Goal: Task Accomplishment & Management: Use online tool/utility

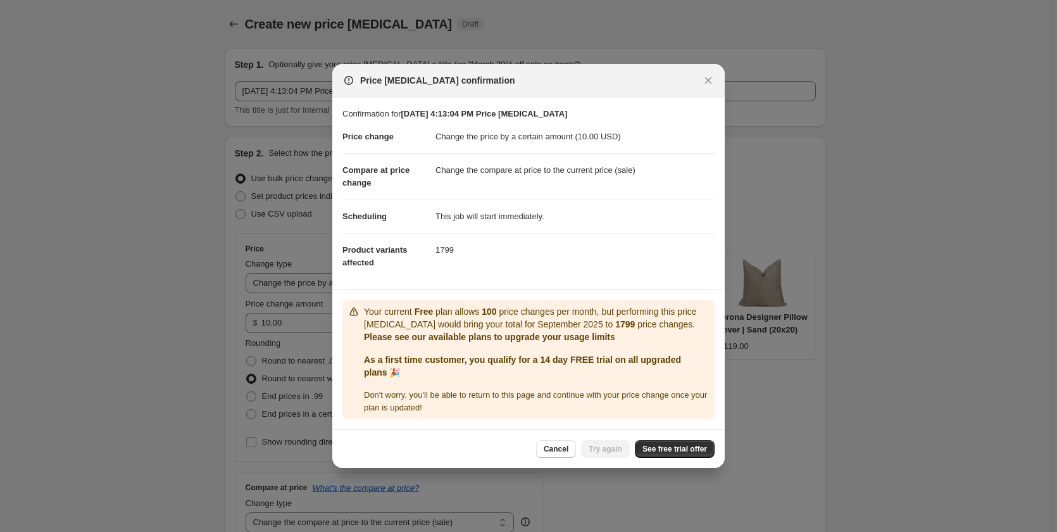
select select "by"
select select "collection"
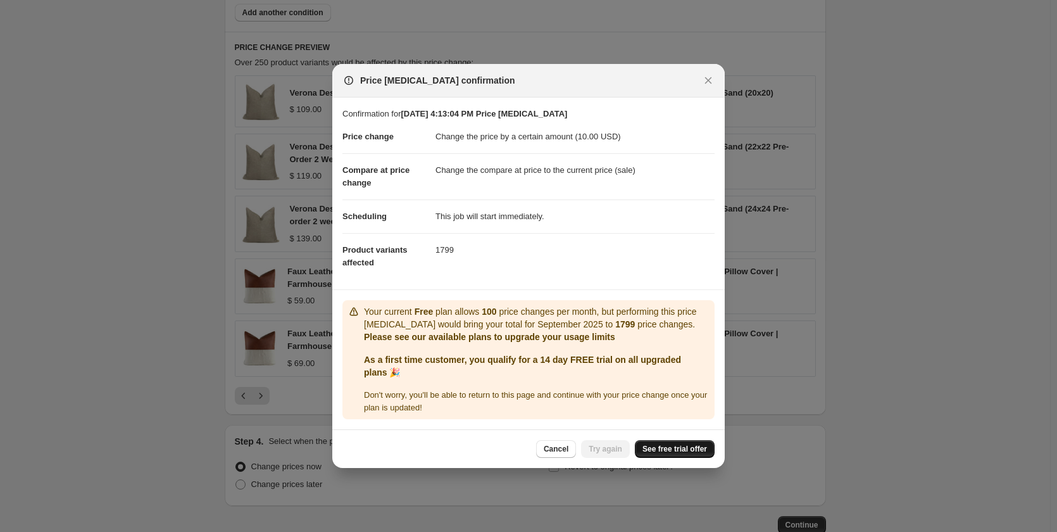
click at [672, 452] on span "See free trial offer" at bounding box center [674, 449] width 65 height 10
click at [706, 78] on icon "Close" at bounding box center [708, 80] width 7 height 7
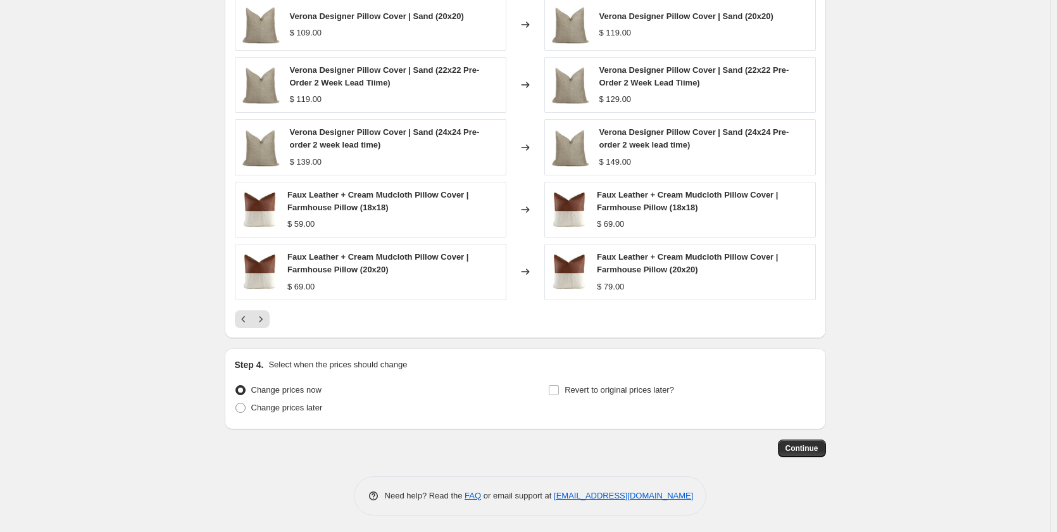
scroll to position [893, 0]
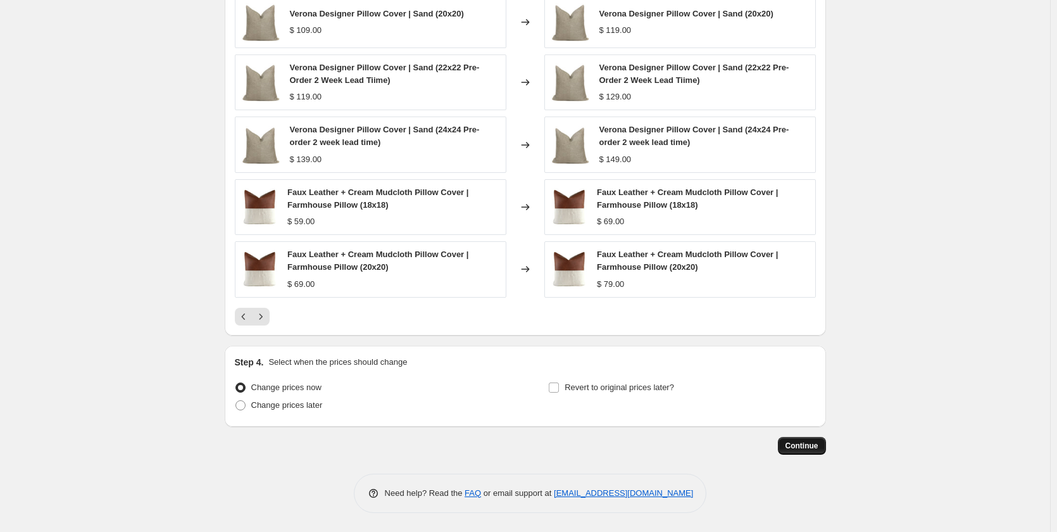
click at [802, 446] on span "Continue" at bounding box center [801, 446] width 33 height 10
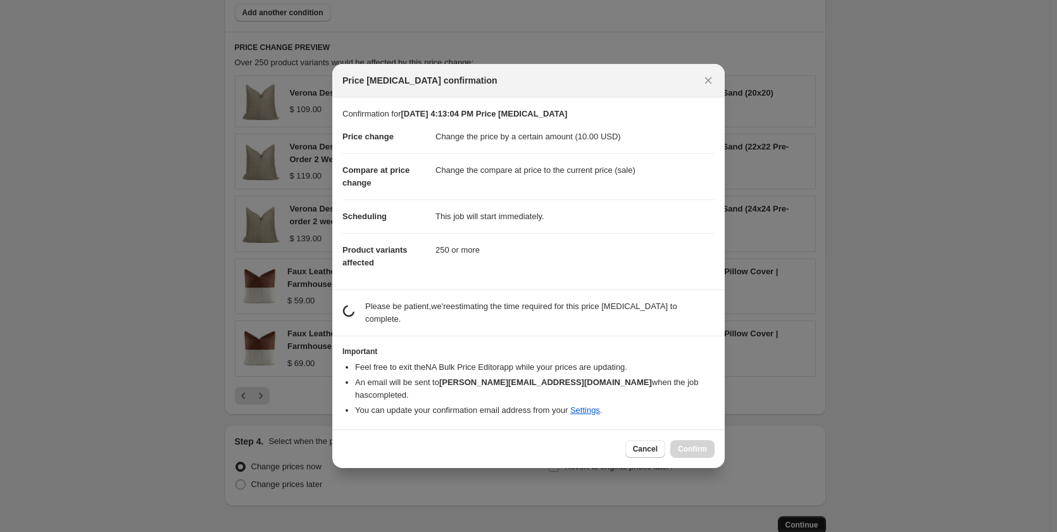
scroll to position [0, 0]
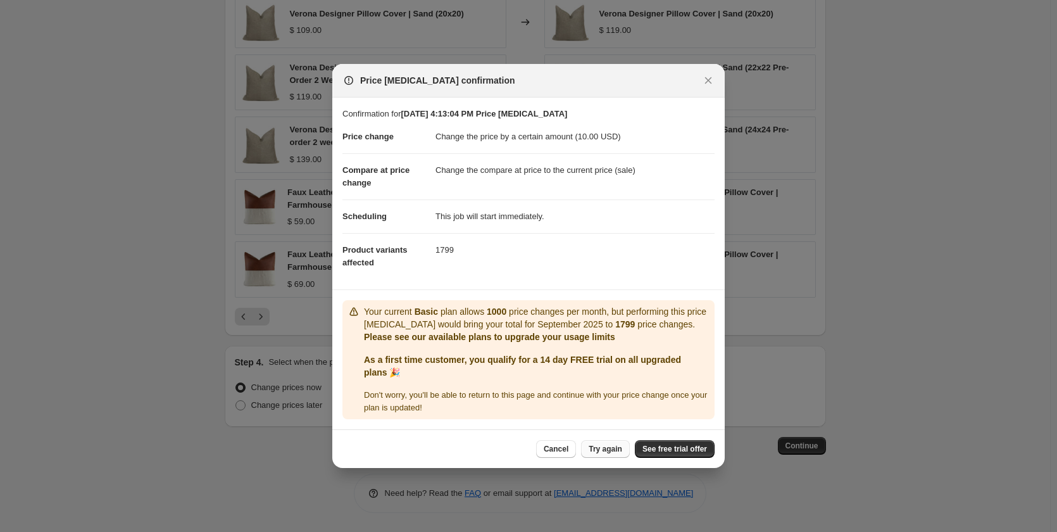
click at [613, 444] on button "Try again" at bounding box center [605, 449] width 49 height 18
click at [708, 79] on icon "Close" at bounding box center [708, 80] width 13 height 13
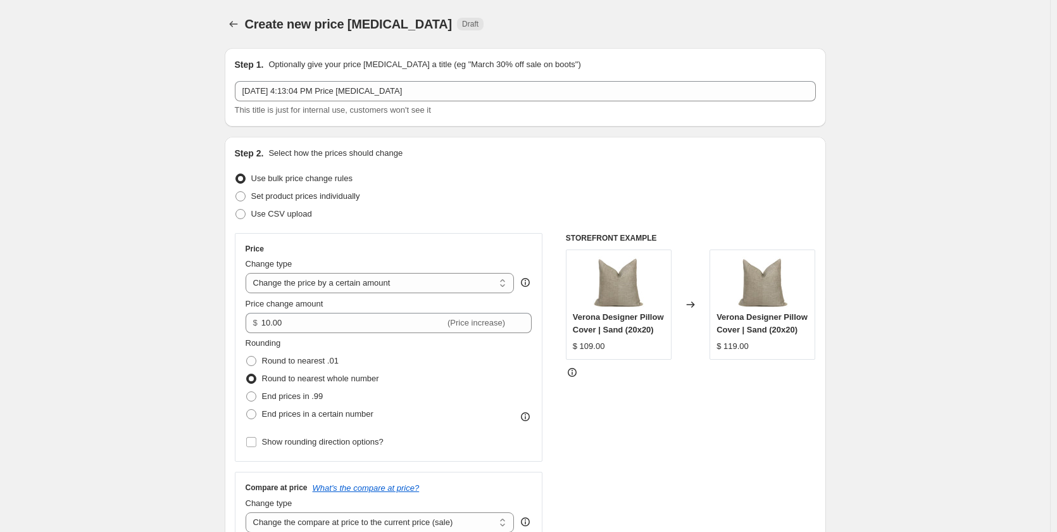
scroll to position [893, 0]
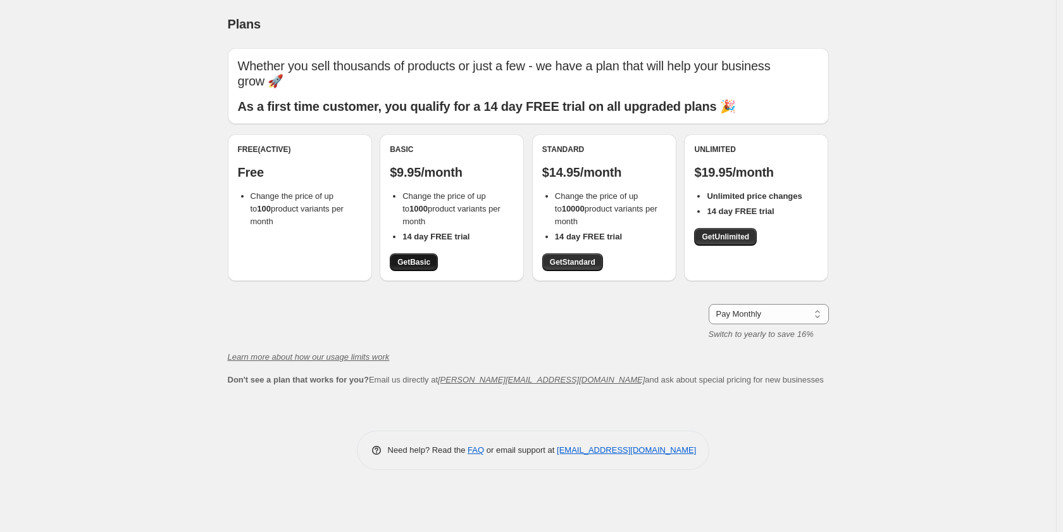
click at [413, 261] on span "Get Basic" at bounding box center [413, 262] width 33 height 10
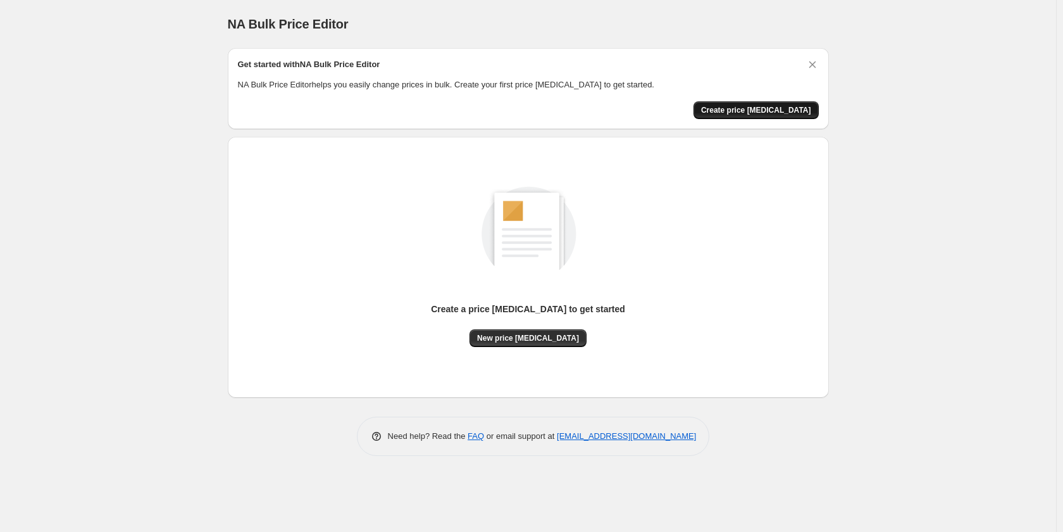
click at [756, 111] on span "Create price change job" at bounding box center [756, 110] width 110 height 10
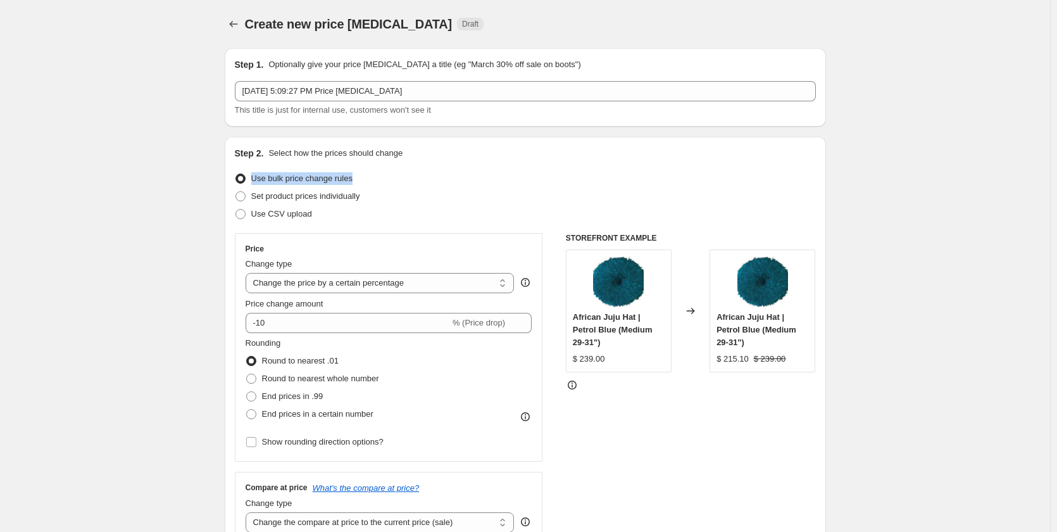
drag, startPoint x: 247, startPoint y: 194, endPoint x: 255, endPoint y: 182, distance: 14.2
click at [255, 182] on ul "Use bulk price change rules Set product prices individually Use CSV upload" at bounding box center [525, 196] width 581 height 53
click at [479, 175] on div "Use bulk price change rules" at bounding box center [525, 179] width 581 height 18
click at [362, 283] on select "Change the price to a certain amount Change the price by a certain amount Chang…" at bounding box center [380, 283] width 269 height 20
select select "to"
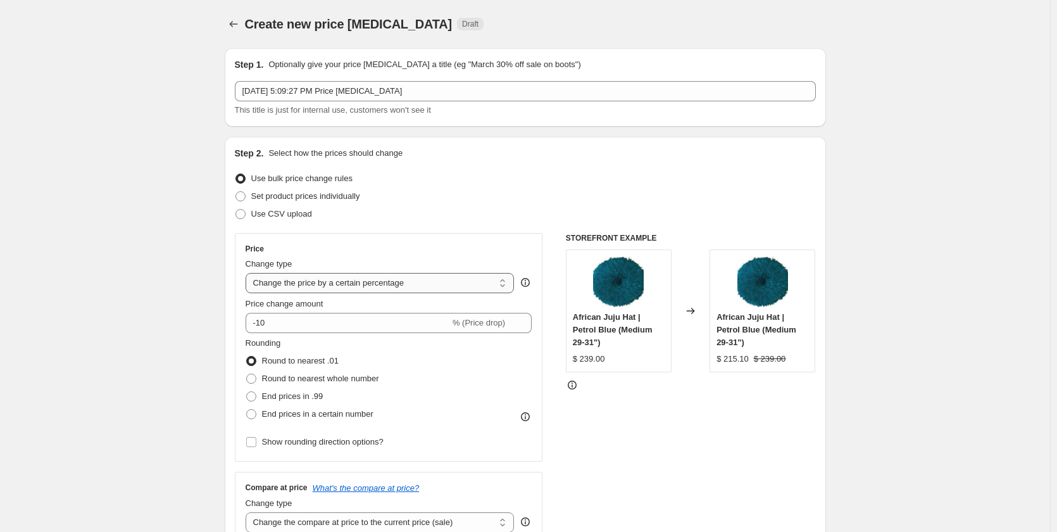
click at [248, 273] on select "Change the price to a certain amount Change the price by a certain amount Chang…" at bounding box center [380, 283] width 269 height 20
type input "80.00"
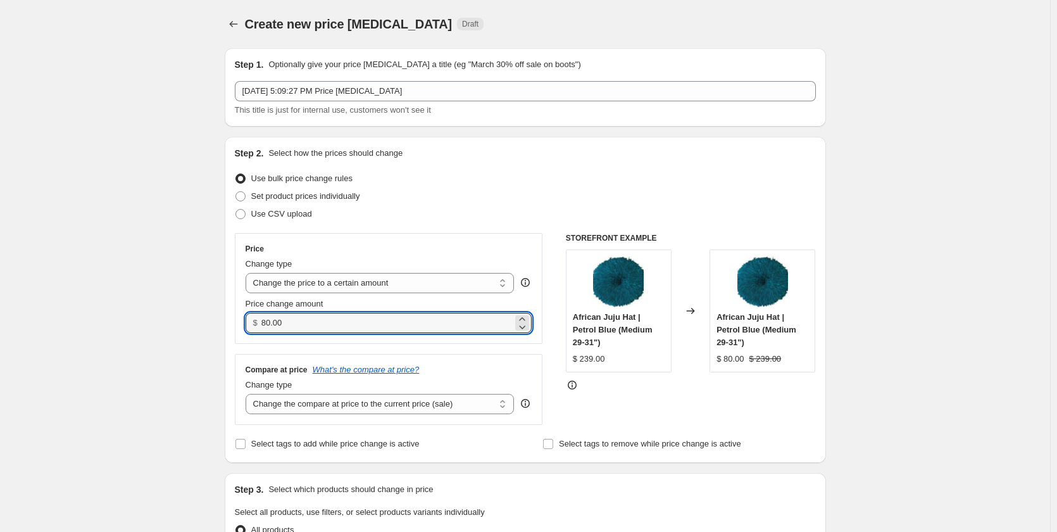
drag, startPoint x: 306, startPoint y: 327, endPoint x: 218, endPoint y: 322, distance: 88.8
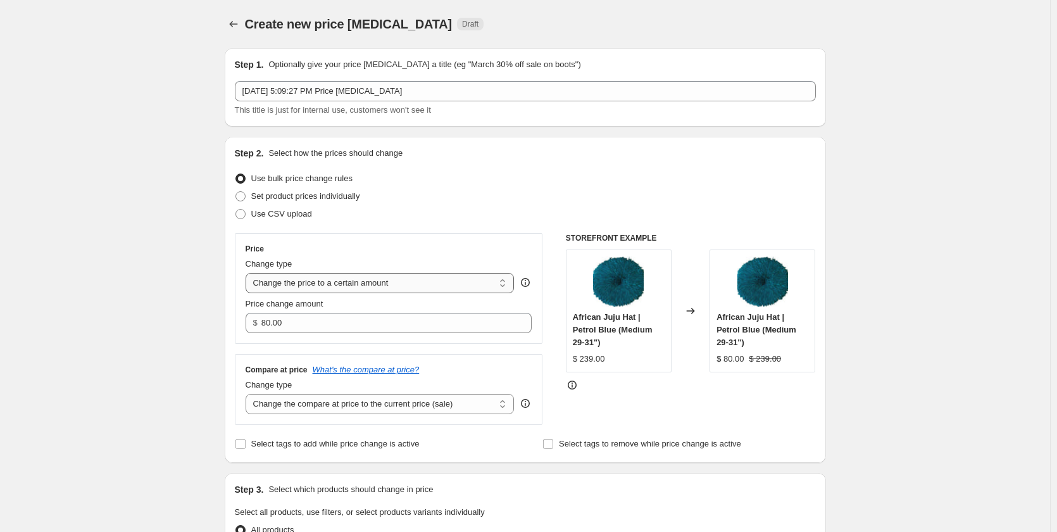
click at [291, 281] on select "Change the price to a certain amount Change the price by a certain amount Chang…" at bounding box center [380, 283] width 269 height 20
select select "by"
click at [248, 273] on select "Change the price to a certain amount Change the price by a certain amount Chang…" at bounding box center [380, 283] width 269 height 20
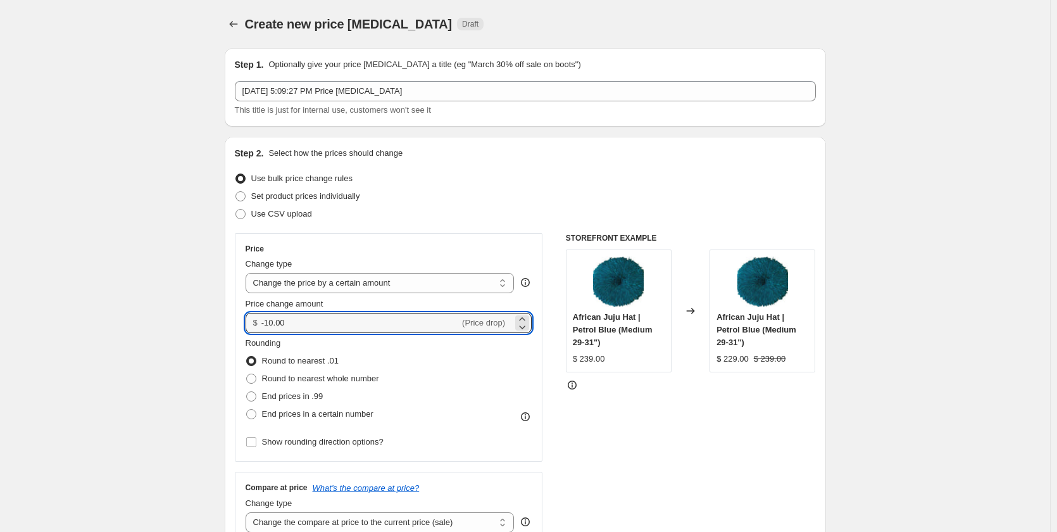
drag, startPoint x: 295, startPoint y: 329, endPoint x: 246, endPoint y: 318, distance: 50.7
click at [246, 318] on div "Price Change type Change the price to a certain amount Change the price by a ce…" at bounding box center [389, 347] width 308 height 228
type input "10.00"
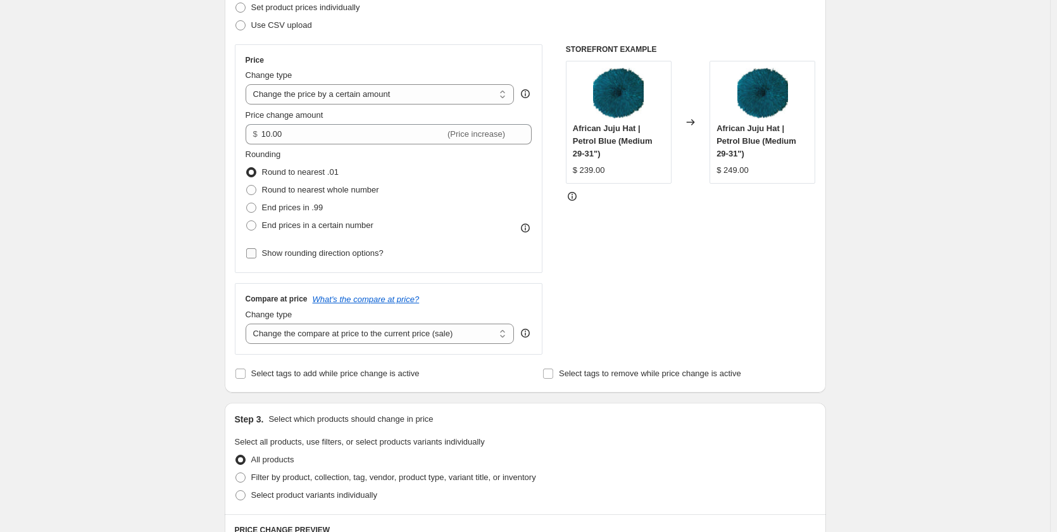
scroll to position [190, 0]
click at [256, 189] on span at bounding box center [251, 189] width 10 height 10
click at [247, 184] on input "Round to nearest whole number" at bounding box center [246, 184] width 1 height 1
radio input "true"
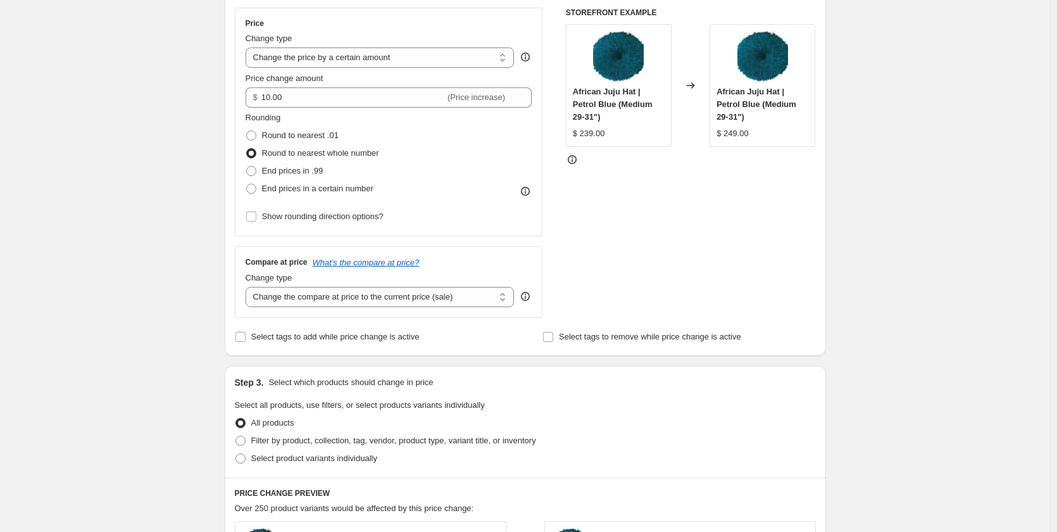
scroll to position [253, 0]
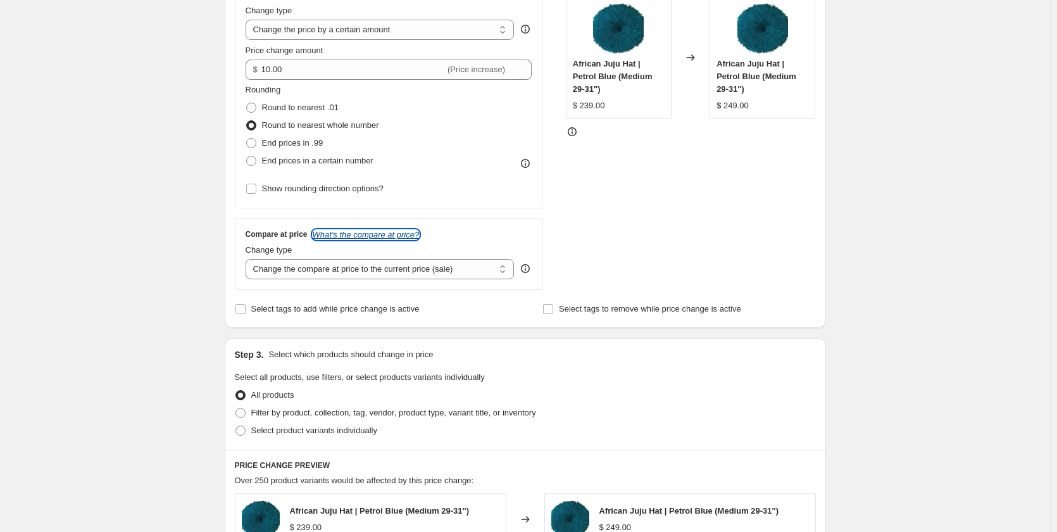
click at [376, 233] on icon "What's the compare at price?" at bounding box center [366, 234] width 107 height 9
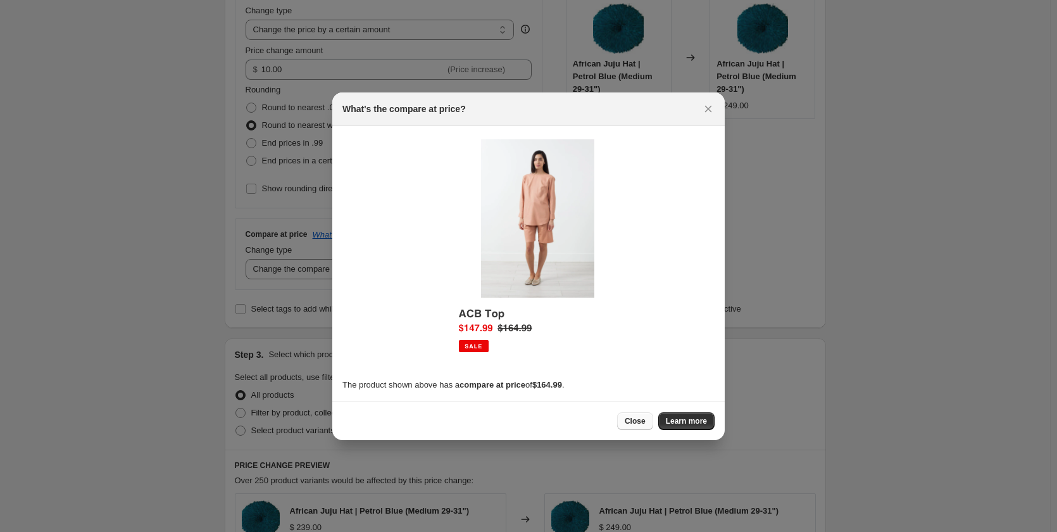
click at [642, 424] on span "Close" at bounding box center [635, 421] width 21 height 10
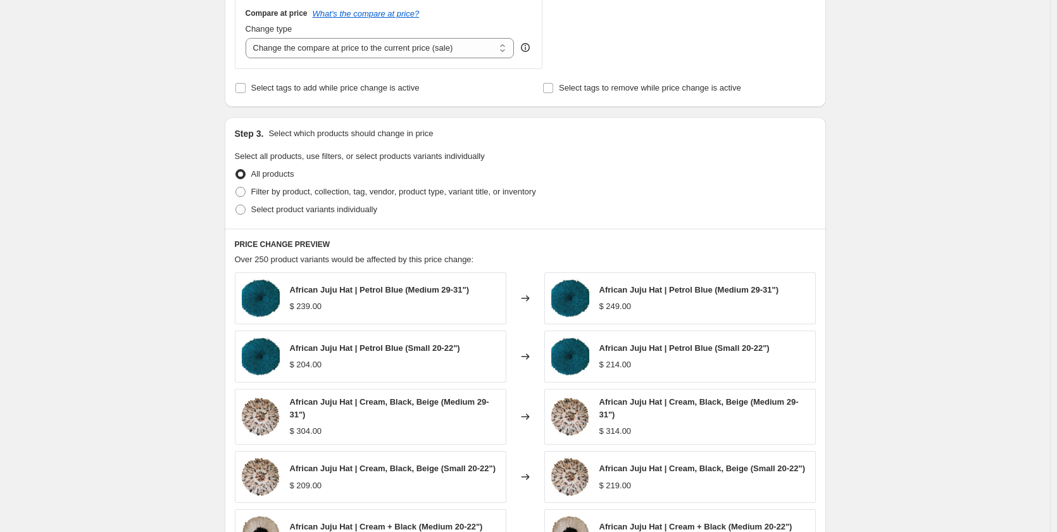
scroll to position [506, 0]
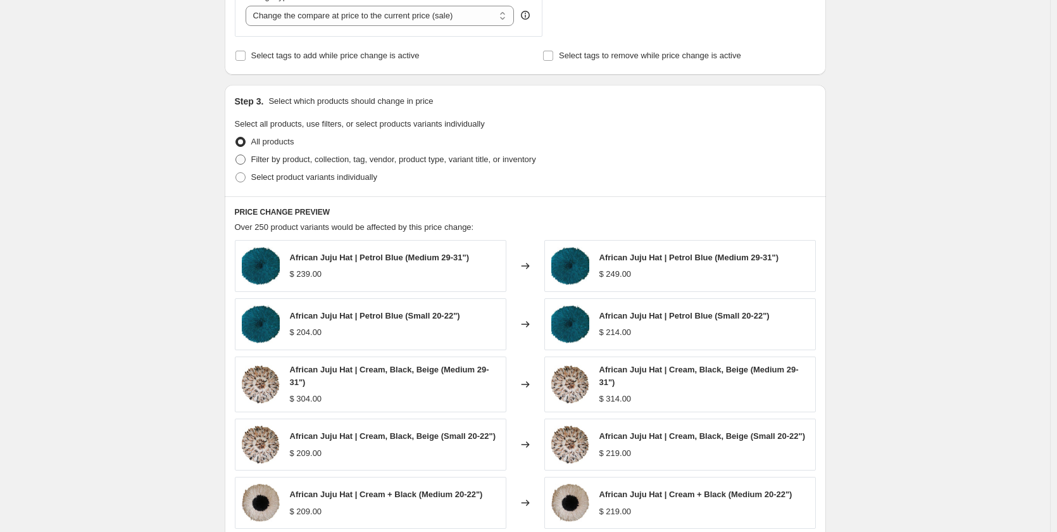
click at [244, 164] on span at bounding box center [240, 159] width 10 height 10
click at [236, 155] on input "Filter by product, collection, tag, vendor, product type, variant title, or inv…" at bounding box center [235, 154] width 1 height 1
radio input "true"
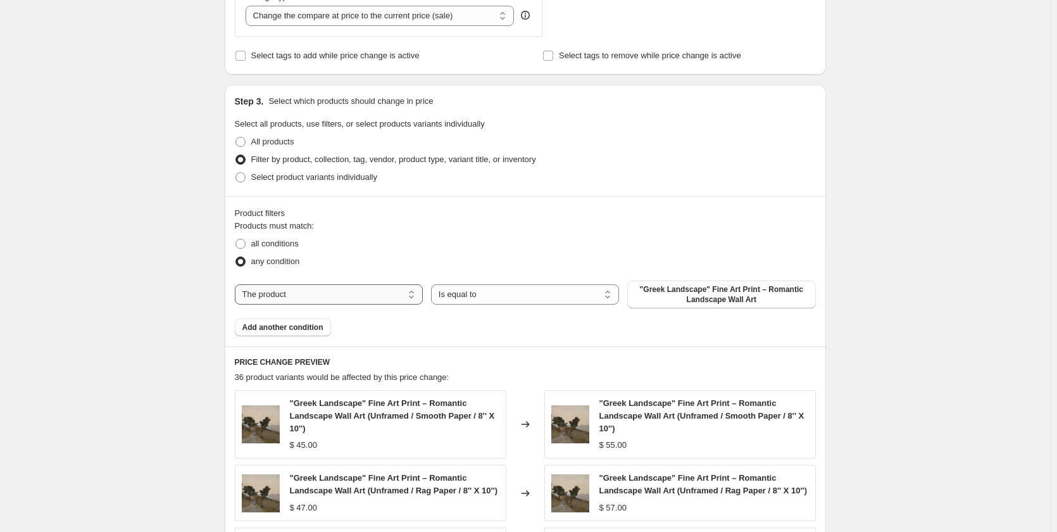
click at [291, 287] on select "The product The product's collection The product's tag The product's vendor The…" at bounding box center [329, 294] width 188 height 20
select select "vendor"
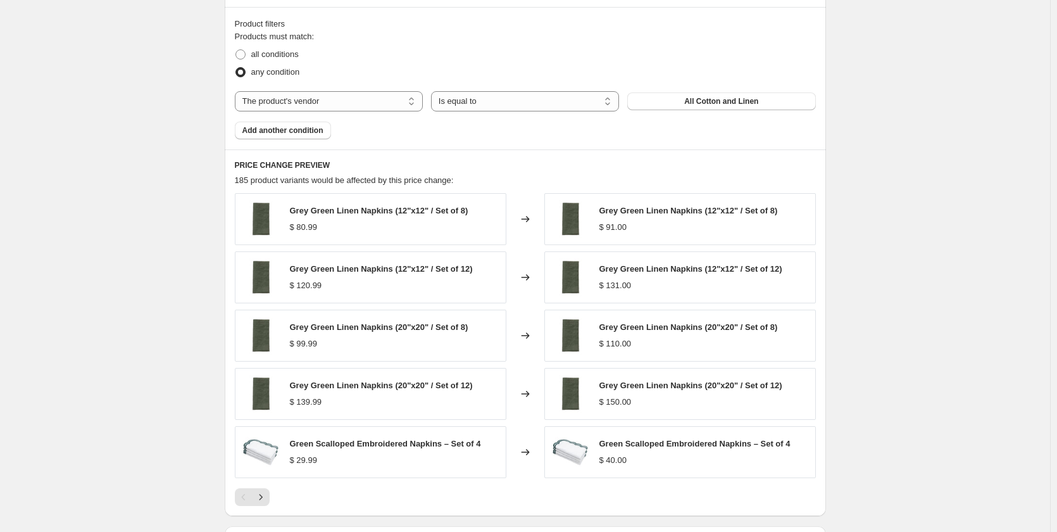
scroll to position [696, 0]
click at [726, 100] on span "All Cotton and Linen" at bounding box center [721, 101] width 74 height 10
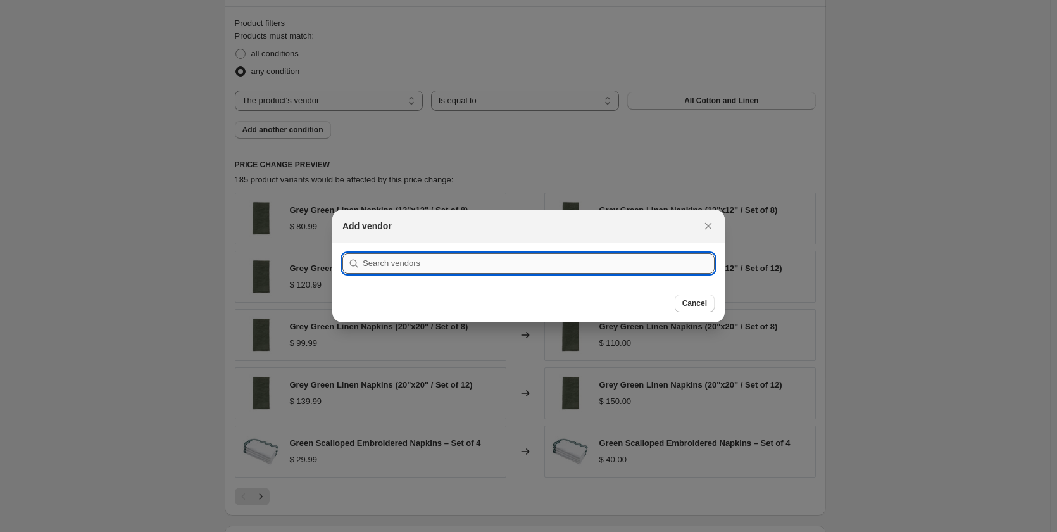
click at [431, 261] on input ":r2i:" at bounding box center [539, 263] width 352 height 20
type input "One Affirmation"
click at [342, 243] on button "Submit" at bounding box center [360, 249] width 36 height 13
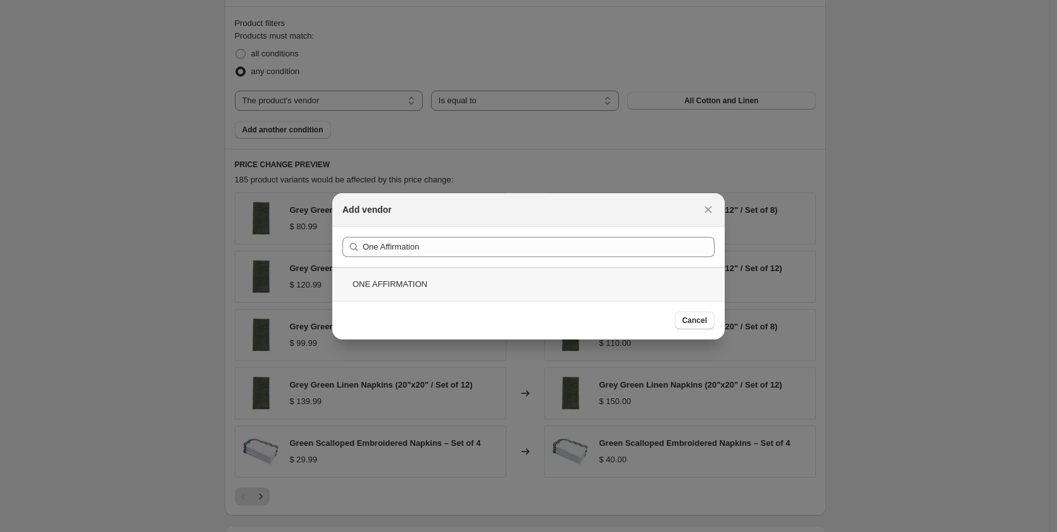
click at [399, 284] on div "ONE AFFIRMATION" at bounding box center [528, 284] width 392 height 34
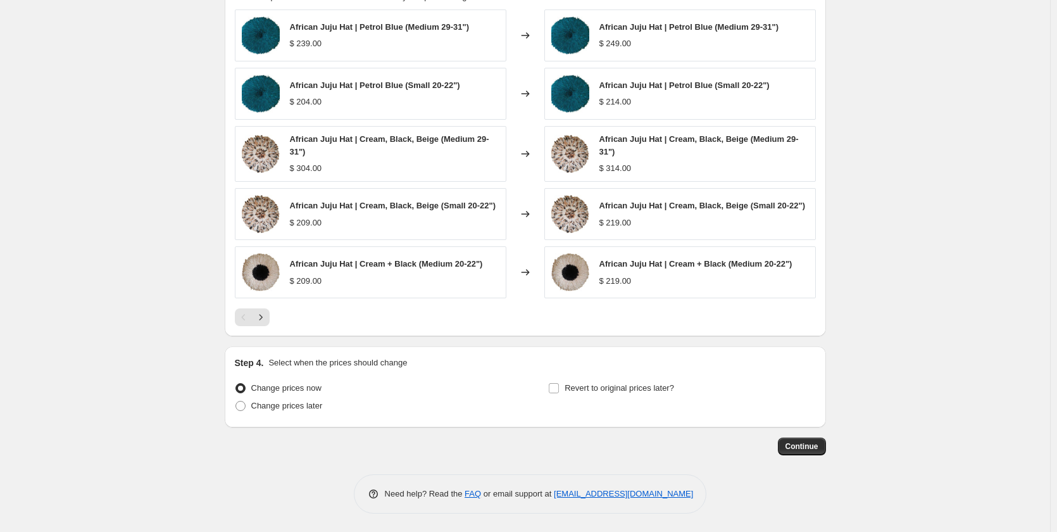
scroll to position [880, 0]
click at [801, 448] on span "Continue" at bounding box center [801, 446] width 33 height 10
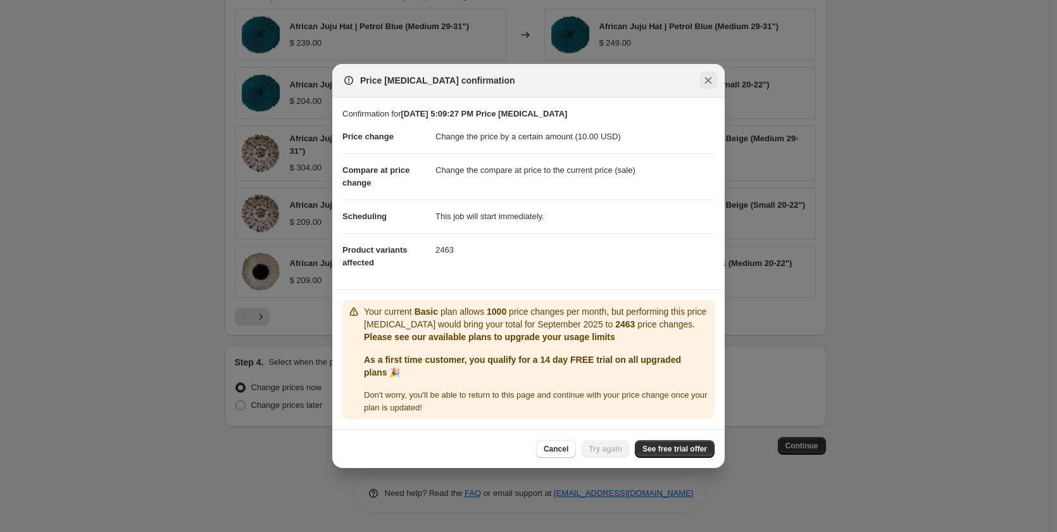
click at [709, 80] on icon "Close" at bounding box center [708, 80] width 7 height 7
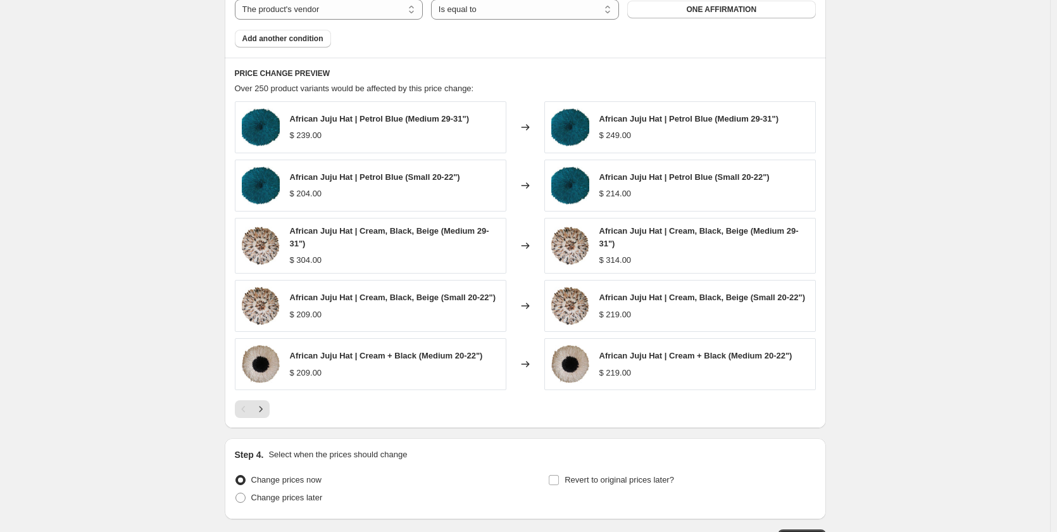
scroll to position [564, 0]
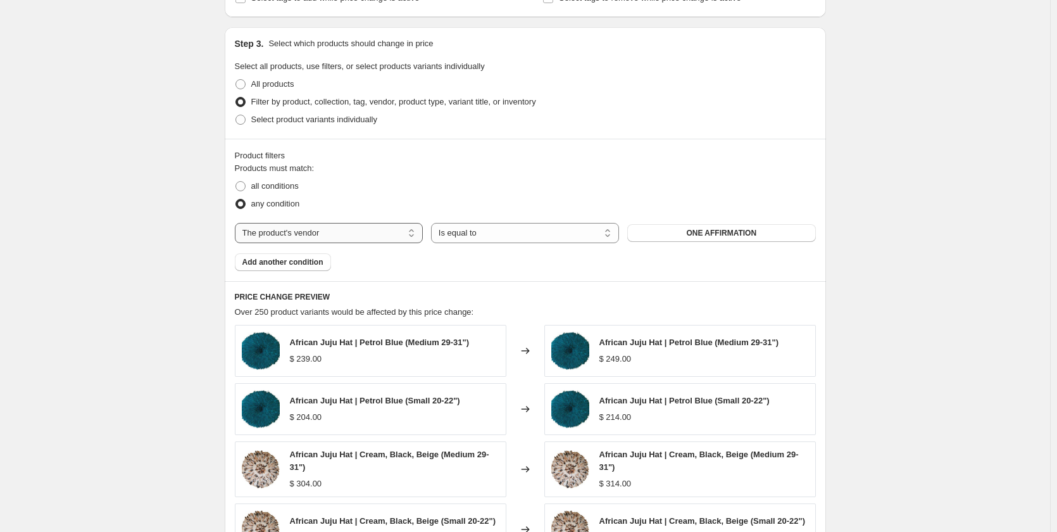
click at [373, 235] on select "The product The product's collection The product's tag The product's vendor The…" at bounding box center [329, 233] width 188 height 20
select select "collection"
click at [723, 232] on span "African Juju Hats" at bounding box center [721, 233] width 63 height 10
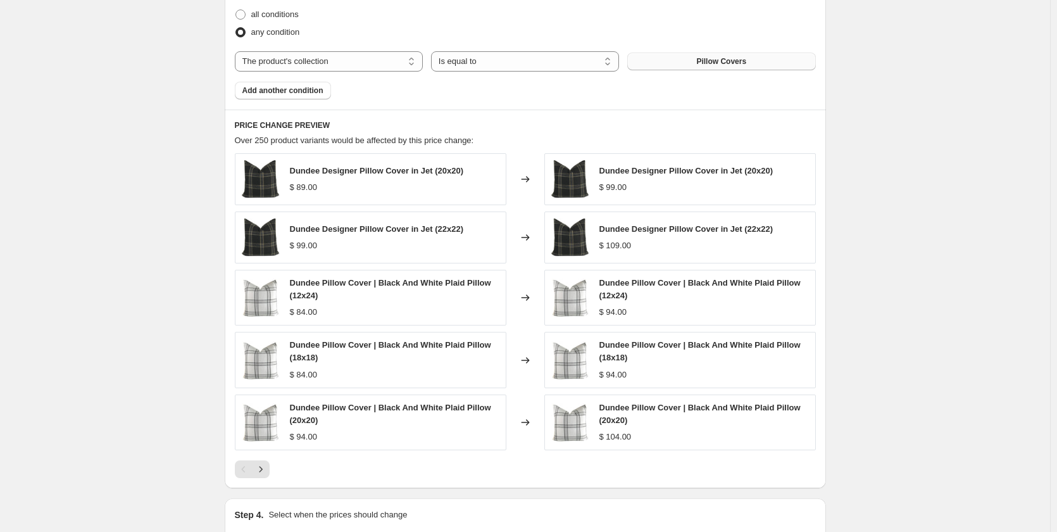
scroll to position [889, 0]
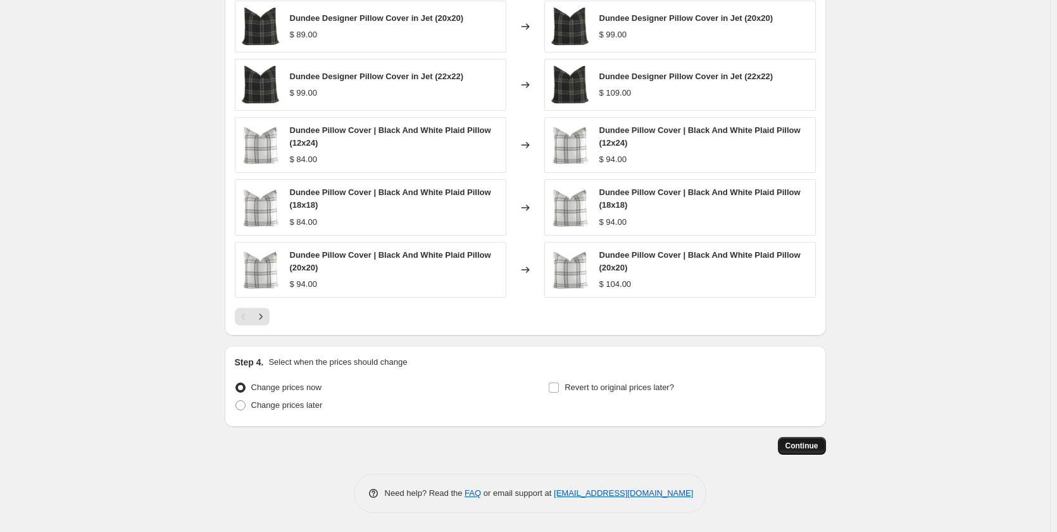
click at [806, 448] on span "Continue" at bounding box center [801, 446] width 33 height 10
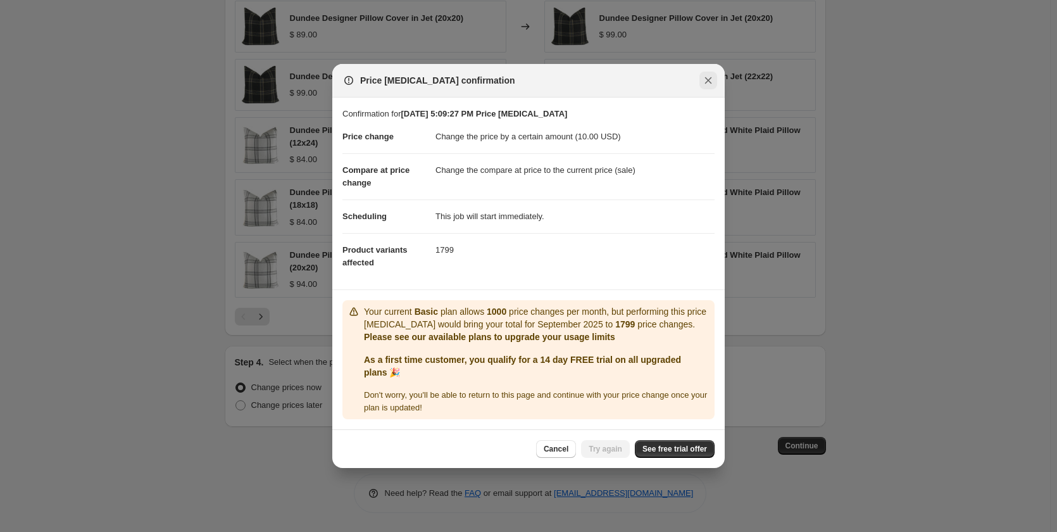
click at [712, 77] on icon "Close" at bounding box center [708, 80] width 13 height 13
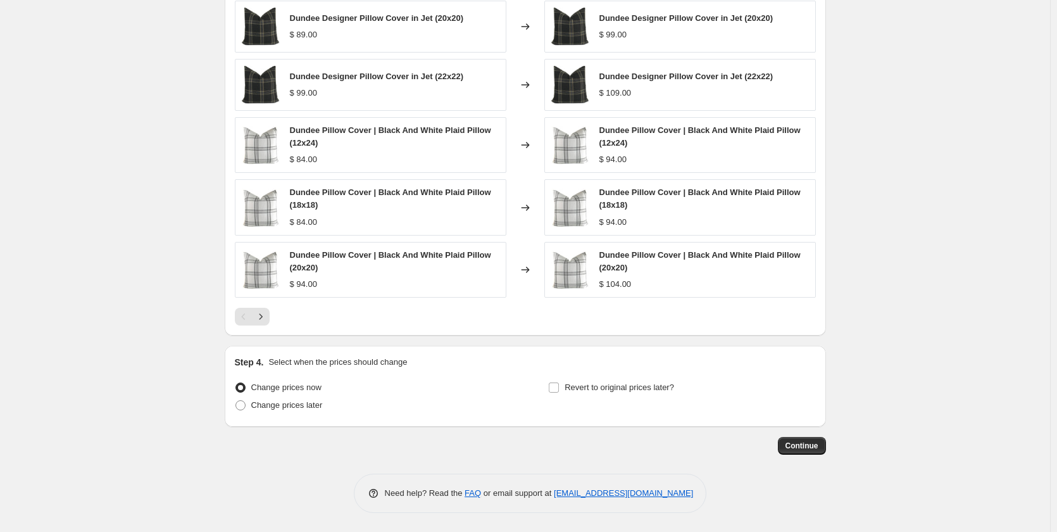
click at [804, 442] on span "Continue" at bounding box center [801, 446] width 33 height 10
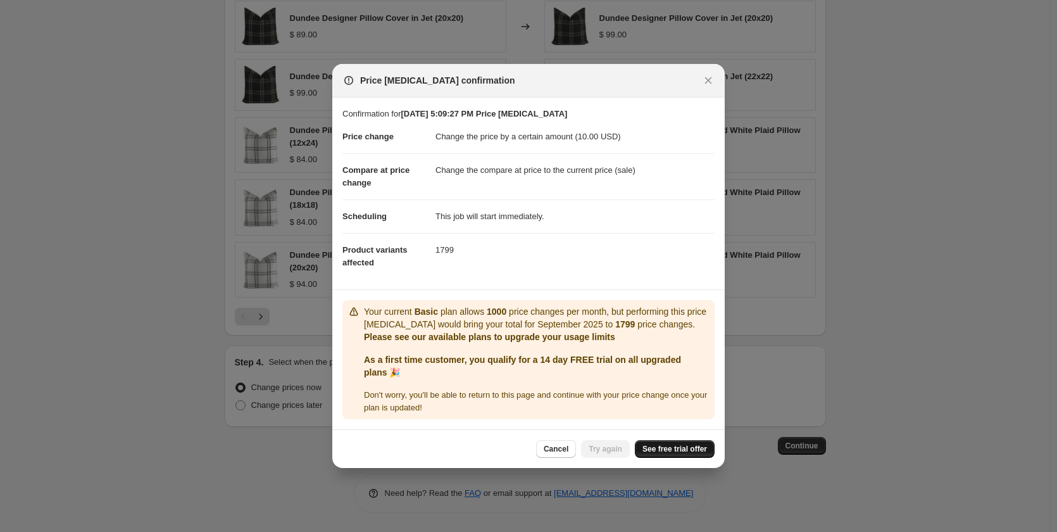
click at [678, 449] on span "See free trial offer" at bounding box center [674, 449] width 65 height 10
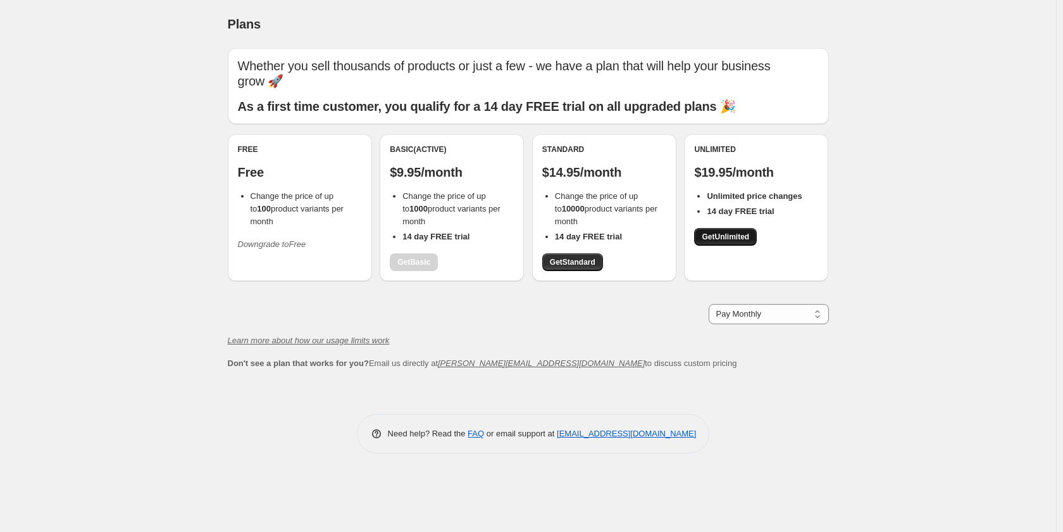
click at [728, 235] on span "Get Unlimited" at bounding box center [725, 237] width 47 height 10
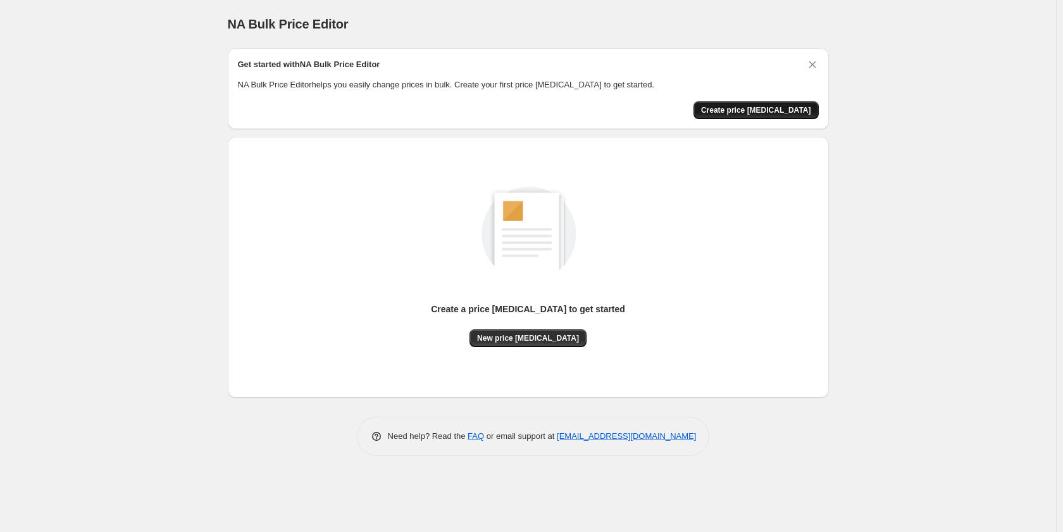
click at [759, 107] on span "Create price change job" at bounding box center [756, 110] width 110 height 10
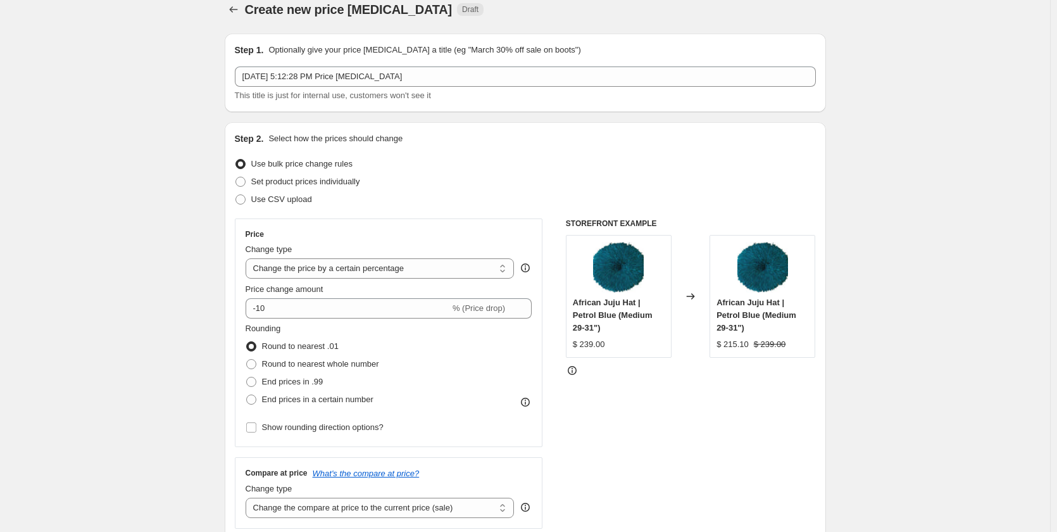
scroll to position [63, 0]
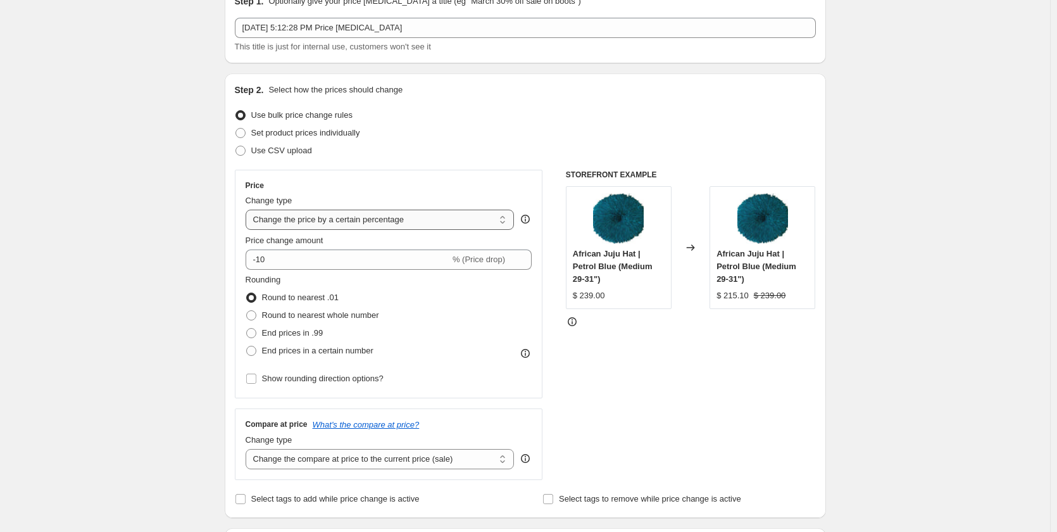
click at [342, 222] on select "Change the price to a certain amount Change the price by a certain amount Chang…" at bounding box center [380, 219] width 269 height 20
select select "by"
click at [248, 209] on select "Change the price to a certain amount Change the price by a certain amount Chang…" at bounding box center [380, 219] width 269 height 20
drag, startPoint x: 310, startPoint y: 256, endPoint x: 265, endPoint y: 254, distance: 45.0
click at [265, 254] on input "-10.00" at bounding box center [360, 259] width 198 height 20
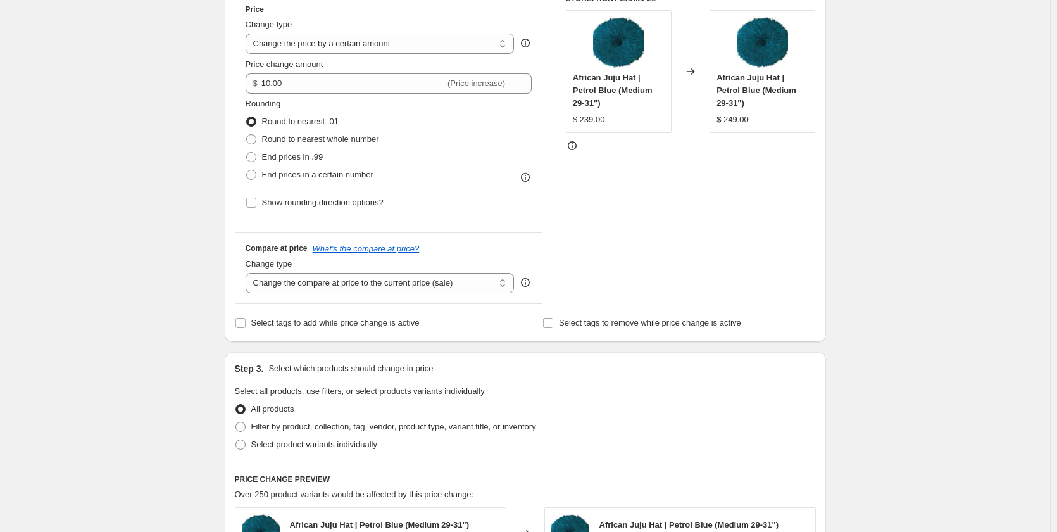
scroll to position [253, 0]
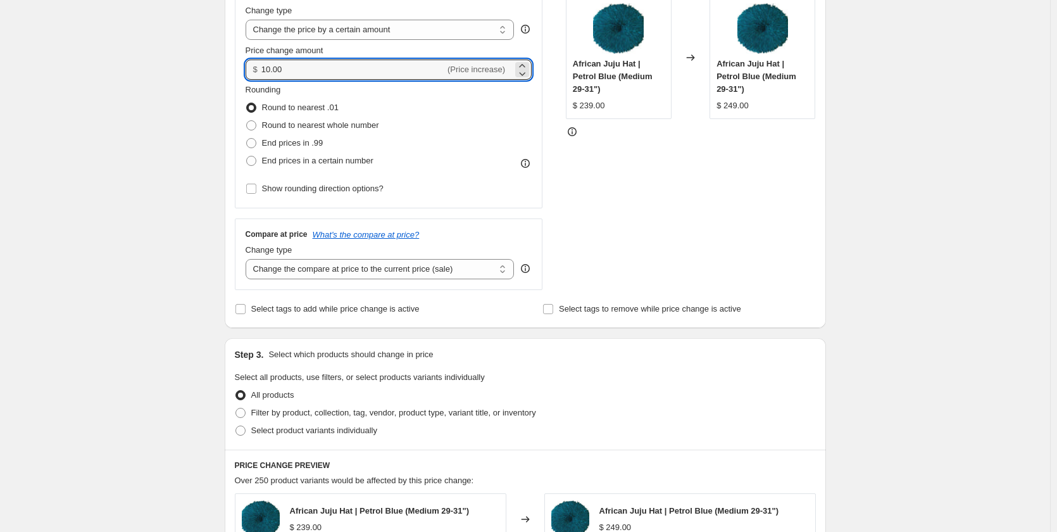
drag, startPoint x: 286, startPoint y: 69, endPoint x: 184, endPoint y: 132, distance: 120.5
click at [184, 132] on div "Create new price change job. This page is ready Create new price change job Dra…" at bounding box center [525, 381] width 1050 height 1269
type input "11.00"
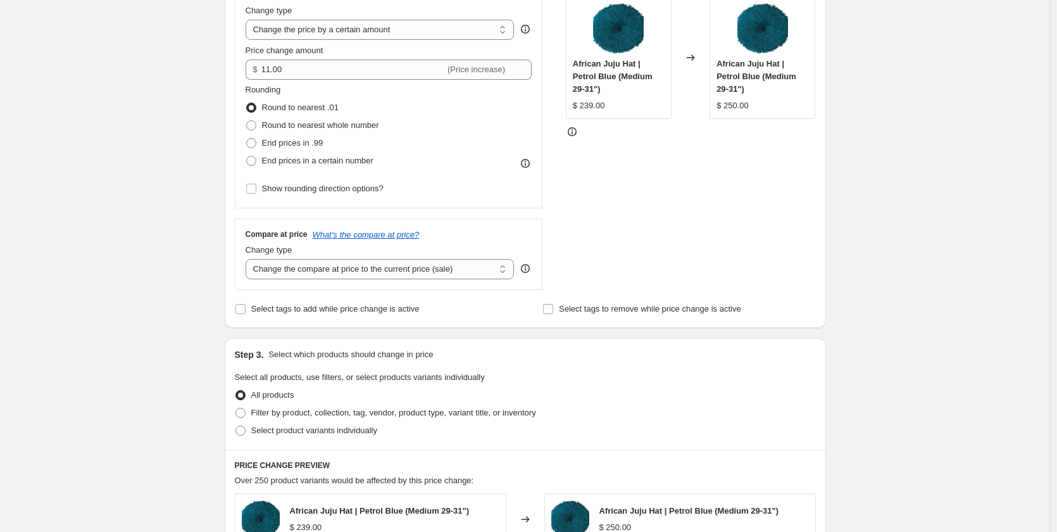
click at [194, 123] on div "Create new price change job. This page is ready Create new price change job Dra…" at bounding box center [525, 381] width 1050 height 1269
click at [248, 127] on span at bounding box center [251, 125] width 11 height 11
click at [247, 121] on input "Round to nearest whole number" at bounding box center [246, 120] width 1 height 1
radio input "true"
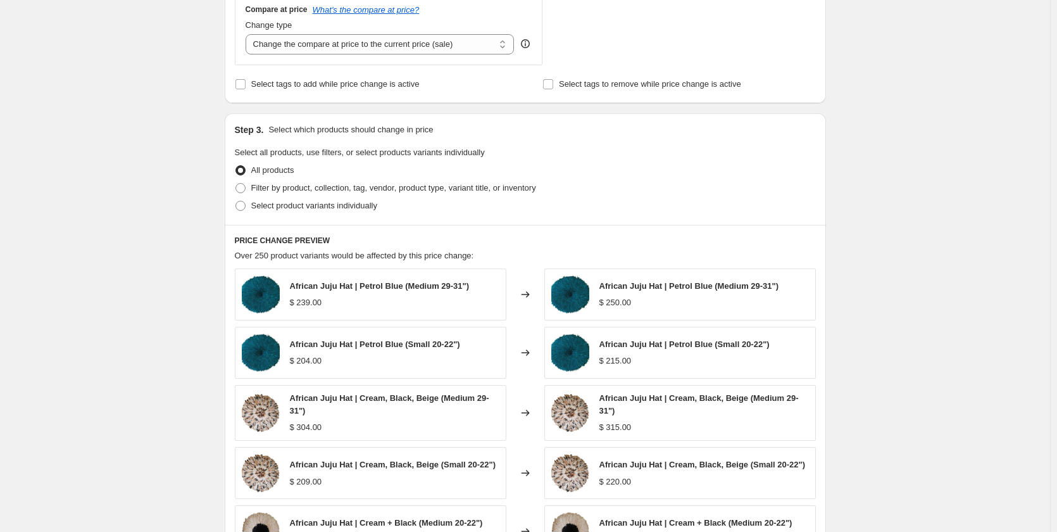
scroll to position [506, 0]
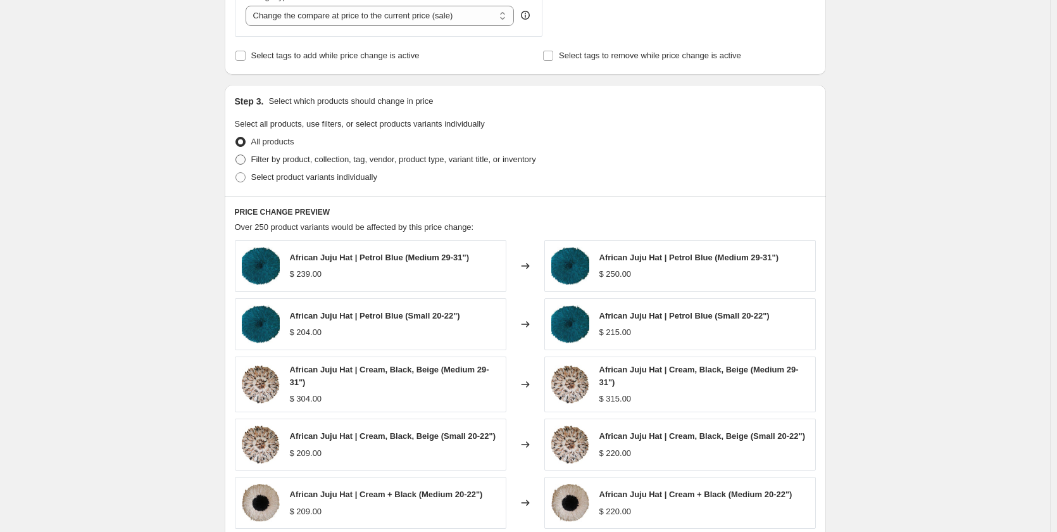
click at [244, 163] on span at bounding box center [240, 159] width 10 height 10
click at [236, 155] on input "Filter by product, collection, tag, vendor, product type, variant title, or inv…" at bounding box center [235, 154] width 1 height 1
radio input "true"
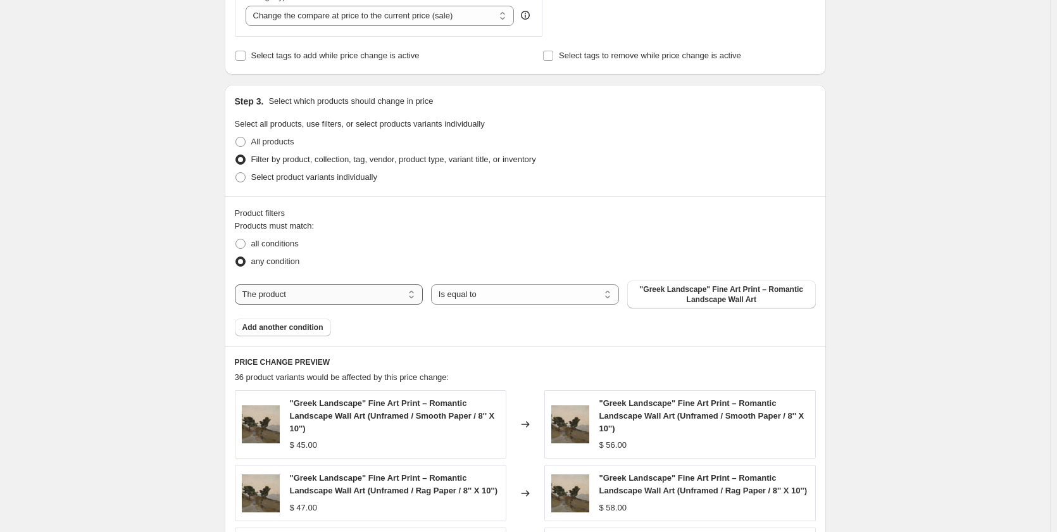
click at [308, 299] on select "The product The product's collection The product's tag The product's vendor The…" at bounding box center [329, 294] width 188 height 20
select select "collection"
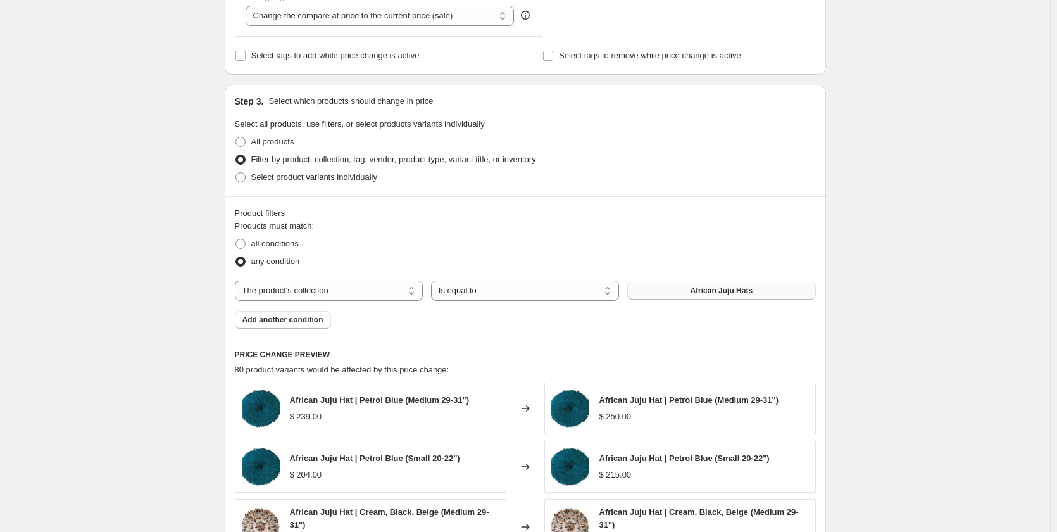
click at [722, 289] on span "African Juju Hats" at bounding box center [721, 290] width 63 height 10
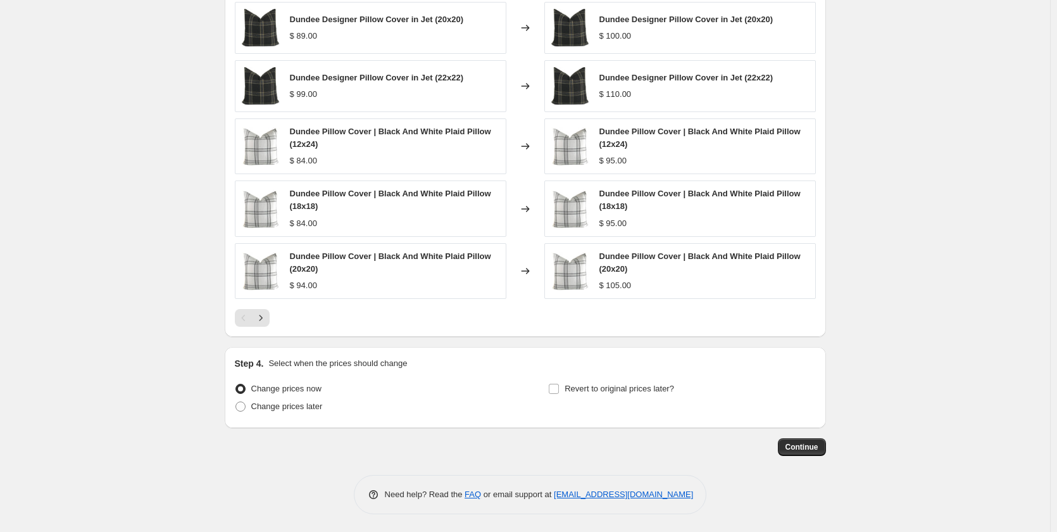
scroll to position [889, 0]
click at [259, 315] on icon "Next" at bounding box center [260, 316] width 13 height 13
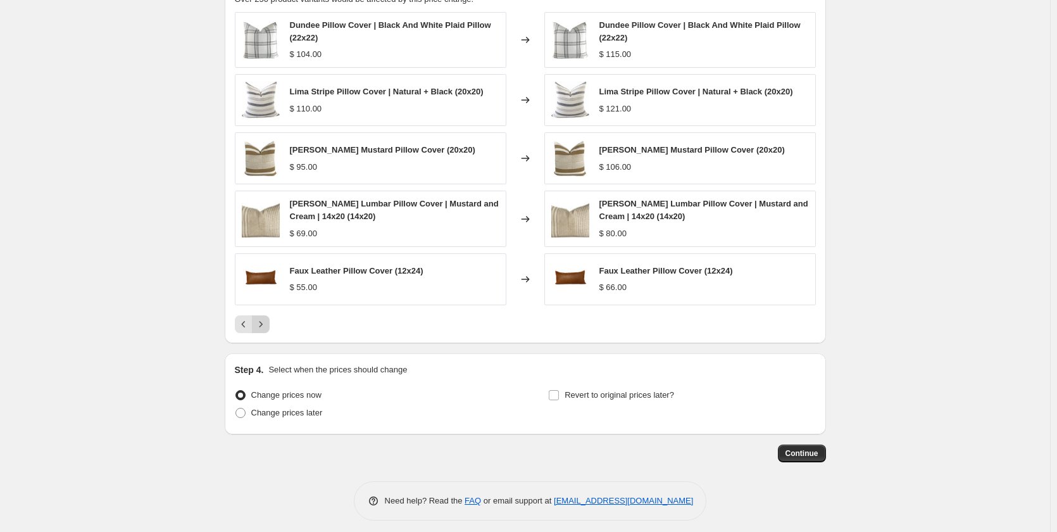
scroll to position [885, 0]
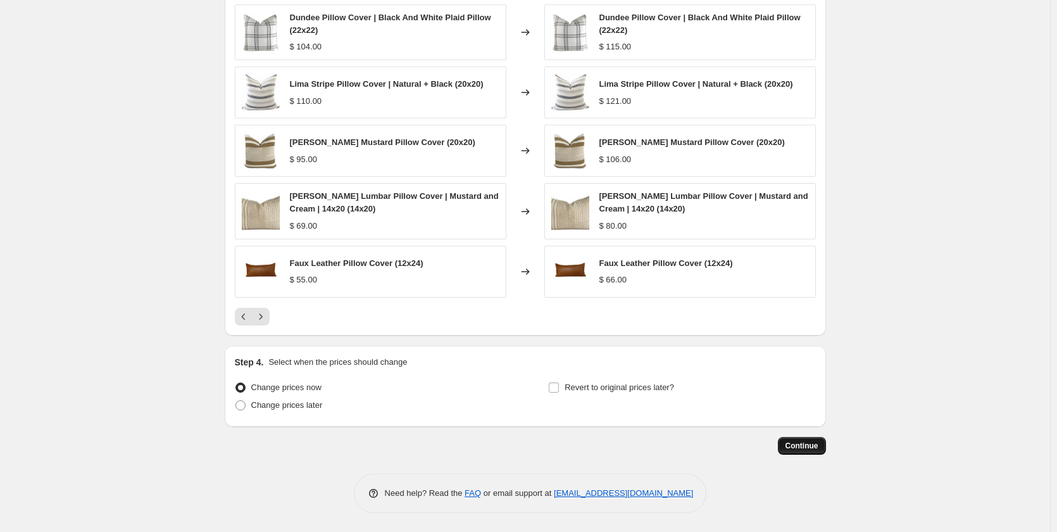
click at [812, 442] on span "Continue" at bounding box center [801, 446] width 33 height 10
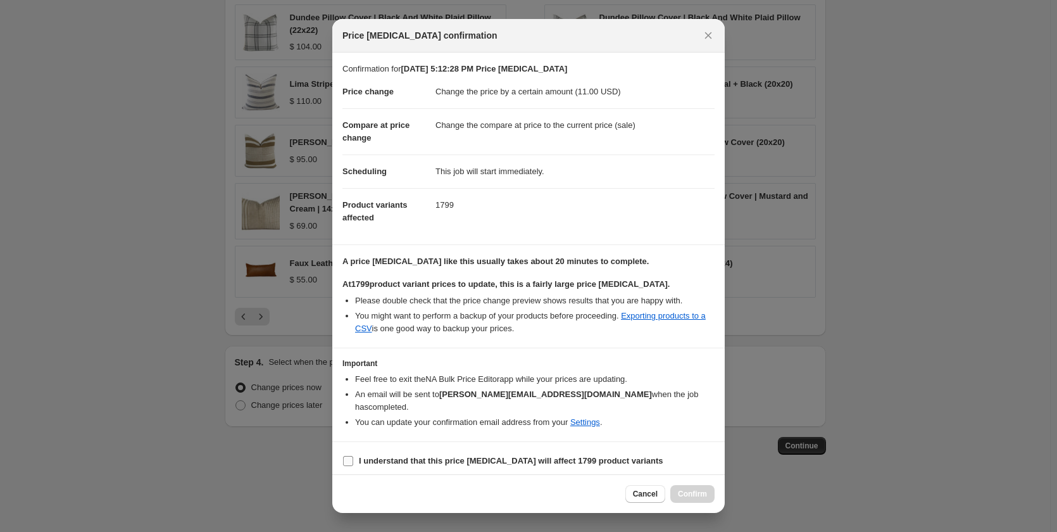
click at [352, 456] on input "I understand that this price change job will affect 1799 product variants" at bounding box center [348, 461] width 10 height 10
checkbox input "true"
click at [687, 489] on span "Confirm" at bounding box center [692, 494] width 29 height 10
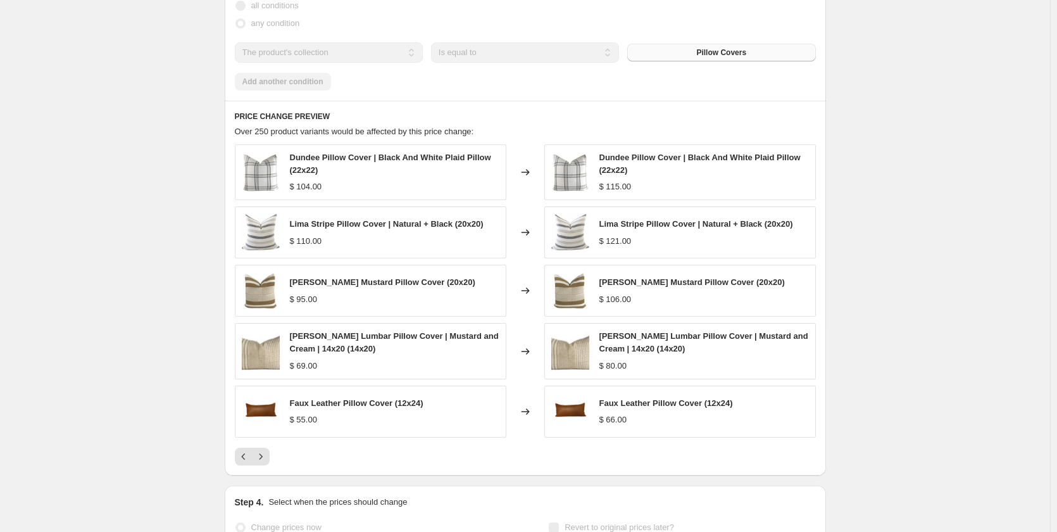
scroll to position [948, 0]
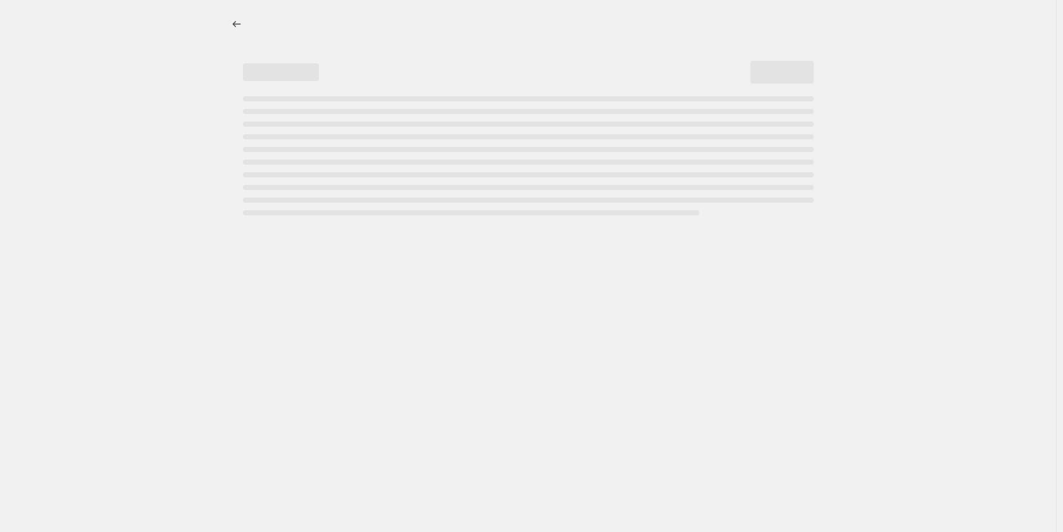
select select "by"
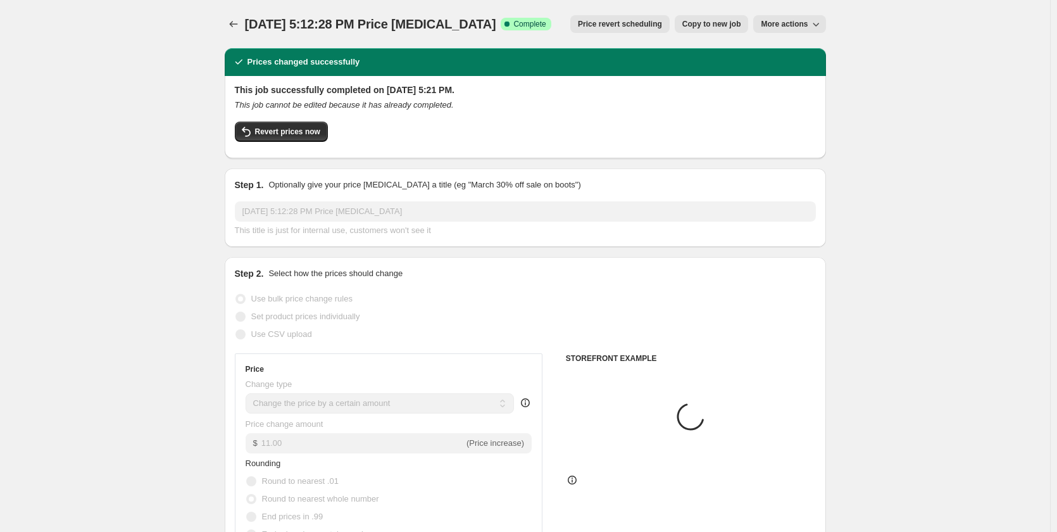
select select "collection"
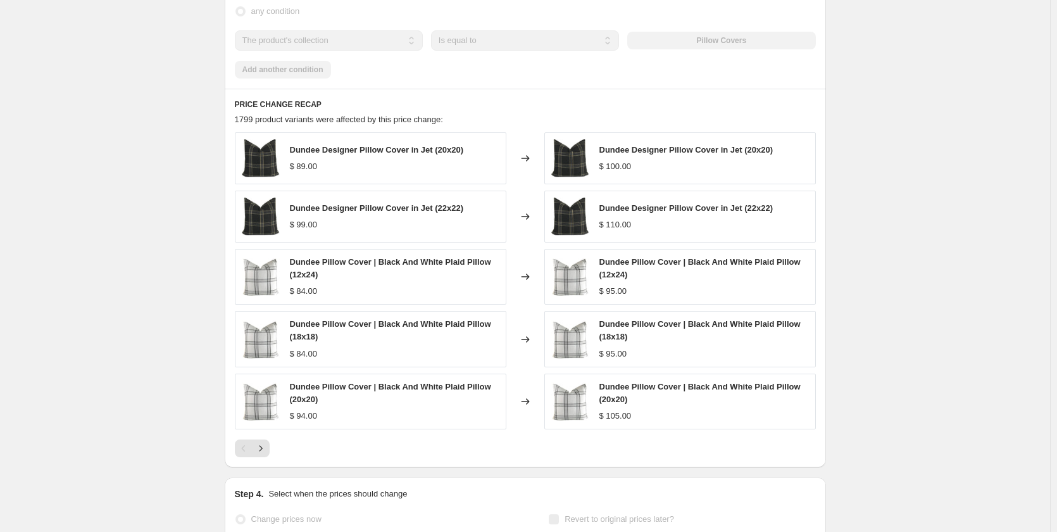
scroll to position [949, 0]
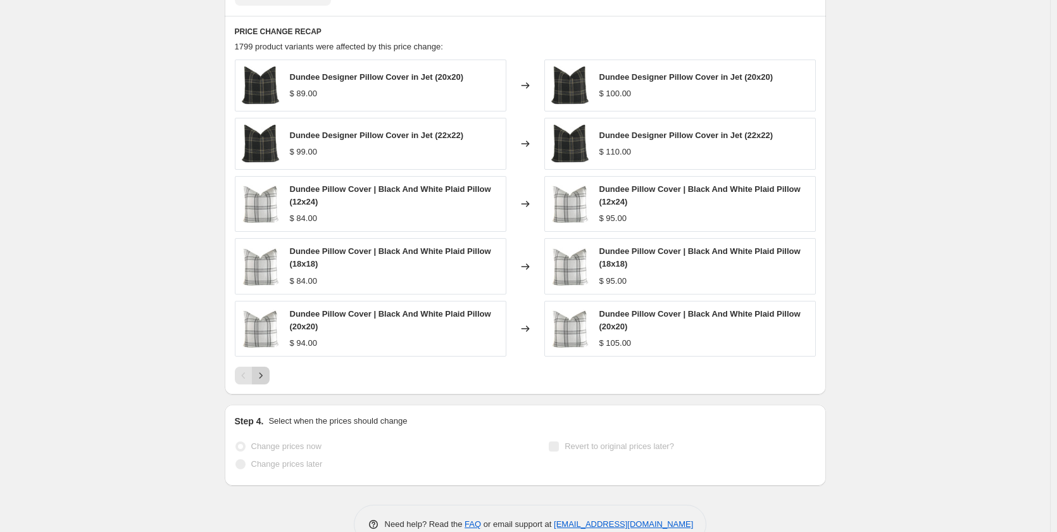
click at [266, 374] on icon "Next" at bounding box center [260, 375] width 13 height 13
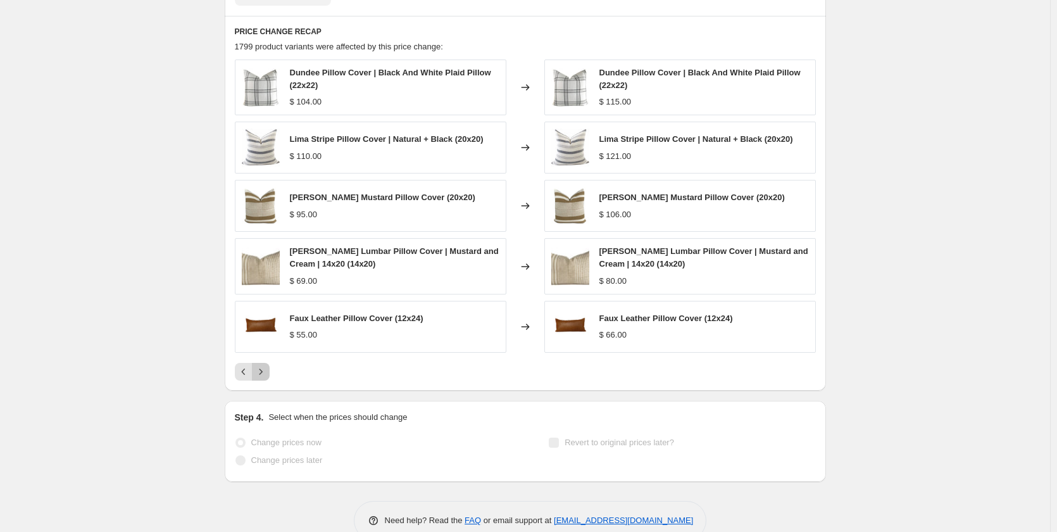
click at [266, 374] on icon "Next" at bounding box center [260, 371] width 13 height 13
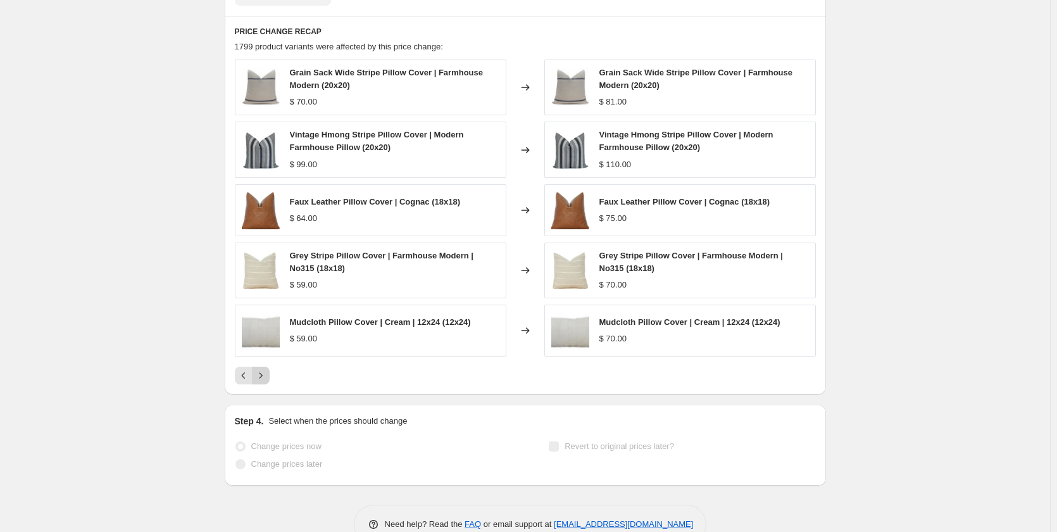
click at [266, 374] on icon "Next" at bounding box center [260, 375] width 13 height 13
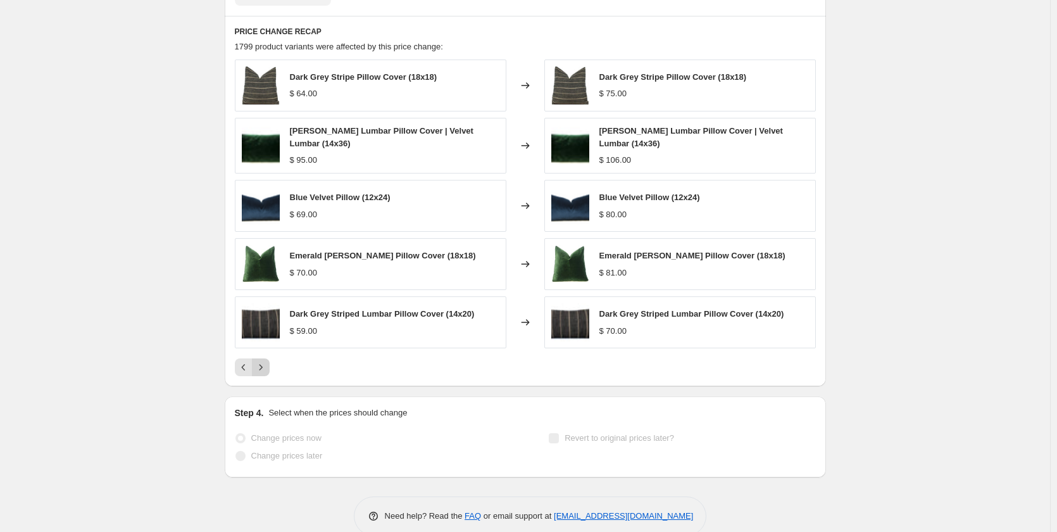
click at [266, 373] on icon "Next" at bounding box center [260, 367] width 13 height 13
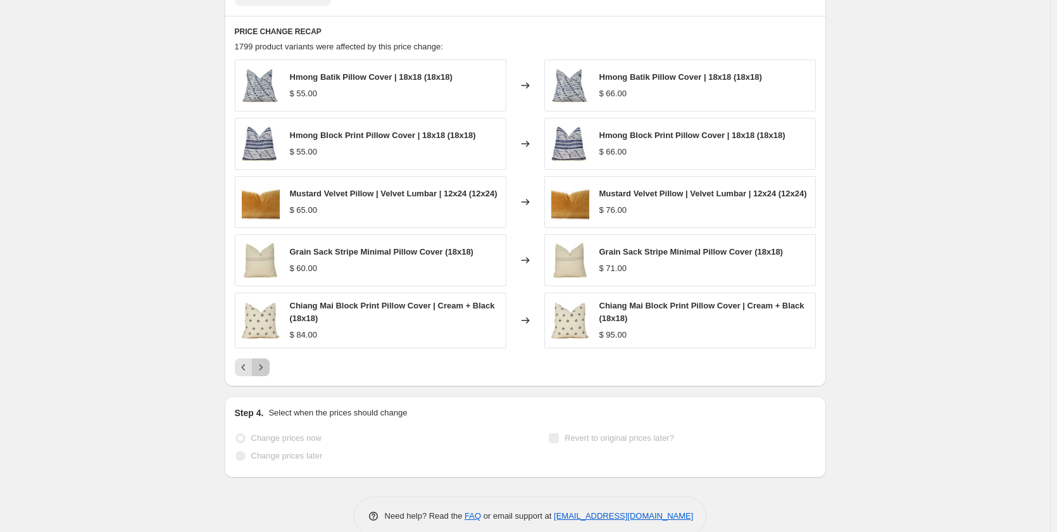
click at [266, 373] on icon "Next" at bounding box center [260, 367] width 13 height 13
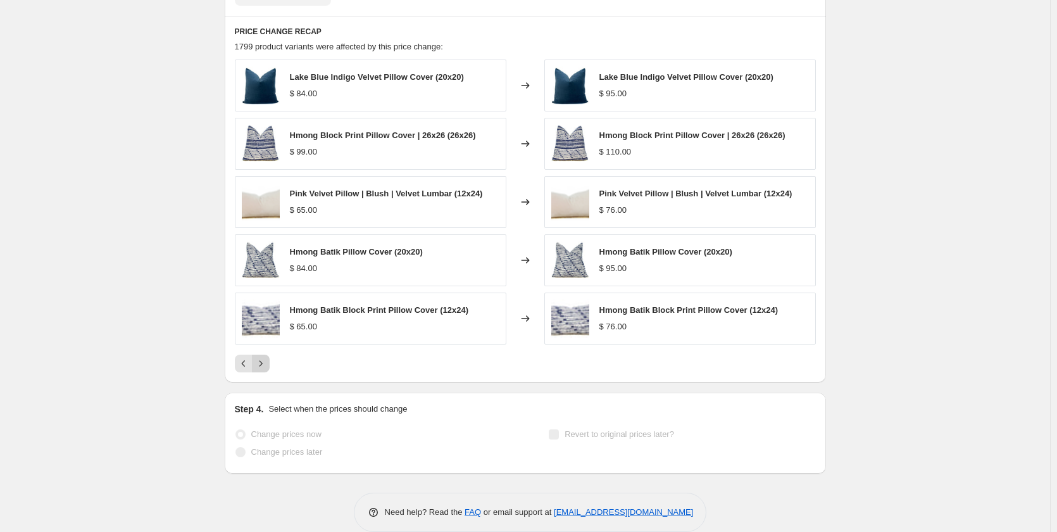
click at [266, 374] on div "PRICE CHANGE RECAP 1799 product variants were affected by this price change: La…" at bounding box center [525, 199] width 601 height 366
click at [267, 366] on icon "Next" at bounding box center [260, 363] width 13 height 13
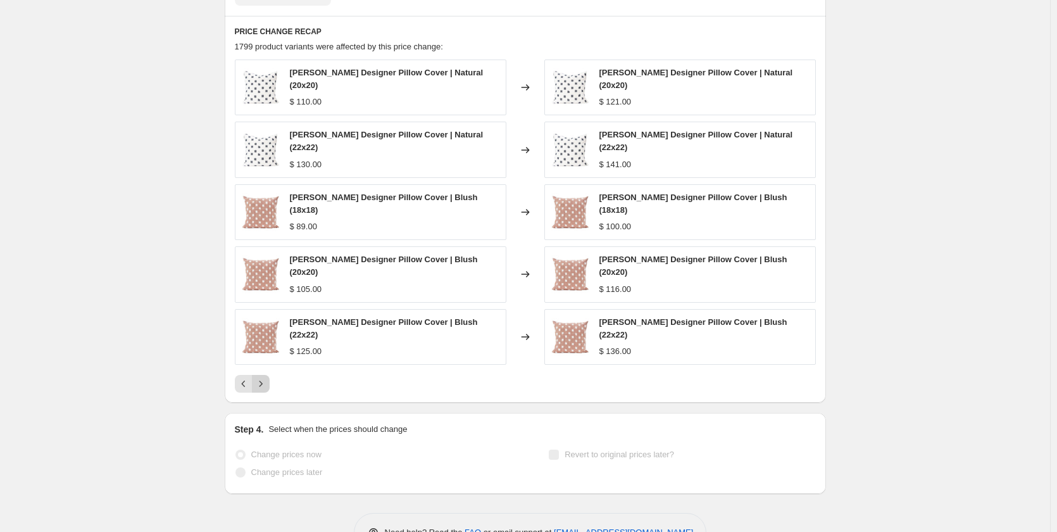
click at [267, 377] on icon "Next" at bounding box center [260, 383] width 13 height 13
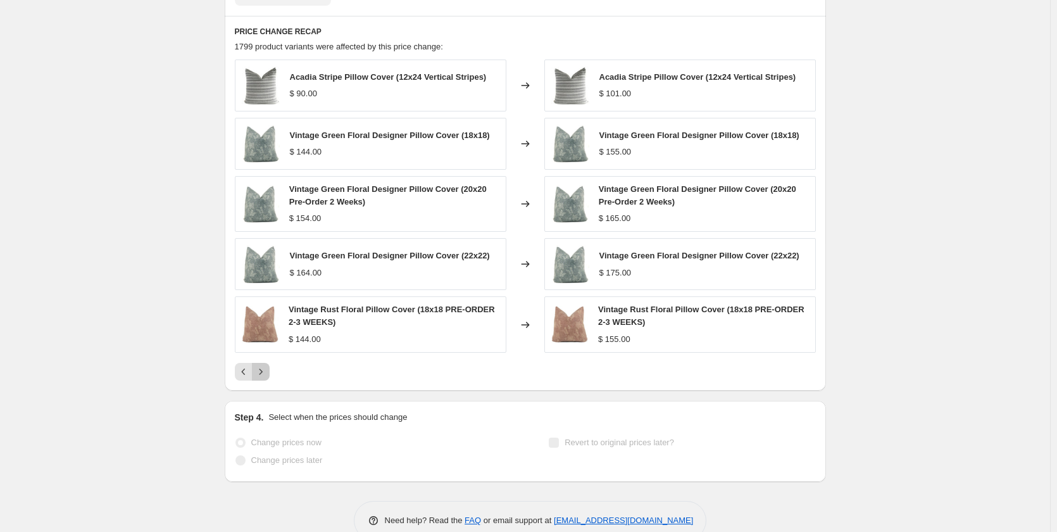
click at [267, 366] on icon "Next" at bounding box center [260, 371] width 13 height 13
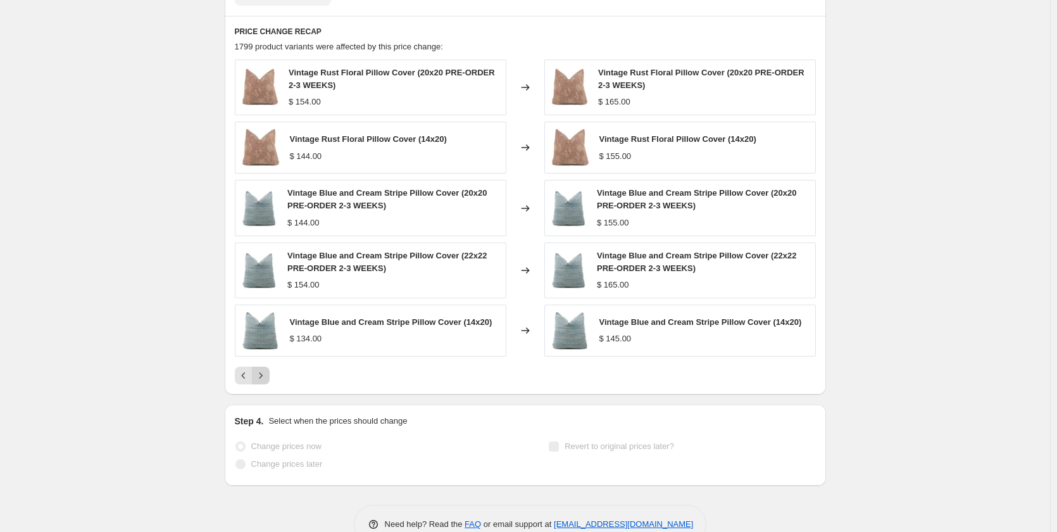
click at [268, 366] on div "Vintage Rust Floral Pillow Cover (20x20 PRE-ORDER 2-3 WEEKS) $ 154.00 Changed t…" at bounding box center [525, 221] width 581 height 325
click at [261, 373] on icon "Next" at bounding box center [260, 375] width 13 height 13
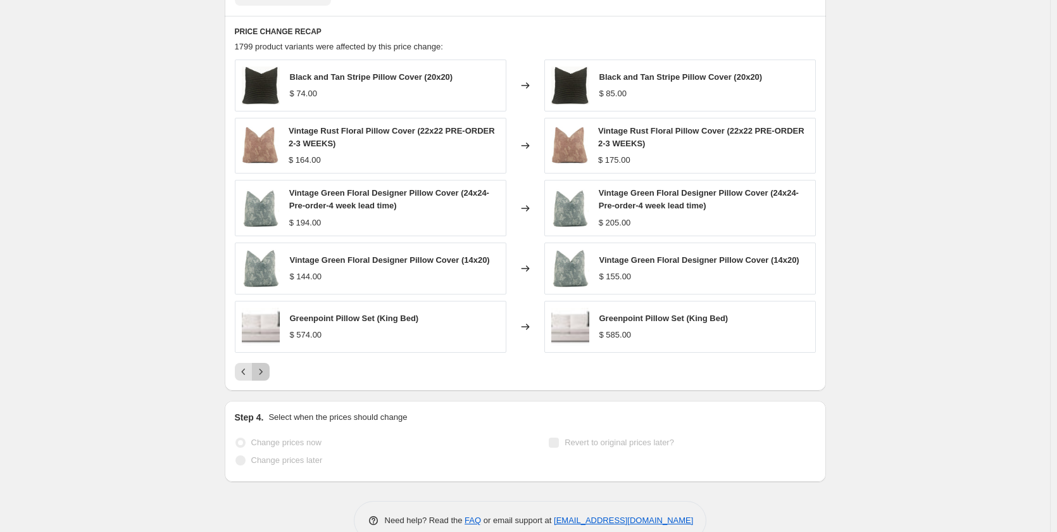
click at [261, 373] on icon "Next" at bounding box center [260, 371] width 13 height 13
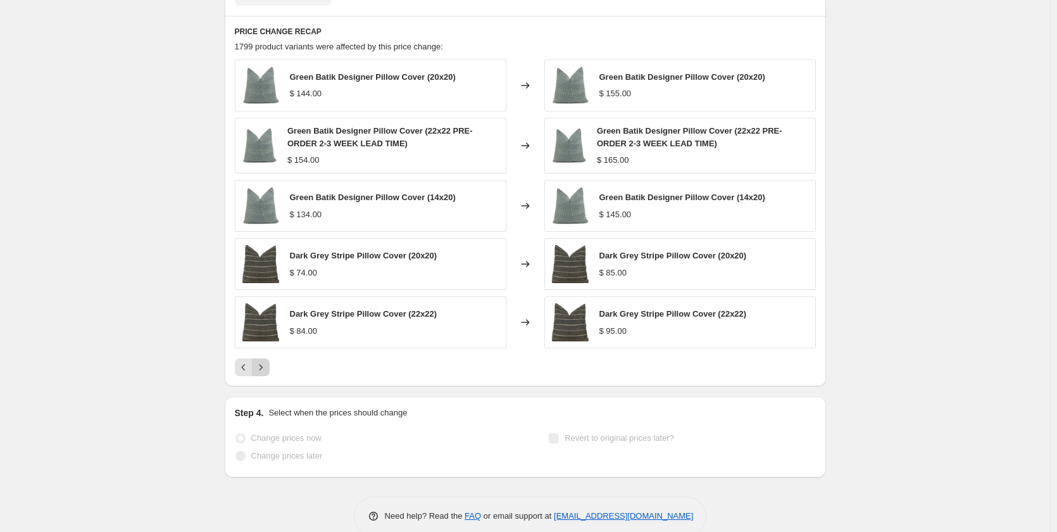
click at [261, 373] on icon "Next" at bounding box center [260, 367] width 13 height 13
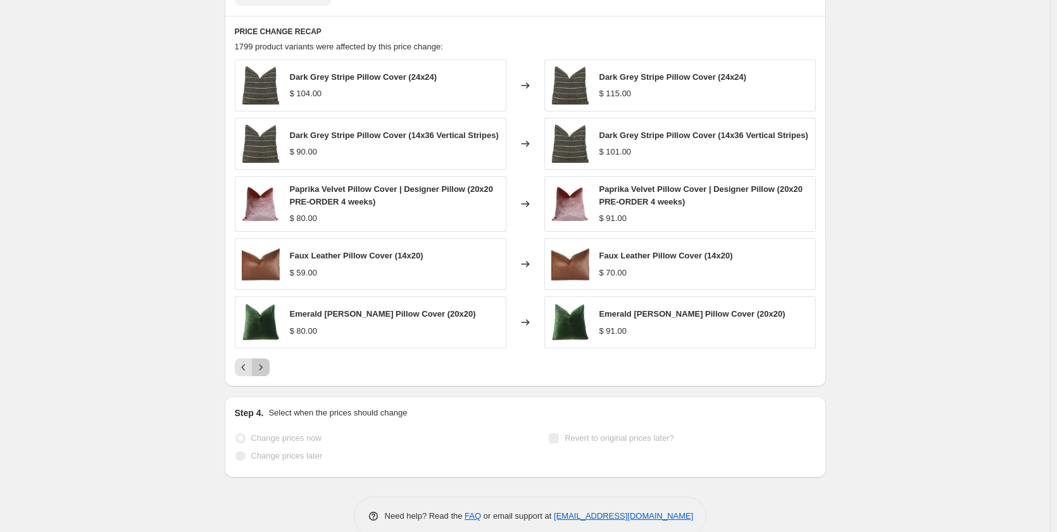
click at [261, 373] on icon "Next" at bounding box center [260, 367] width 13 height 13
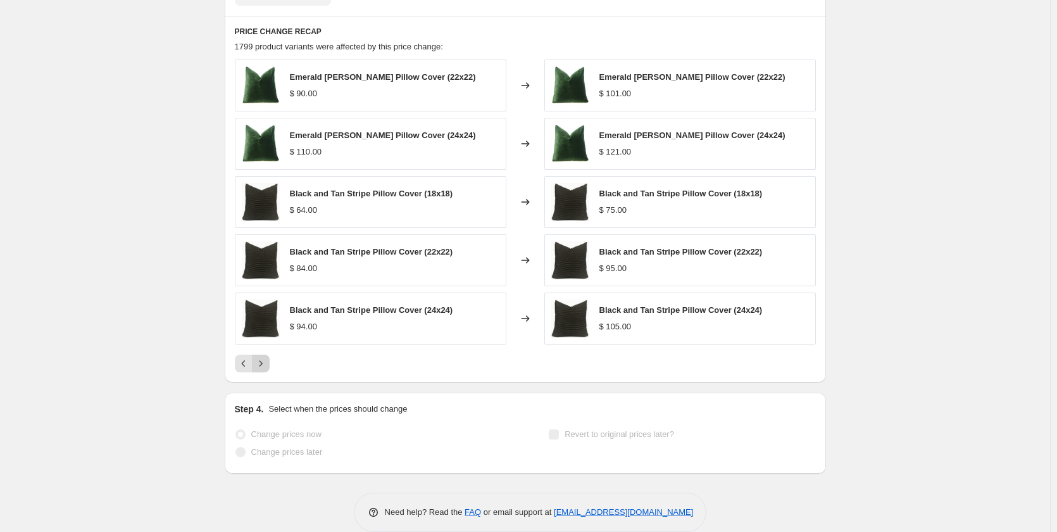
click at [261, 373] on div "PRICE CHANGE RECAP 1799 product variants were affected by this price change: Em…" at bounding box center [525, 199] width 601 height 366
click at [262, 366] on icon "Next" at bounding box center [260, 363] width 3 height 6
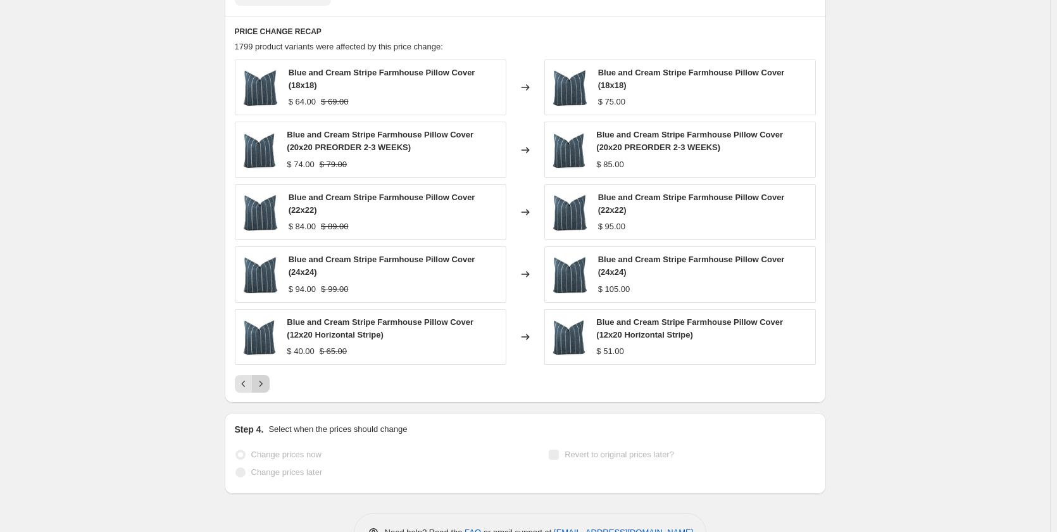
click at [263, 366] on div "Blue and Cream Stripe Farmhouse Pillow Cover (18x18) $ 64.00 $ 69.00 Changed to…" at bounding box center [525, 225] width 581 height 333
click at [263, 384] on icon "Next" at bounding box center [260, 383] width 13 height 13
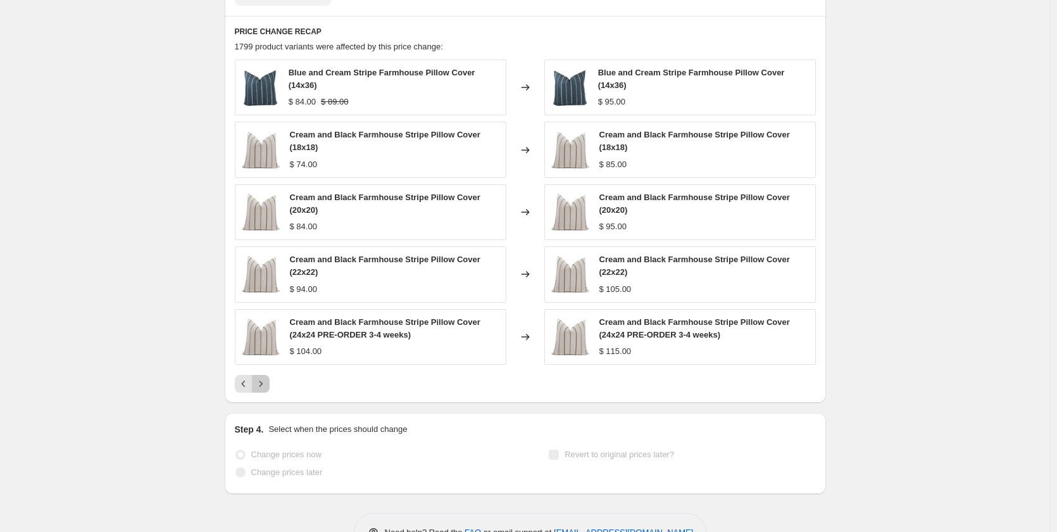
click at [262, 382] on icon "Next" at bounding box center [260, 383] width 3 height 6
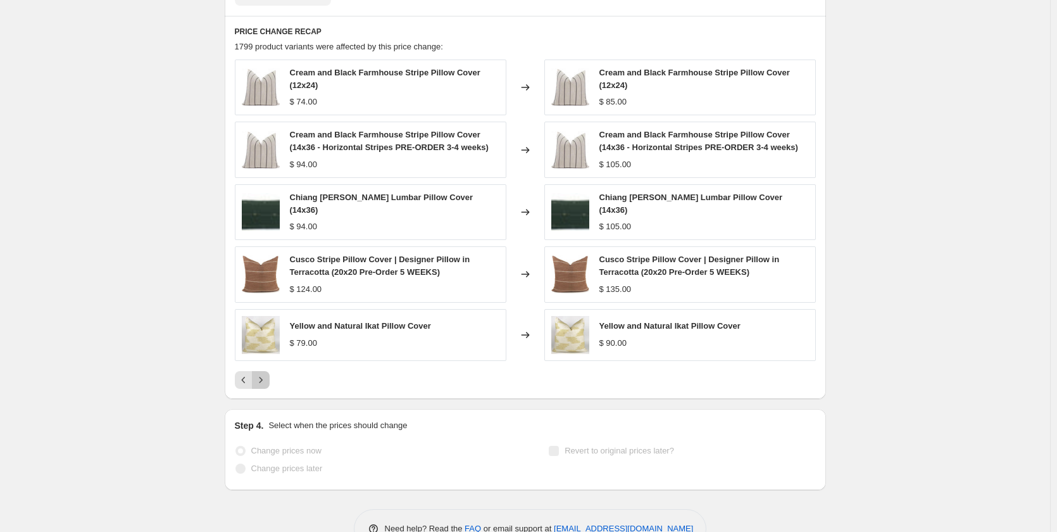
click at [263, 382] on icon "Next" at bounding box center [260, 379] width 13 height 13
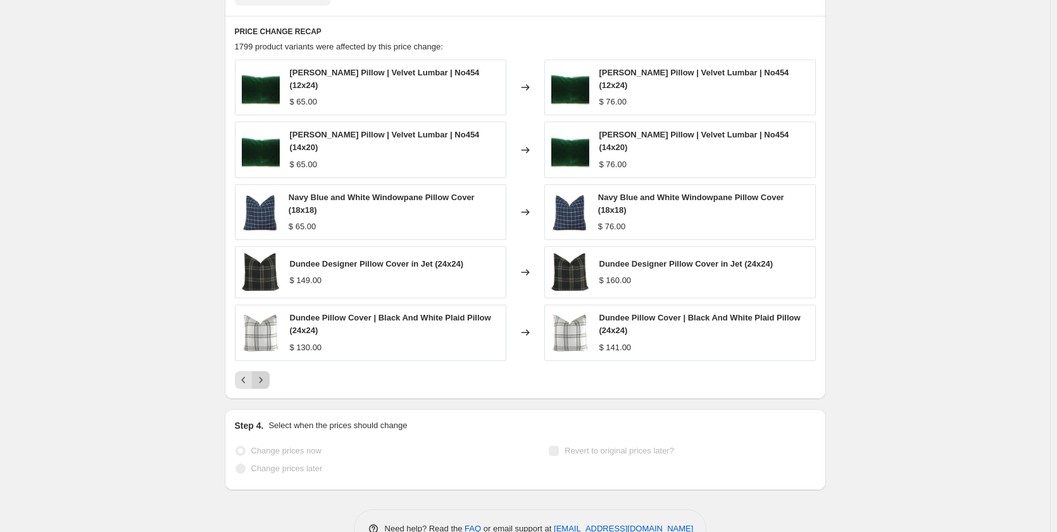
click at [263, 382] on div "PRICE CHANGE RECAP 1799 product variants were affected by this price change: Gr…" at bounding box center [525, 207] width 601 height 383
click at [263, 373] on icon "Next" at bounding box center [260, 379] width 13 height 13
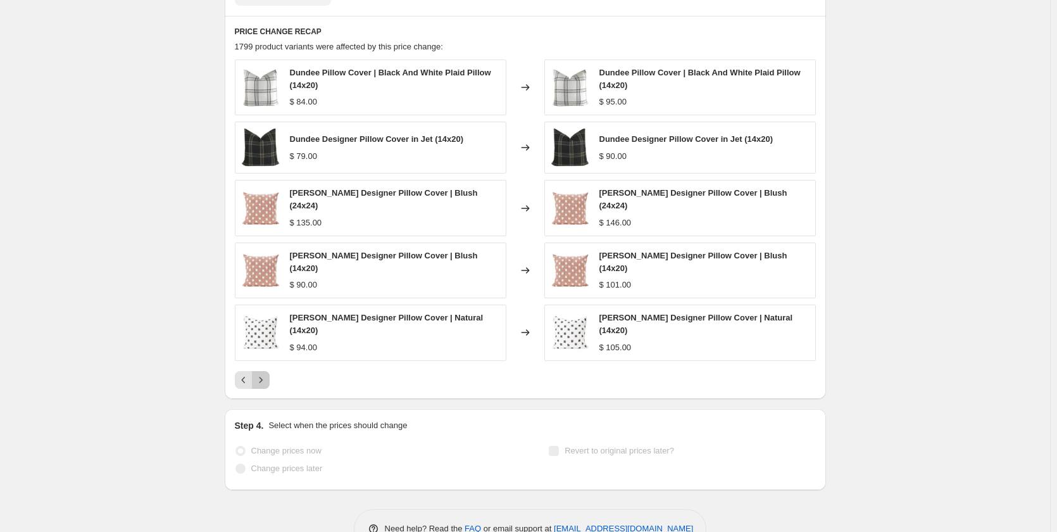
click at [263, 373] on icon "Next" at bounding box center [260, 379] width 13 height 13
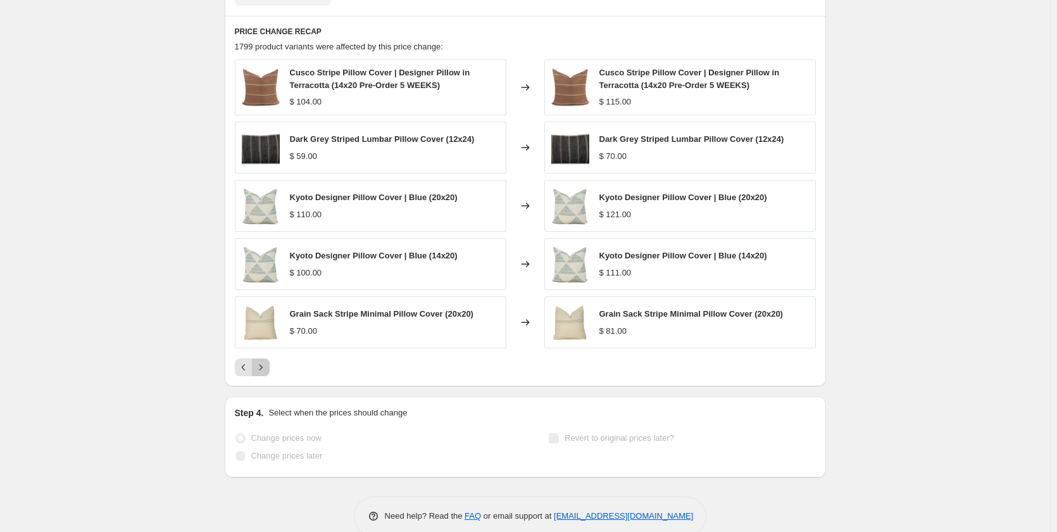
click at [263, 369] on icon "Next" at bounding box center [260, 367] width 13 height 13
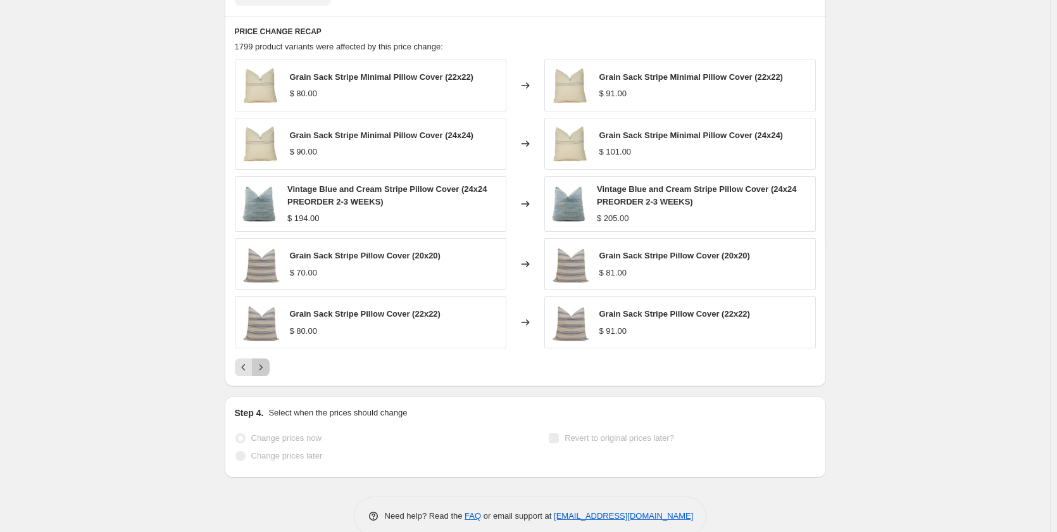
click at [263, 369] on icon "Next" at bounding box center [260, 367] width 13 height 13
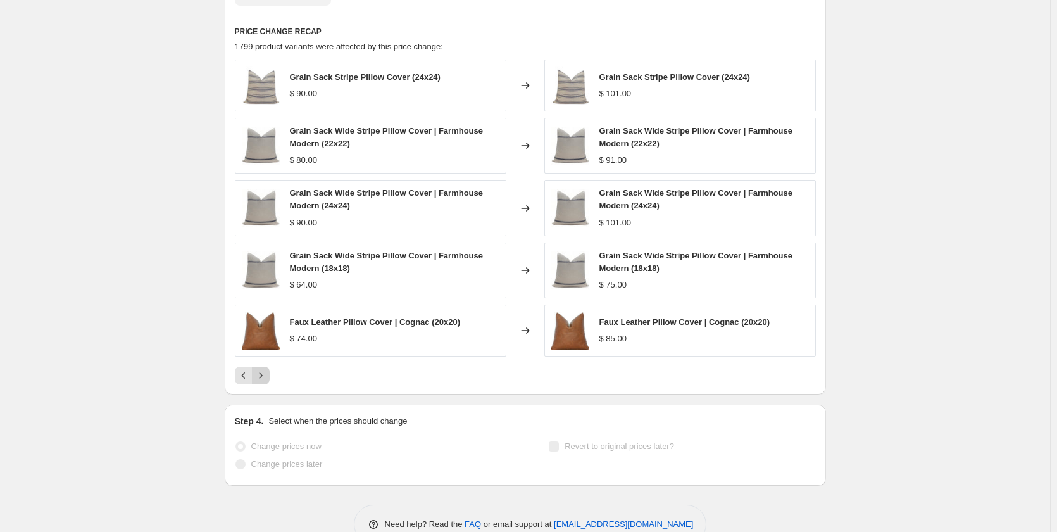
click at [263, 369] on button "Next" at bounding box center [261, 375] width 18 height 18
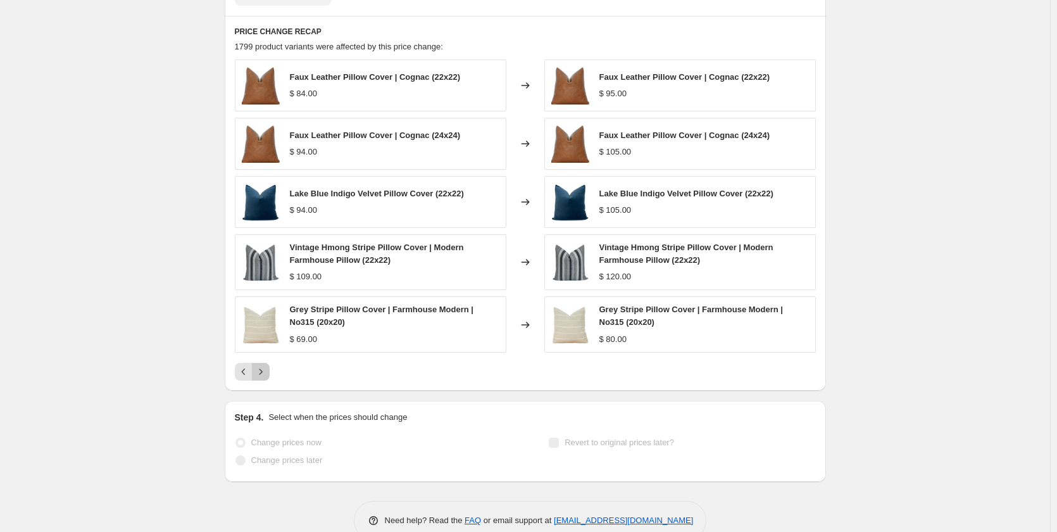
click at [263, 369] on icon "Next" at bounding box center [260, 371] width 13 height 13
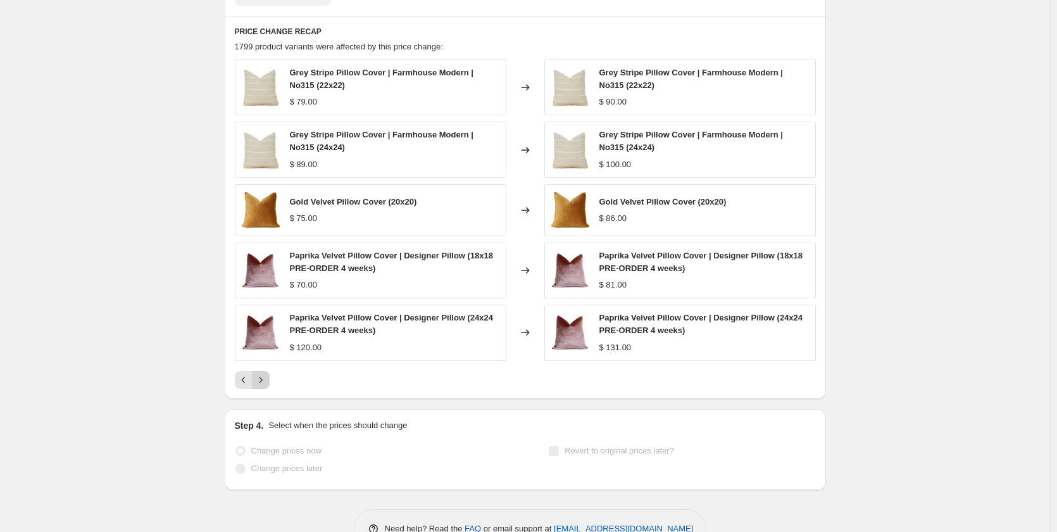
click at [263, 369] on div "Grey Stripe Pillow Cover | Farmhouse Modern | No315 (22x22) $ 79.00 Changed to …" at bounding box center [525, 223] width 581 height 329
click at [265, 381] on icon "Next" at bounding box center [260, 379] width 13 height 13
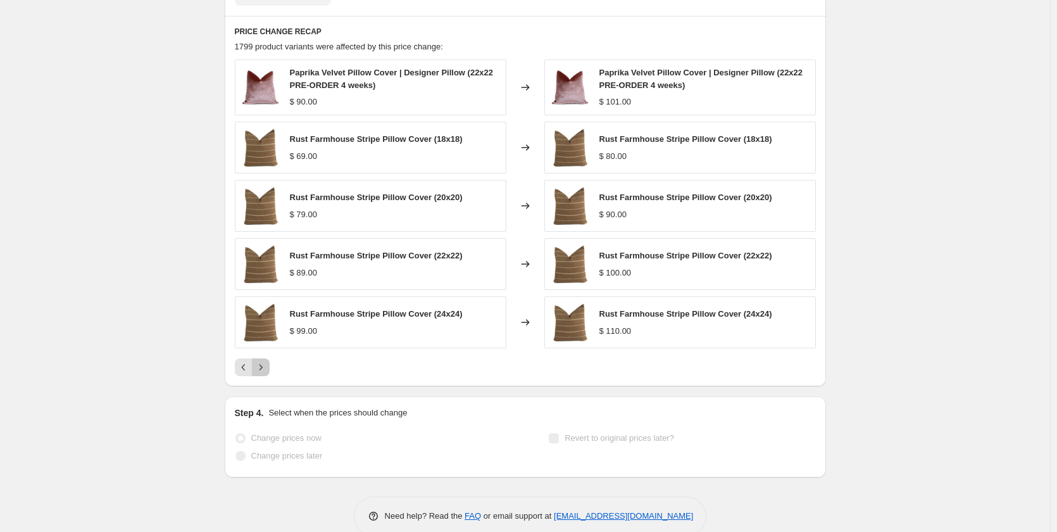
click at [263, 373] on icon "Next" at bounding box center [260, 367] width 13 height 13
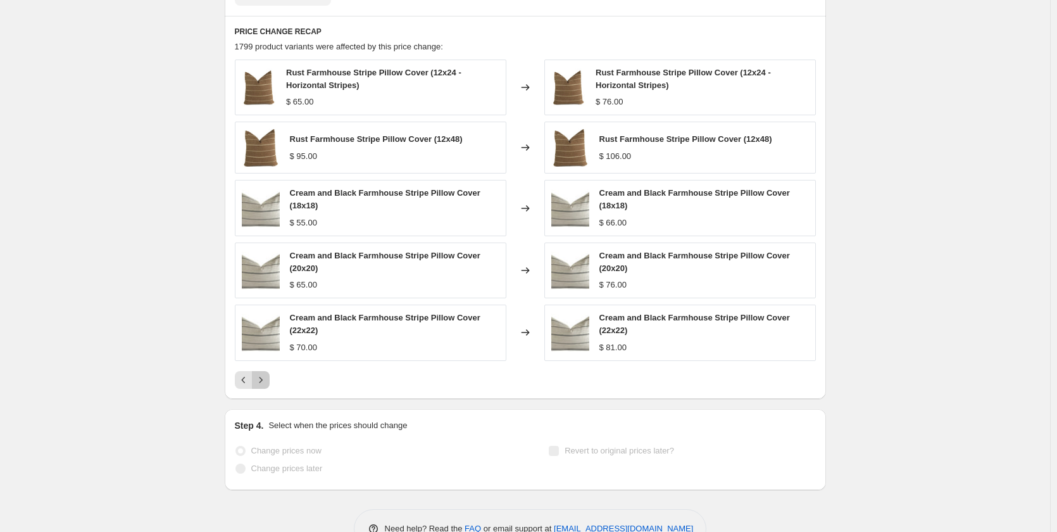
click at [263, 374] on icon "Next" at bounding box center [260, 379] width 13 height 13
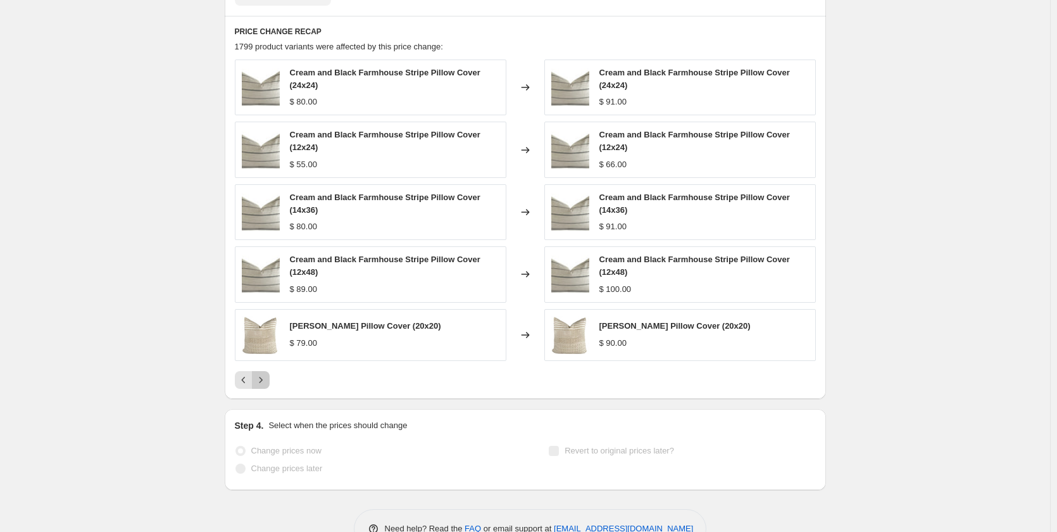
click at [263, 374] on icon "Next" at bounding box center [260, 379] width 13 height 13
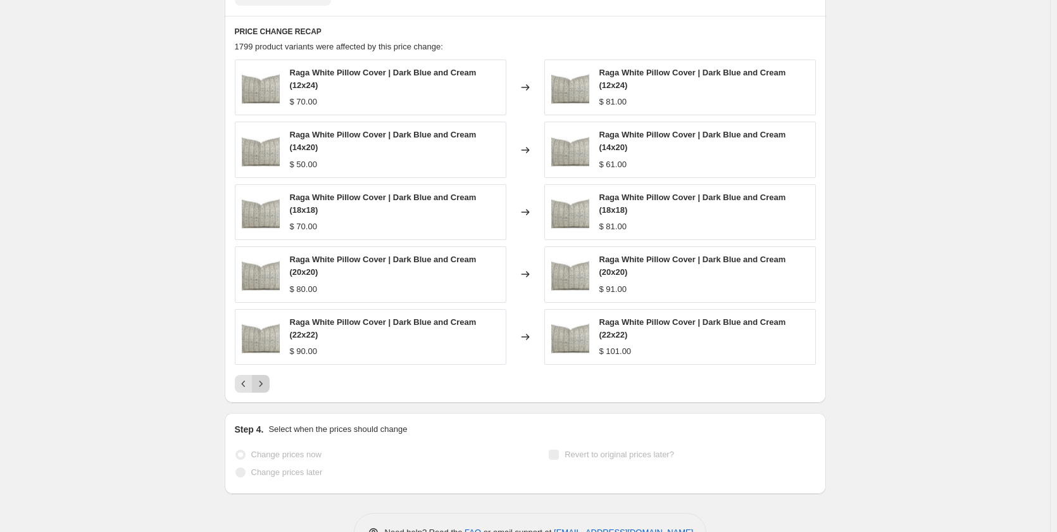
click at [263, 374] on div "Raga White Pillow Cover | Dark Blue and Cream (12x24) $ 70.00 Changed to Raga W…" at bounding box center [525, 225] width 581 height 333
click at [266, 382] on icon "Next" at bounding box center [260, 383] width 13 height 13
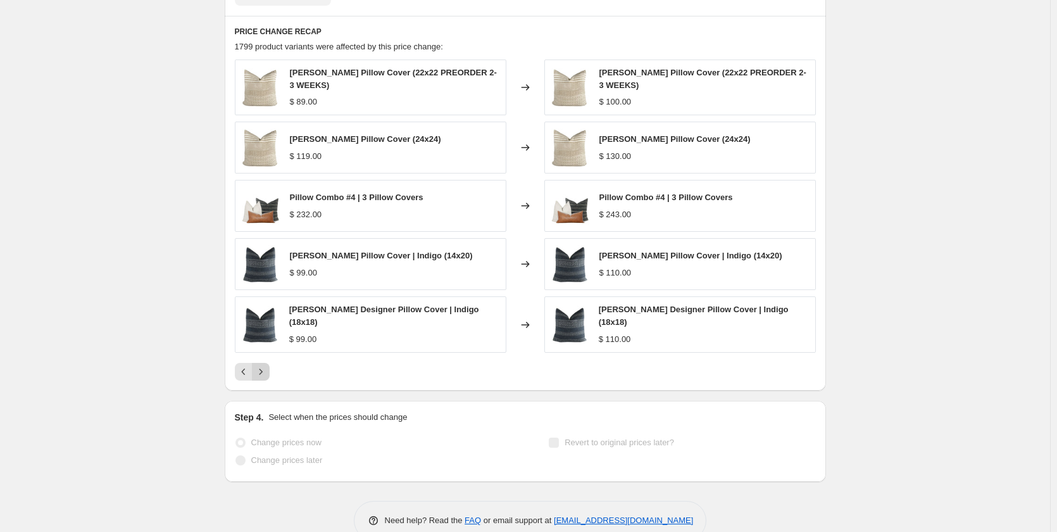
click at [266, 366] on icon "Next" at bounding box center [260, 371] width 13 height 13
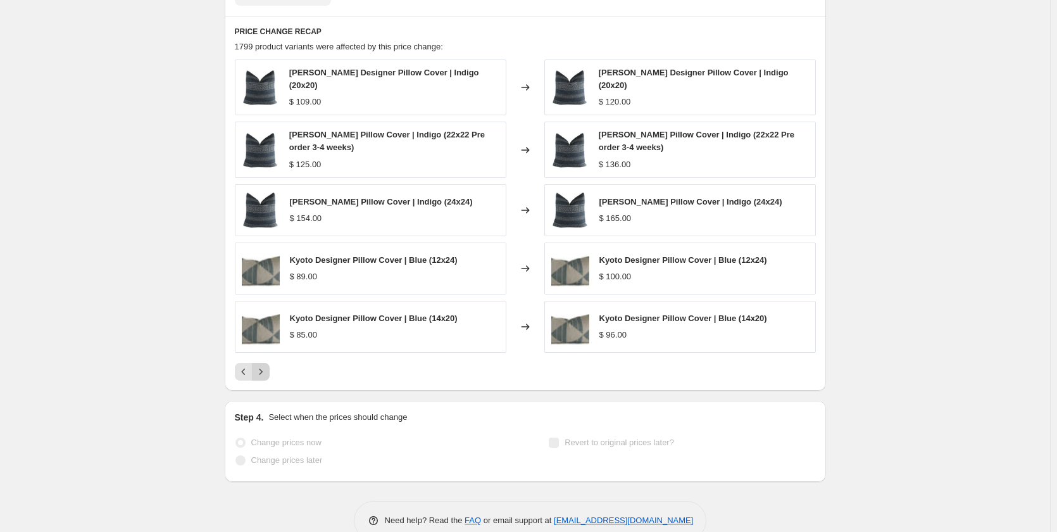
click at [266, 366] on icon "Next" at bounding box center [260, 371] width 13 height 13
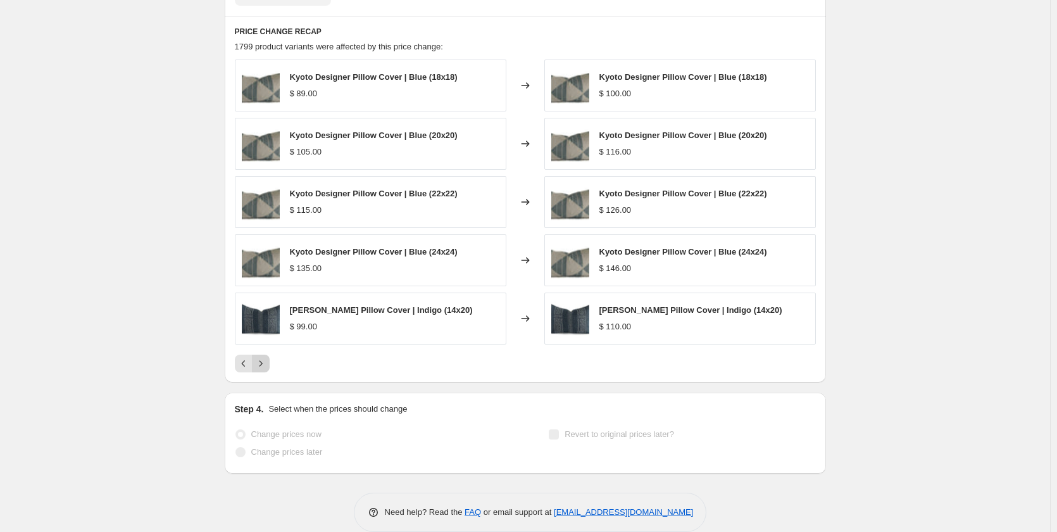
click at [266, 366] on icon "Next" at bounding box center [260, 363] width 13 height 13
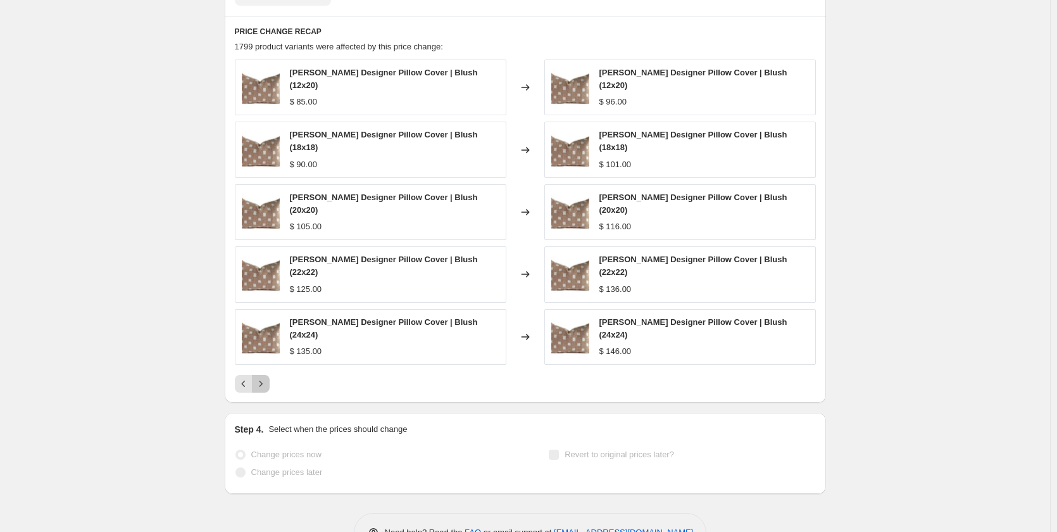
click at [266, 377] on icon "Next" at bounding box center [260, 383] width 13 height 13
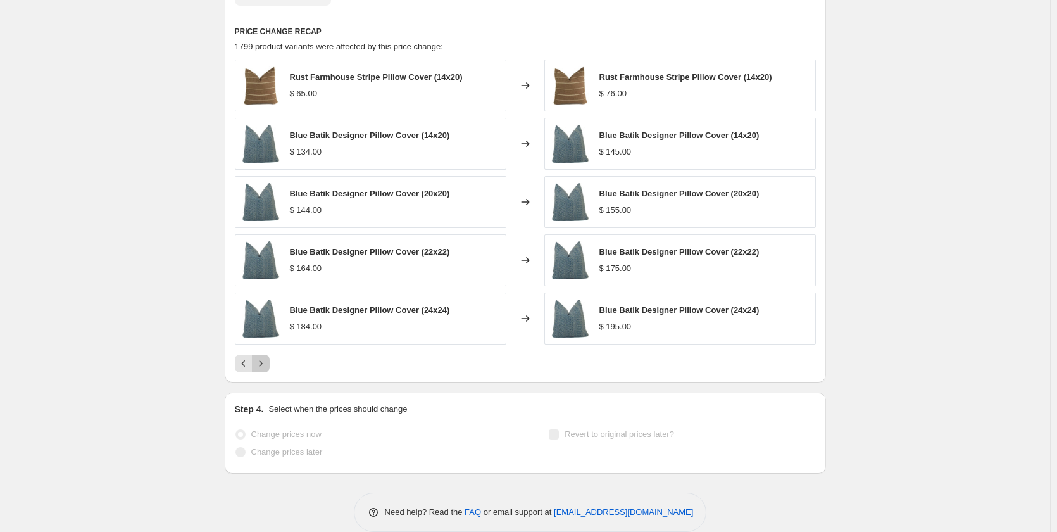
click at [266, 366] on icon "Next" at bounding box center [260, 363] width 13 height 13
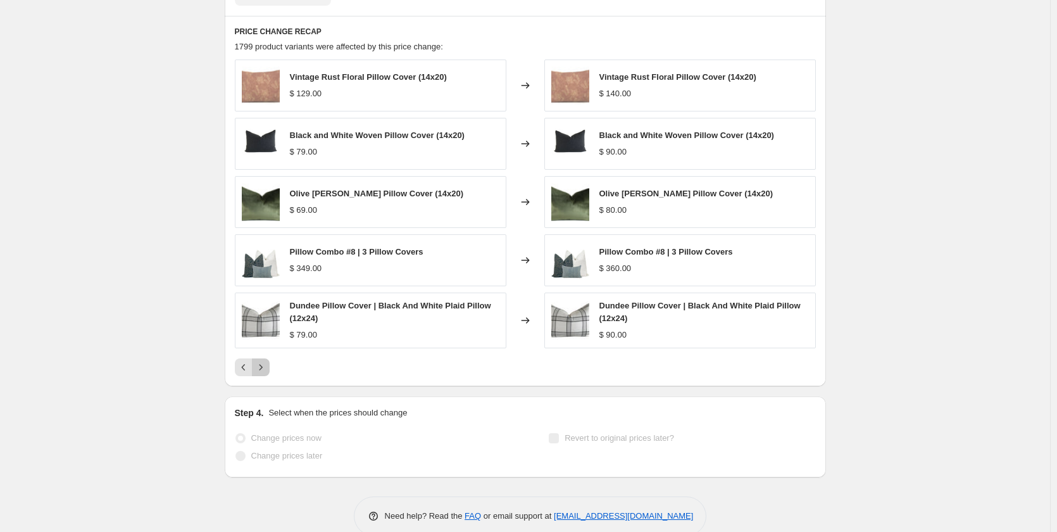
click at [266, 366] on icon "Next" at bounding box center [260, 367] width 13 height 13
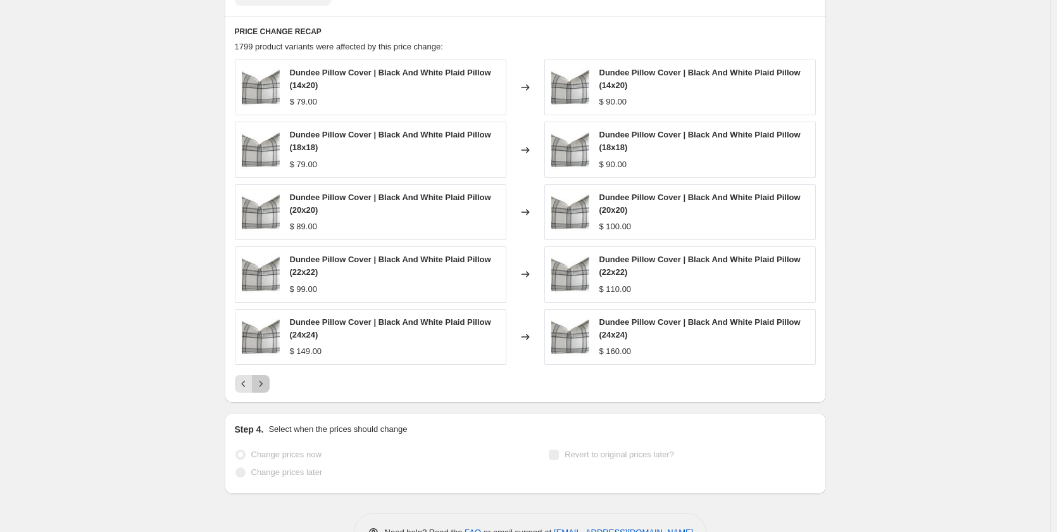
click at [266, 384] on icon "Next" at bounding box center [260, 383] width 13 height 13
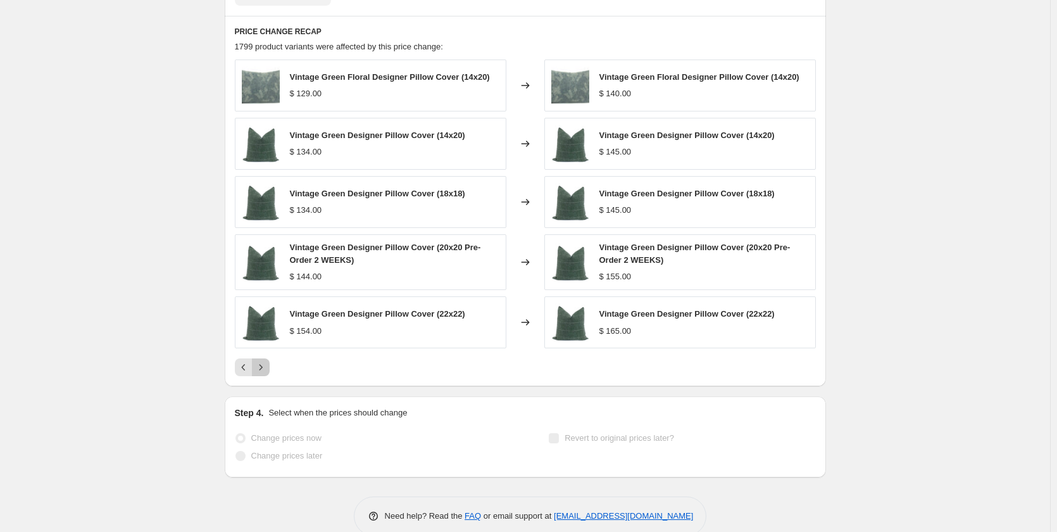
click at [264, 366] on icon "Next" at bounding box center [260, 367] width 13 height 13
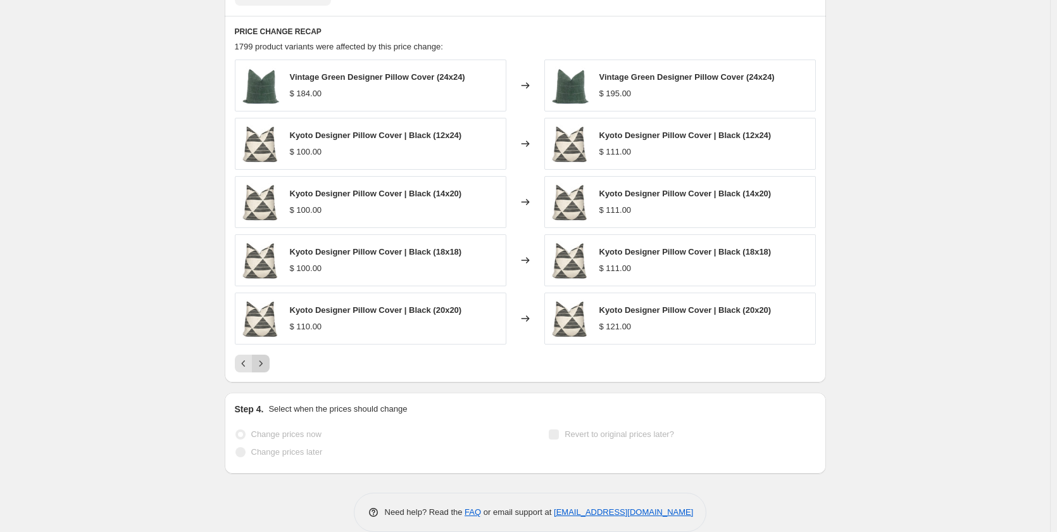
click at [264, 366] on icon "Next" at bounding box center [260, 363] width 13 height 13
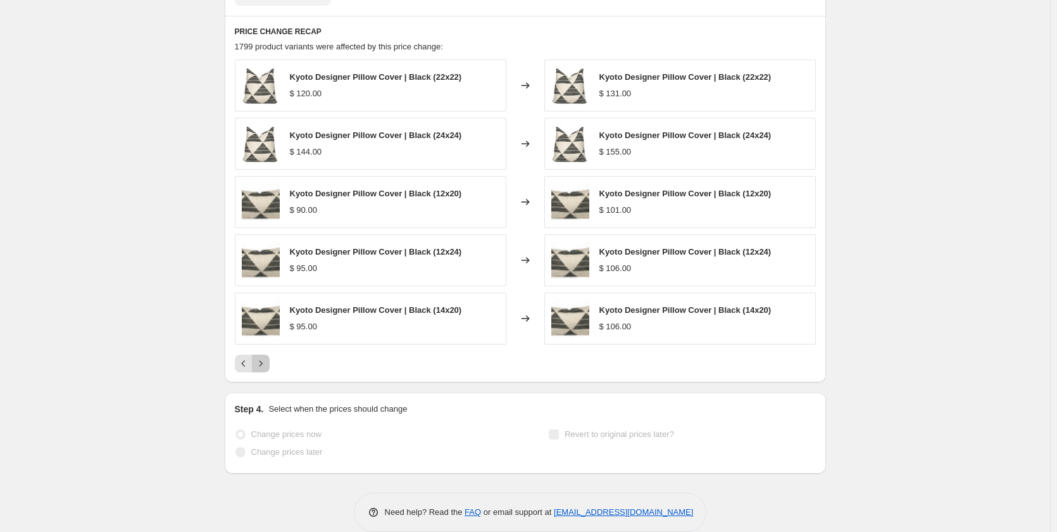
click at [264, 366] on icon "Next" at bounding box center [260, 363] width 13 height 13
click at [265, 364] on icon "Next" at bounding box center [260, 363] width 13 height 13
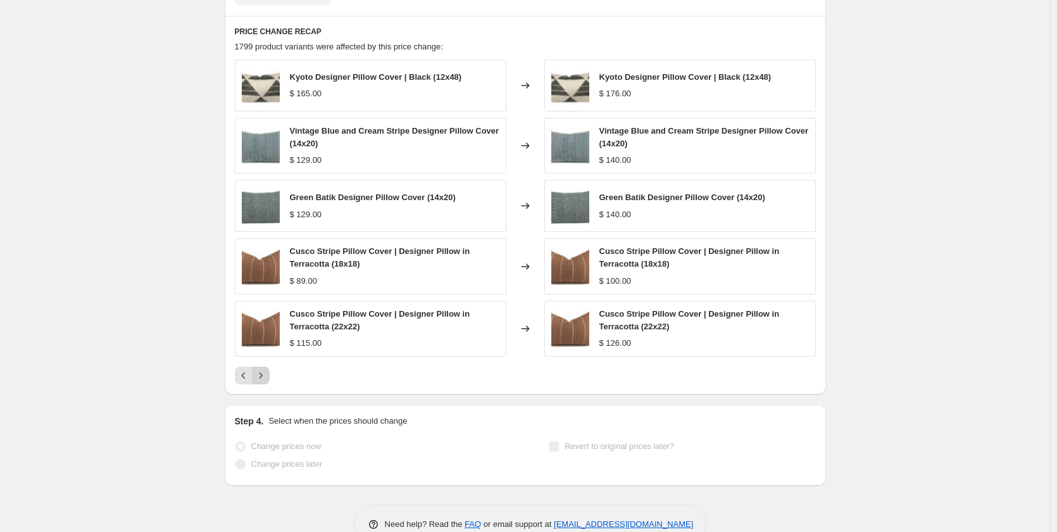
click at [265, 364] on div "Kyoto Designer Pillow Cover | Black (12x48) $ 165.00 Changed to Kyoto Designer …" at bounding box center [525, 221] width 581 height 325
click at [266, 372] on icon "Next" at bounding box center [260, 375] width 13 height 13
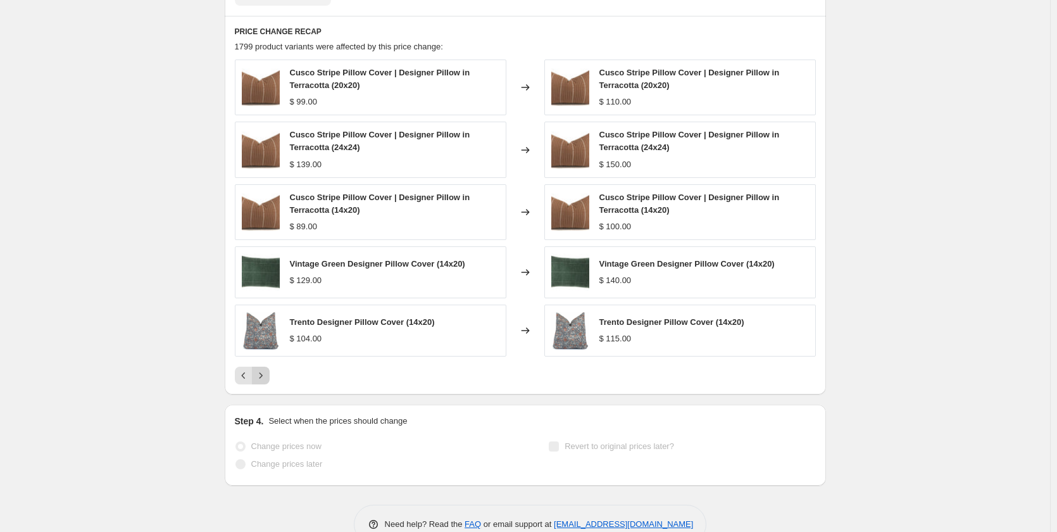
click at [266, 372] on icon "Next" at bounding box center [260, 375] width 13 height 13
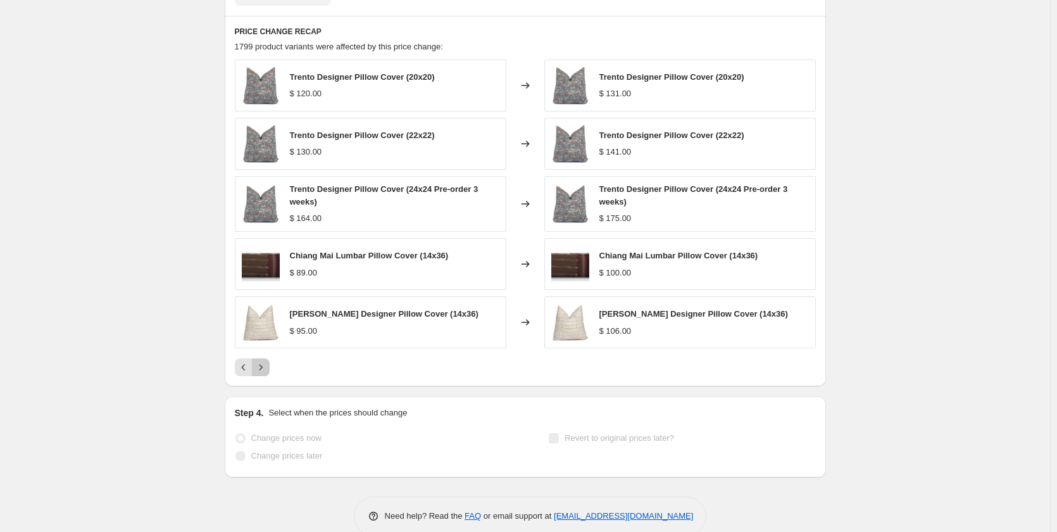
click at [266, 372] on icon "Next" at bounding box center [260, 367] width 13 height 13
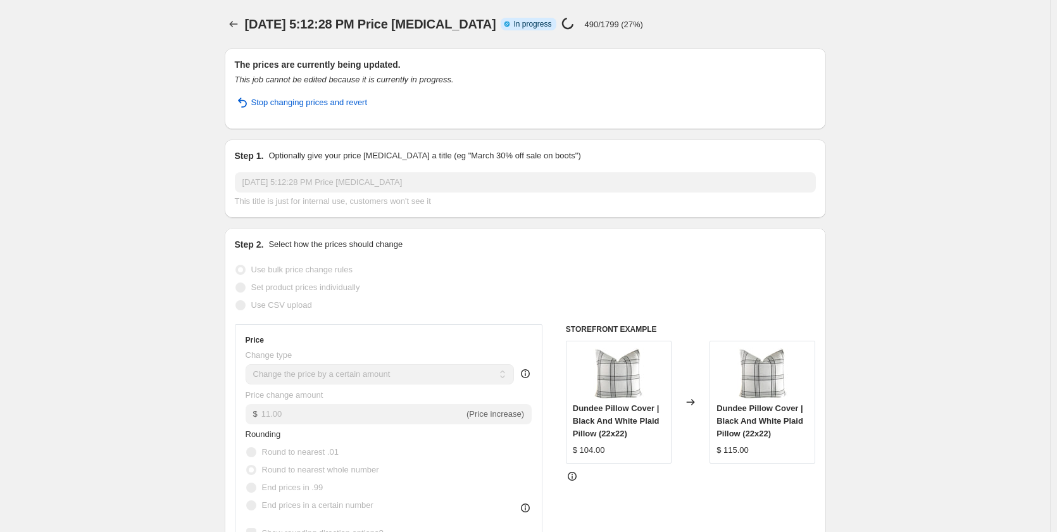
select select "by"
select select "collection"
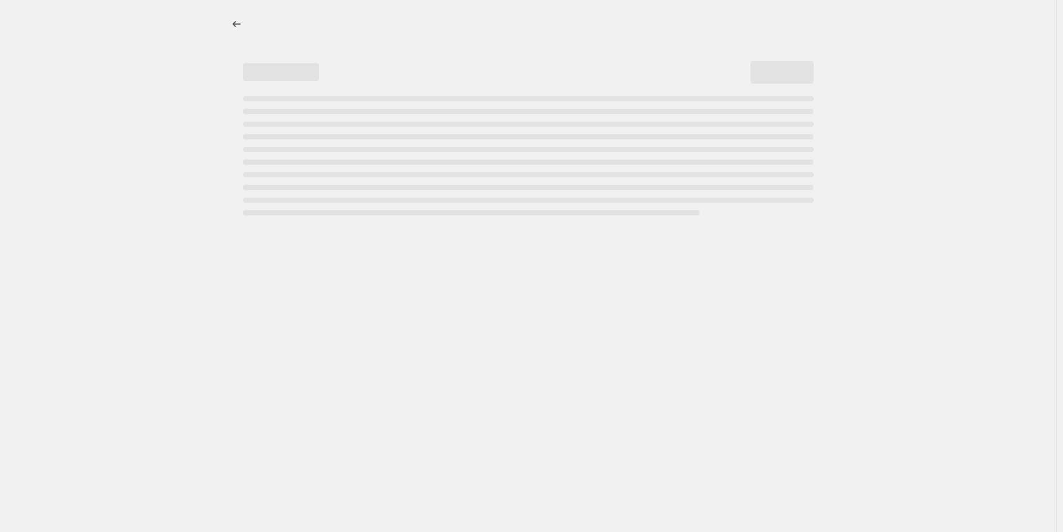
select select "by"
select select "collection"
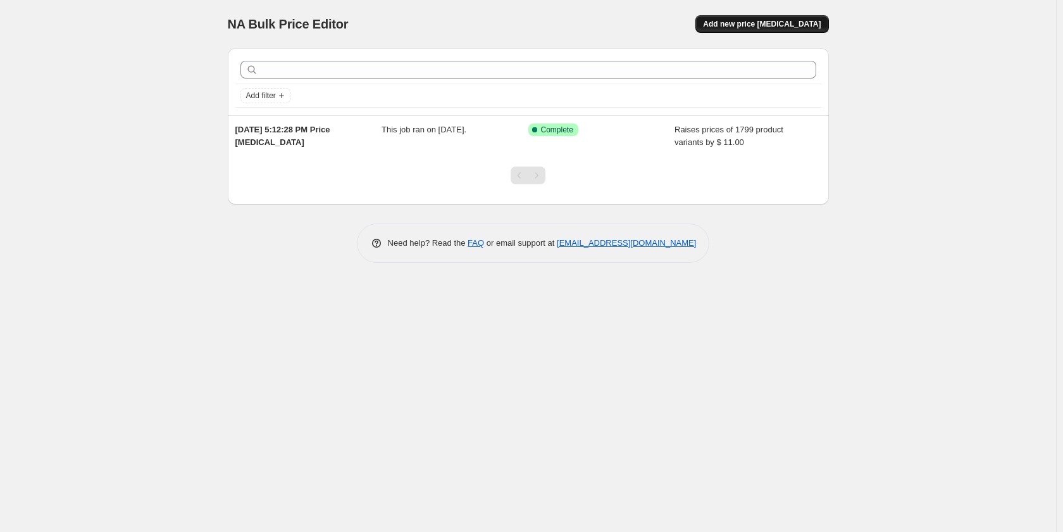
click at [762, 21] on span "Add new price [MEDICAL_DATA]" at bounding box center [762, 24] width 118 height 10
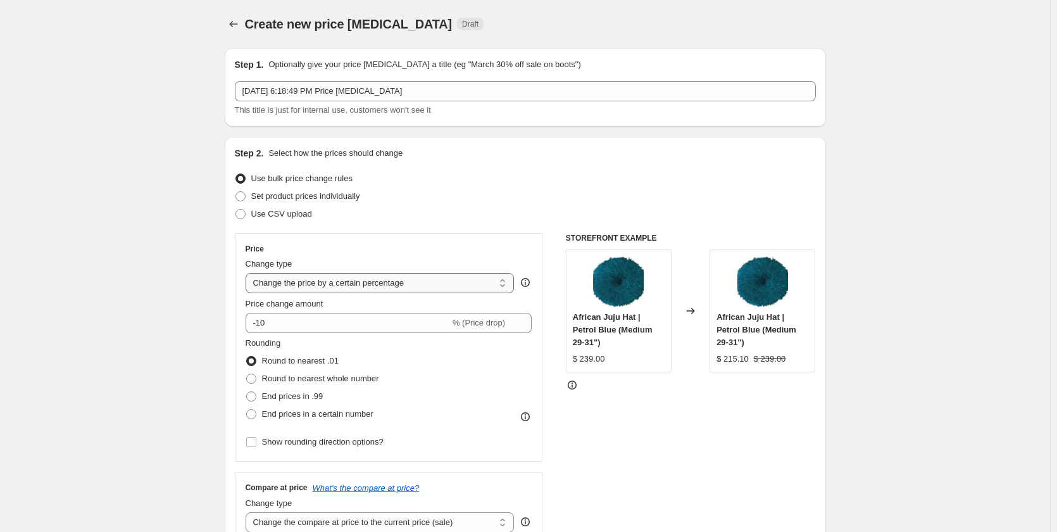
click at [328, 284] on select "Change the price to a certain amount Change the price by a certain amount Chang…" at bounding box center [380, 283] width 269 height 20
select select "by"
click at [248, 273] on select "Change the price to a certain amount Change the price by a certain amount Chang…" at bounding box center [380, 283] width 269 height 20
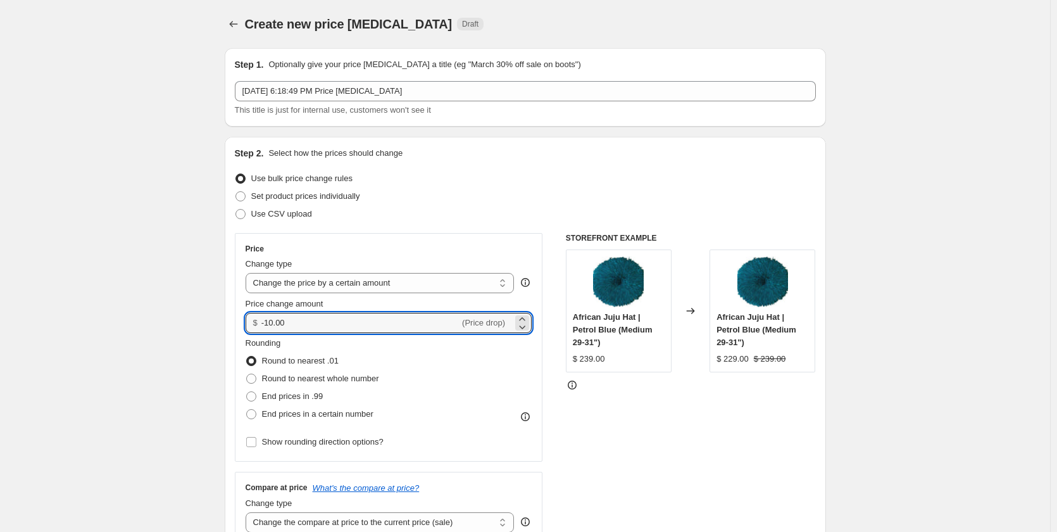
drag, startPoint x: 310, startPoint y: 320, endPoint x: 250, endPoint y: 316, distance: 59.6
click at [250, 316] on div "$ -10.00 (Price drop)" at bounding box center [389, 323] width 287 height 20
type input "20.00"
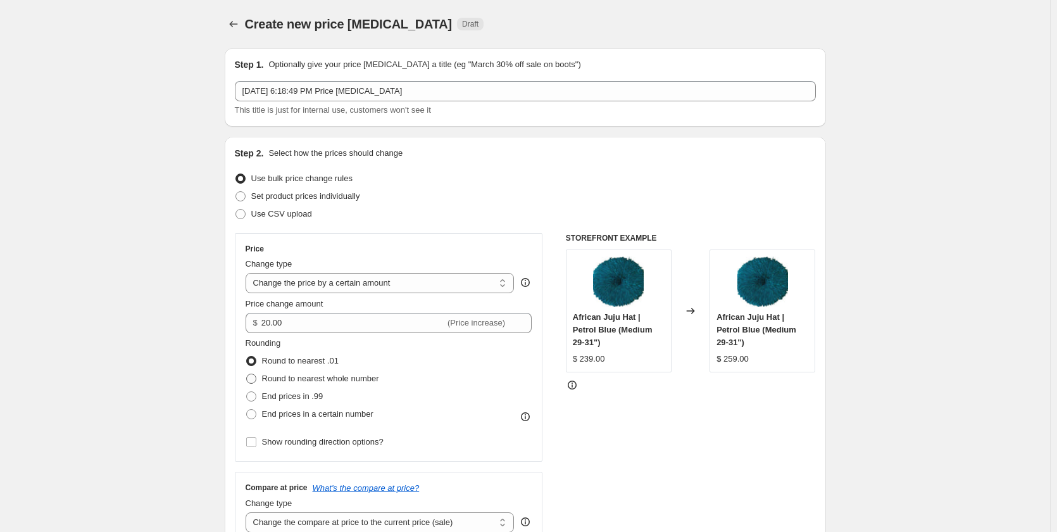
click at [256, 375] on span at bounding box center [251, 378] width 10 height 10
click at [247, 374] on input "Round to nearest whole number" at bounding box center [246, 373] width 1 height 1
radio input "true"
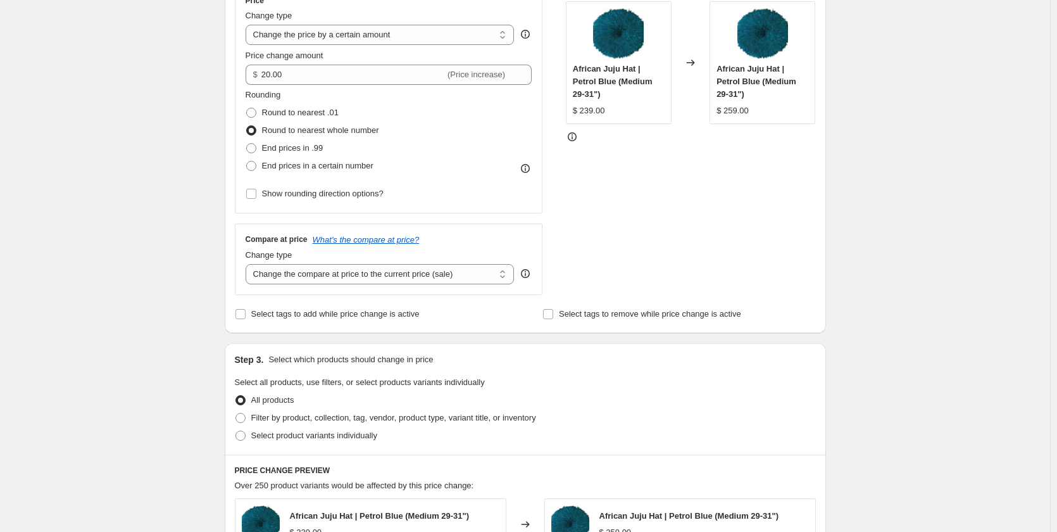
scroll to position [253, 0]
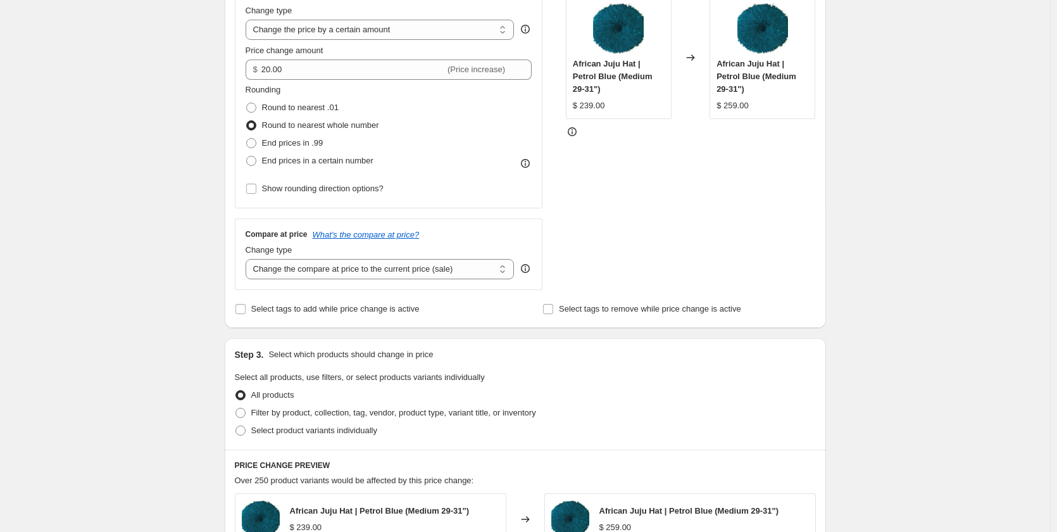
click at [180, 283] on div "Create new price change job. This page is ready Create new price change job Dra…" at bounding box center [525, 381] width 1050 height 1269
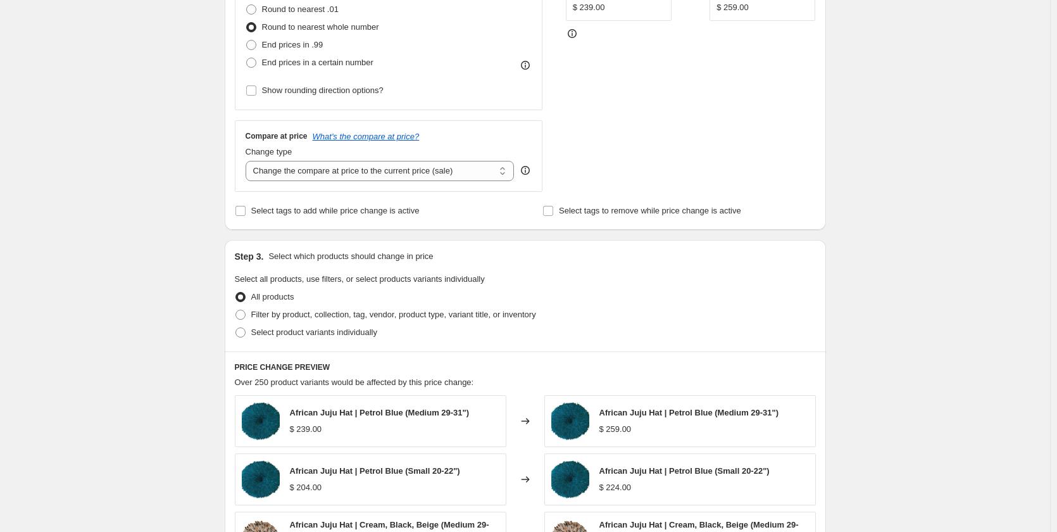
scroll to position [380, 0]
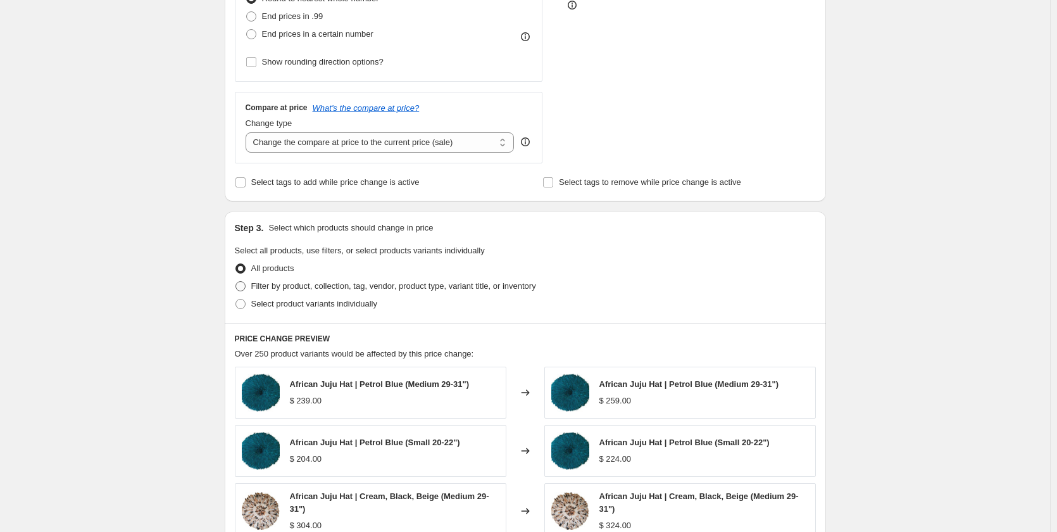
click at [241, 287] on span at bounding box center [240, 286] width 10 height 10
click at [236, 282] on input "Filter by product, collection, tag, vendor, product type, variant title, or inv…" at bounding box center [235, 281] width 1 height 1
radio input "true"
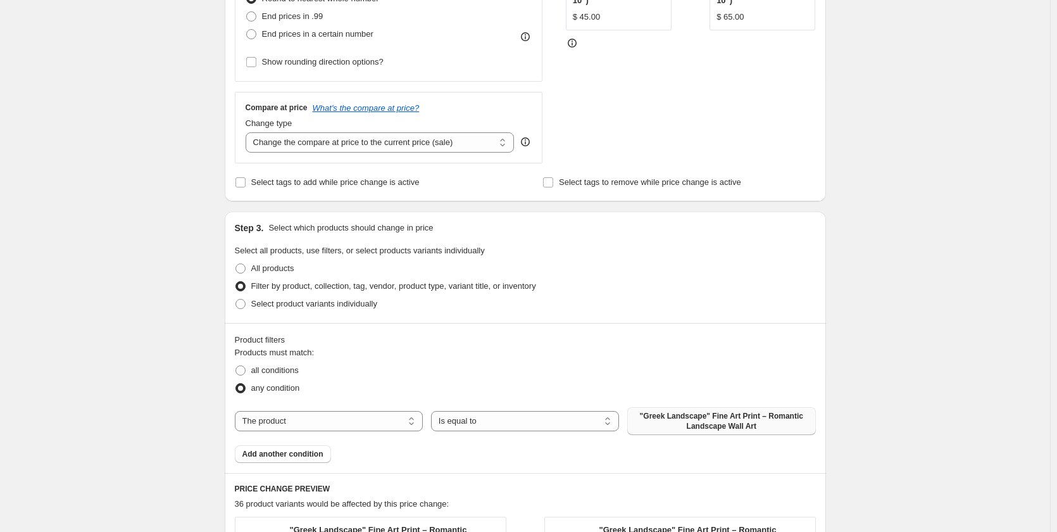
click at [682, 418] on span ""Greek Landscape" Fine Art Print – Romantic Landscape Wall Art" at bounding box center [721, 421] width 173 height 20
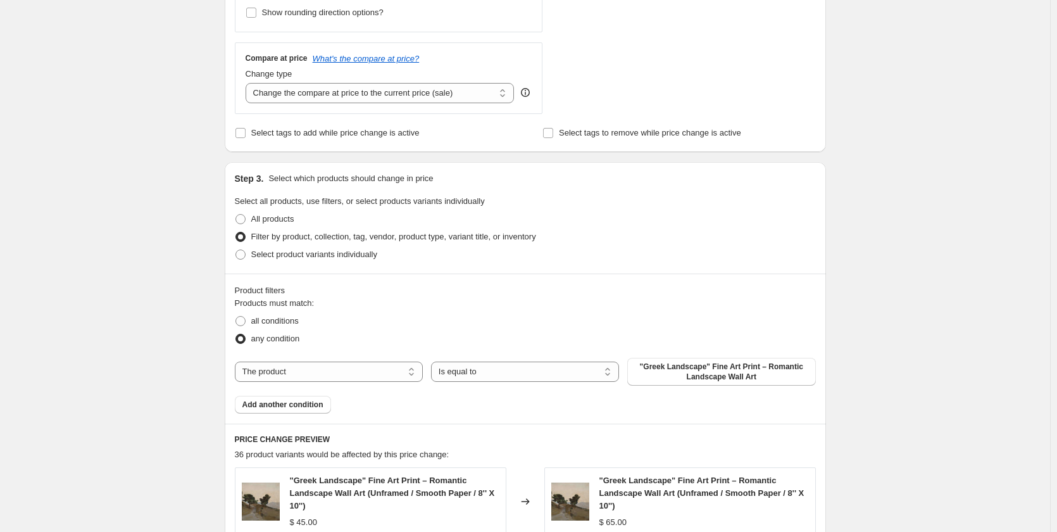
scroll to position [506, 0]
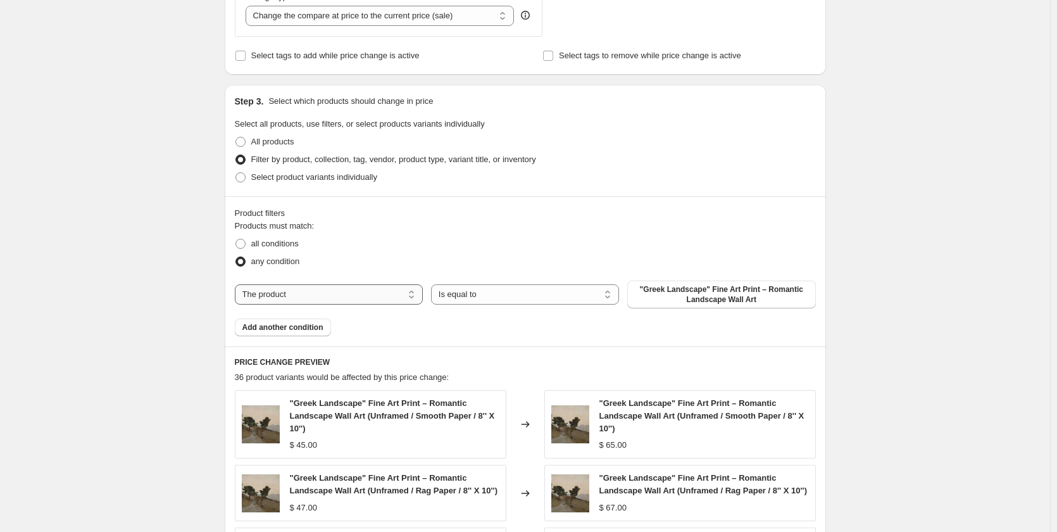
click at [299, 298] on select "The product The product's collection The product's tag The product's vendor The…" at bounding box center [329, 294] width 188 height 20
select select "collection"
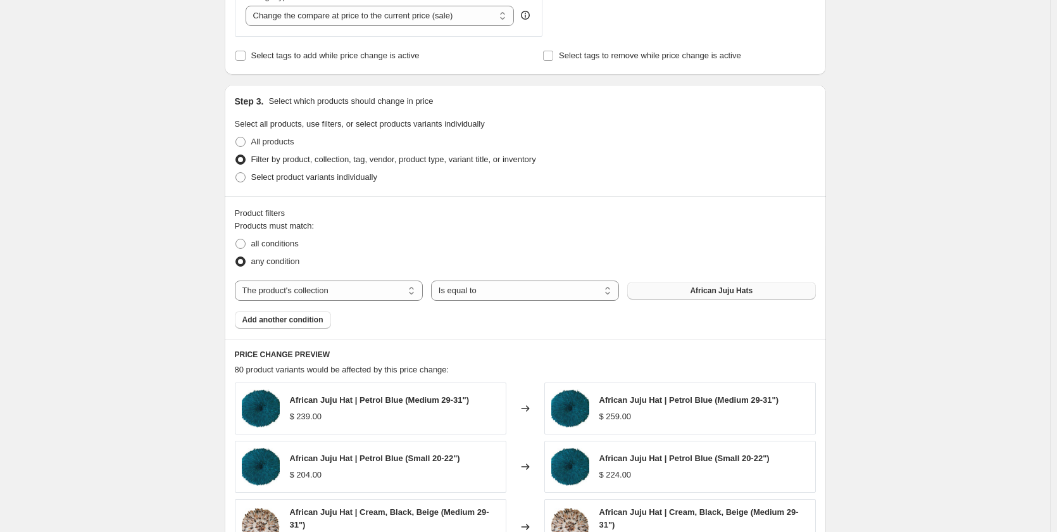
click at [727, 287] on span "African Juju Hats" at bounding box center [721, 290] width 63 height 10
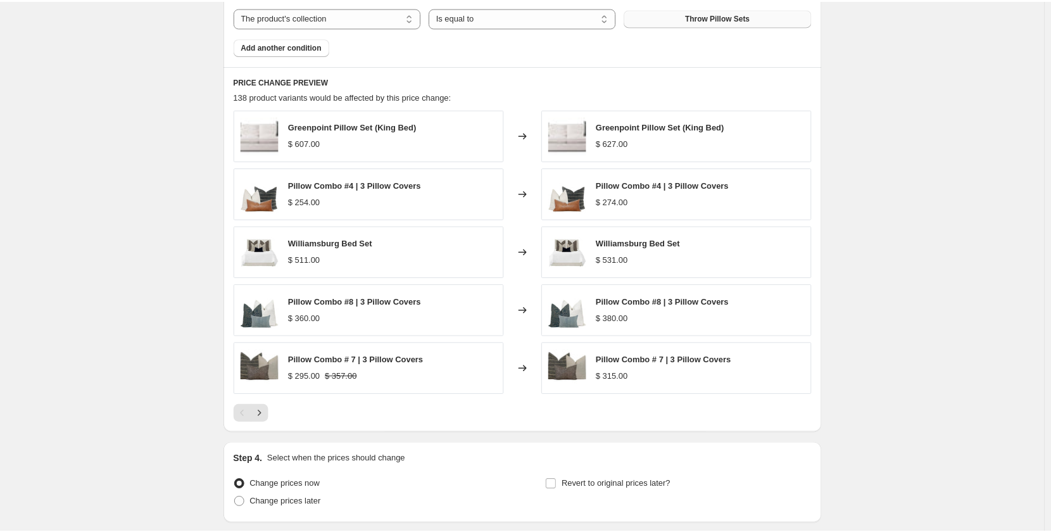
scroll to position [823, 0]
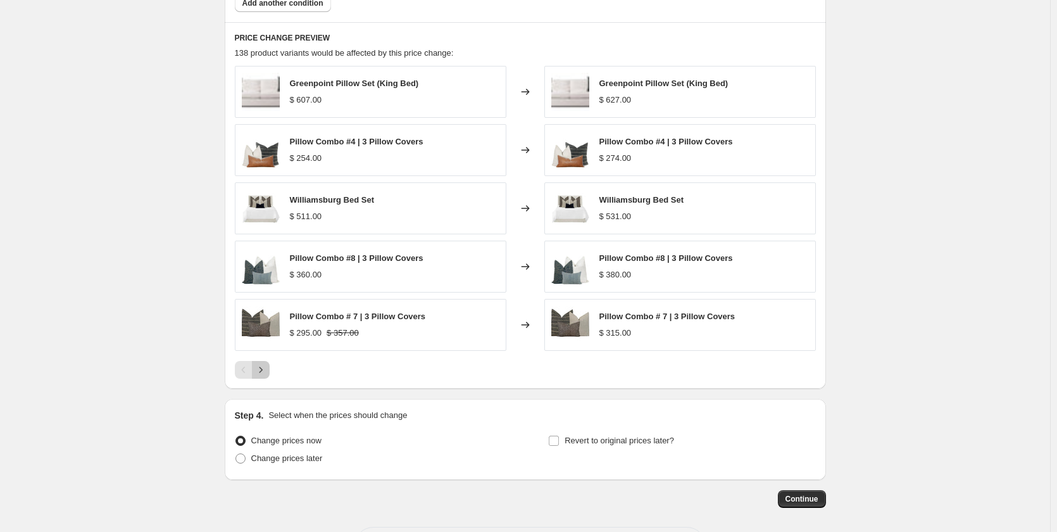
click at [263, 373] on icon "Next" at bounding box center [260, 369] width 13 height 13
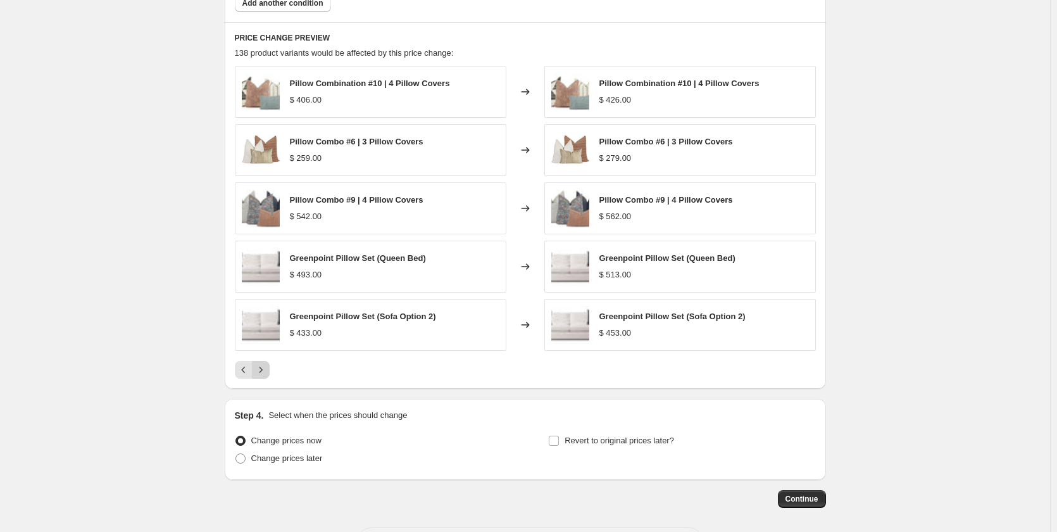
click at [266, 367] on icon "Next" at bounding box center [260, 369] width 13 height 13
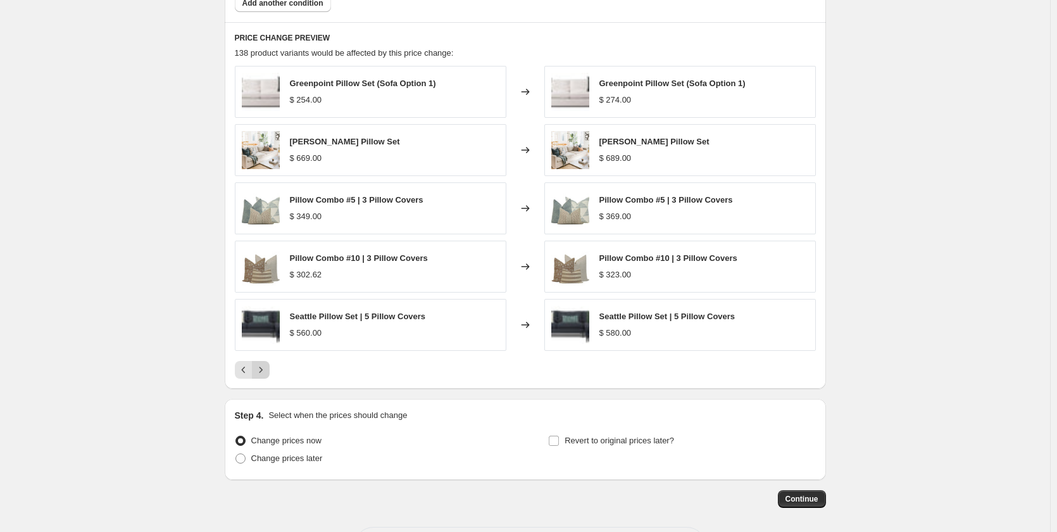
click at [266, 367] on icon "Next" at bounding box center [260, 369] width 13 height 13
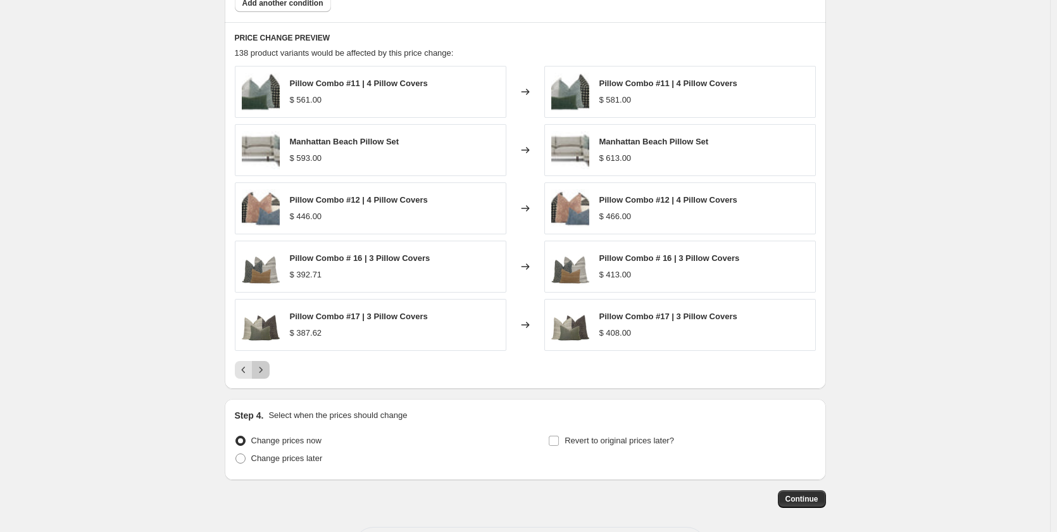
click at [266, 367] on icon "Next" at bounding box center [260, 369] width 13 height 13
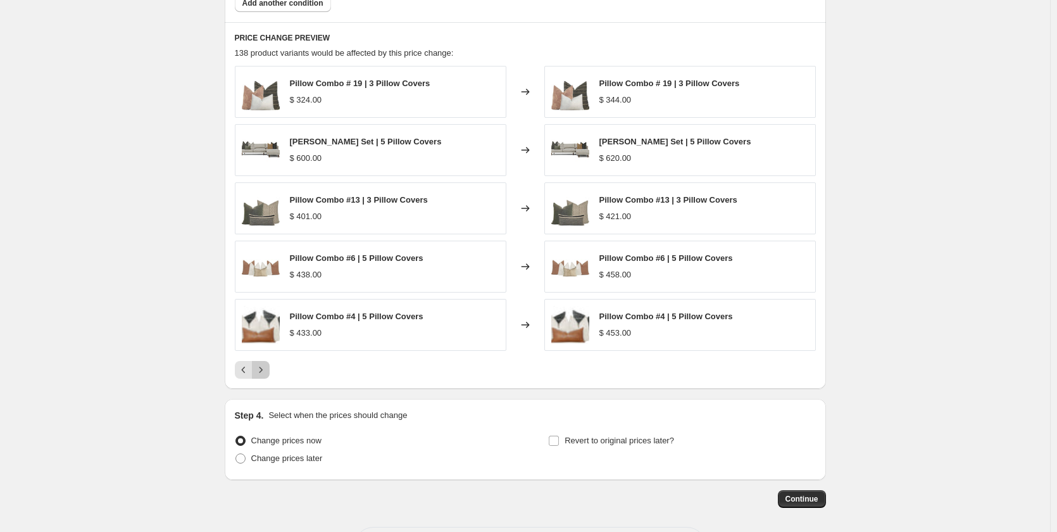
click at [266, 367] on icon "Next" at bounding box center [260, 369] width 13 height 13
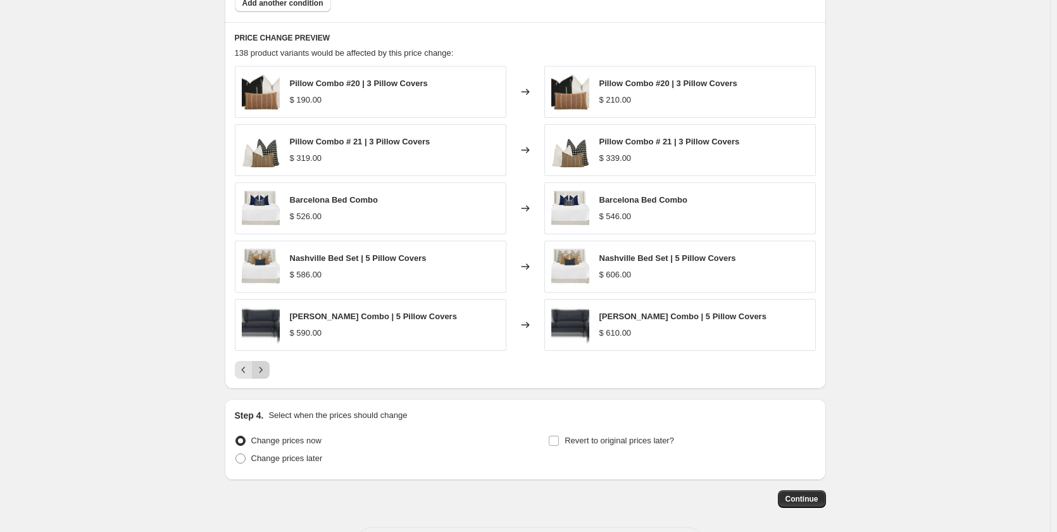
click at [266, 367] on icon "Next" at bounding box center [260, 369] width 13 height 13
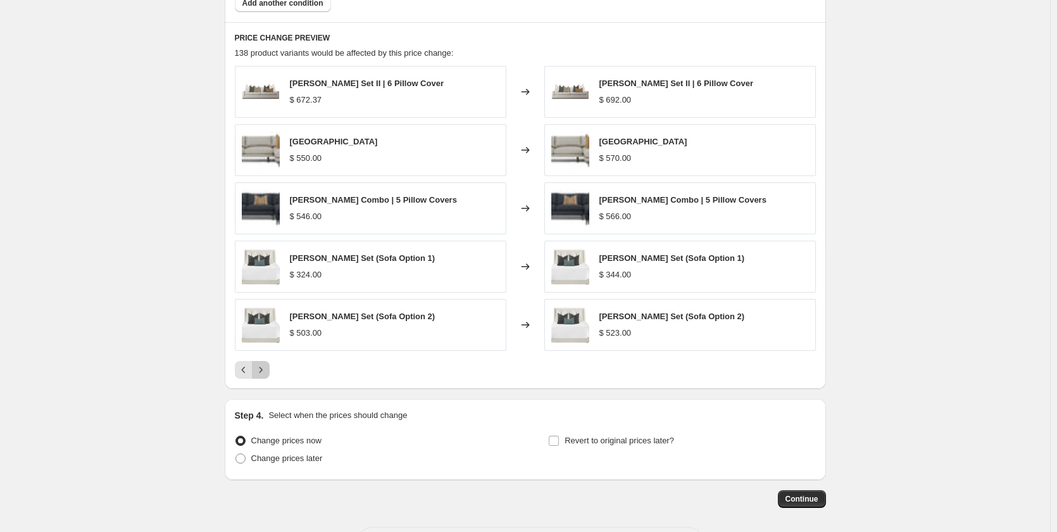
click at [266, 367] on icon "Next" at bounding box center [260, 369] width 13 height 13
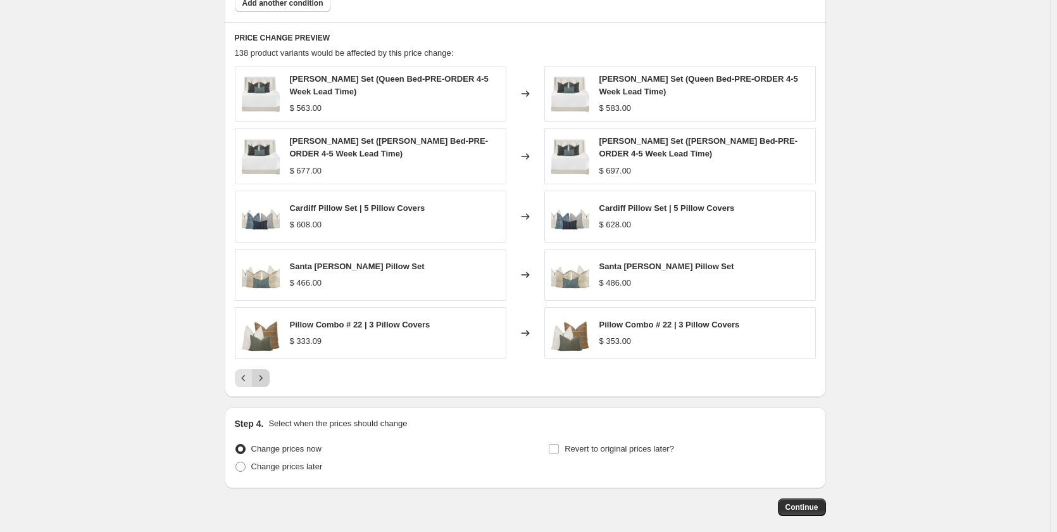
click at [266, 367] on div "Ashley Pillow Set (Queen Bed-PRE-ORDER 4-5 Week Lead Time) $ 563.00 Changed to …" at bounding box center [525, 226] width 581 height 321
click at [265, 380] on icon "Next" at bounding box center [260, 378] width 13 height 13
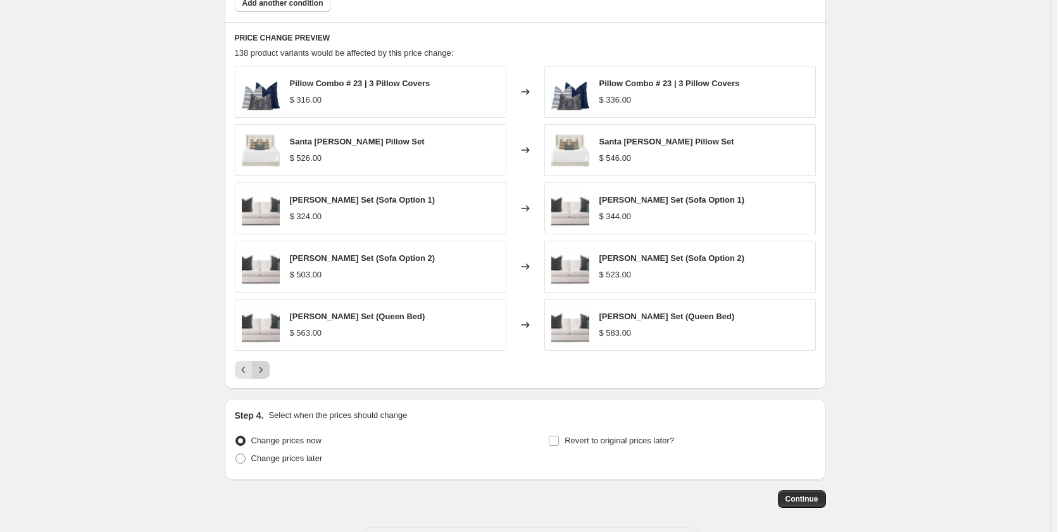
click at [265, 380] on div "PRICE CHANGE PREVIEW 138 product variants would be affected by this price chang…" at bounding box center [525, 205] width 601 height 366
click at [266, 372] on icon "Next" at bounding box center [260, 369] width 13 height 13
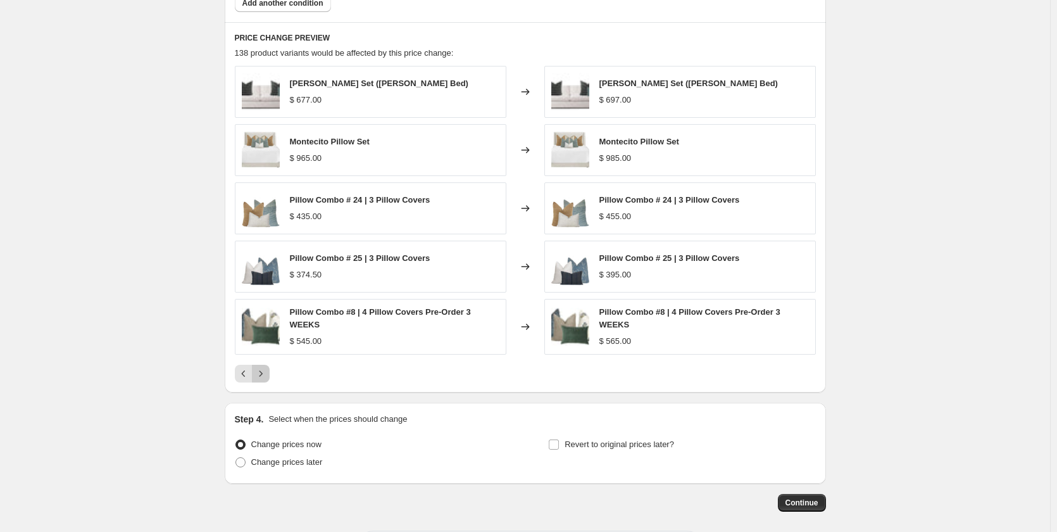
click at [266, 372] on icon "Next" at bounding box center [260, 373] width 13 height 13
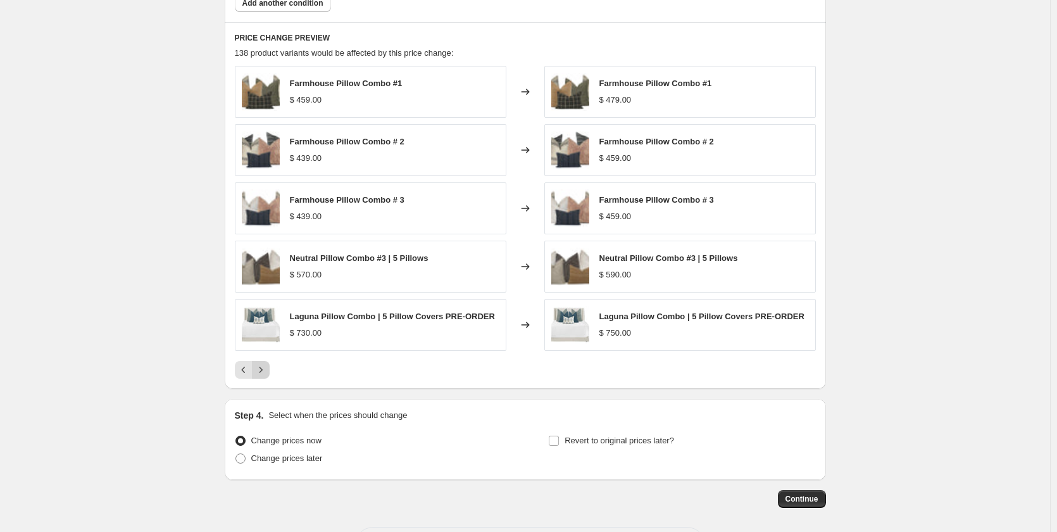
click at [266, 372] on icon "Next" at bounding box center [260, 369] width 13 height 13
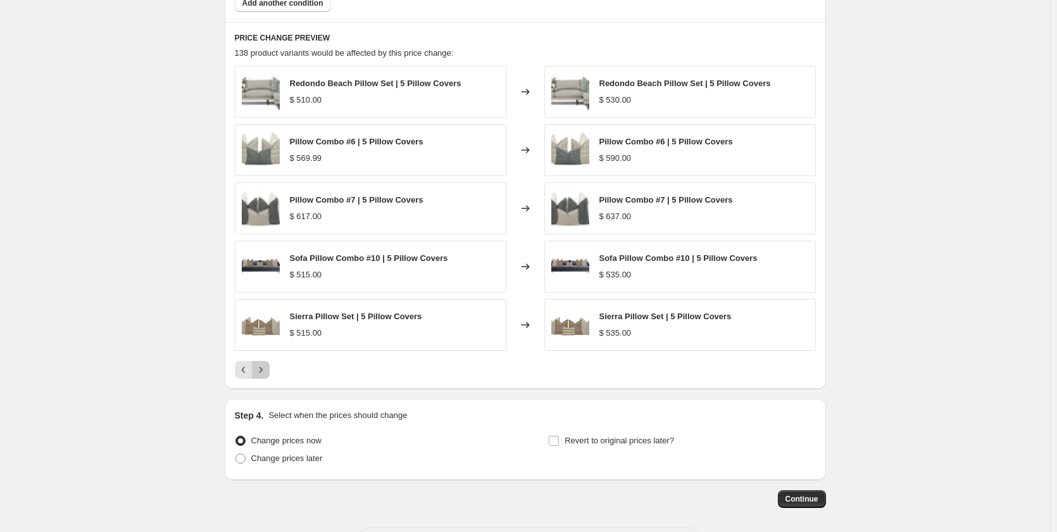
drag, startPoint x: 266, startPoint y: 372, endPoint x: 382, endPoint y: 366, distance: 116.6
click at [382, 366] on div at bounding box center [525, 370] width 581 height 18
drag, startPoint x: 363, startPoint y: 201, endPoint x: 293, endPoint y: 201, distance: 69.6
click at [293, 201] on span "Pillow Combo #7 | 5 Pillow Covers" at bounding box center [357, 199] width 134 height 9
copy span "Pillow Combo #7 |"
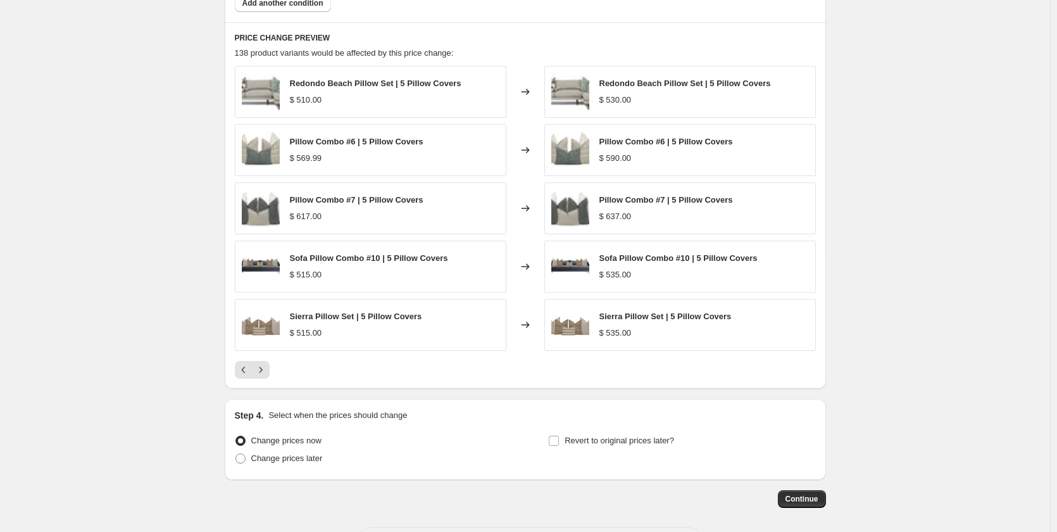
click at [355, 145] on span "Pillow Combo #6 | 5 Pillow Covers" at bounding box center [357, 141] width 134 height 9
drag, startPoint x: 358, startPoint y: 143, endPoint x: 292, endPoint y: 137, distance: 65.4
click at [292, 137] on span "Pillow Combo #6 | 5 Pillow Covers" at bounding box center [357, 141] width 134 height 9
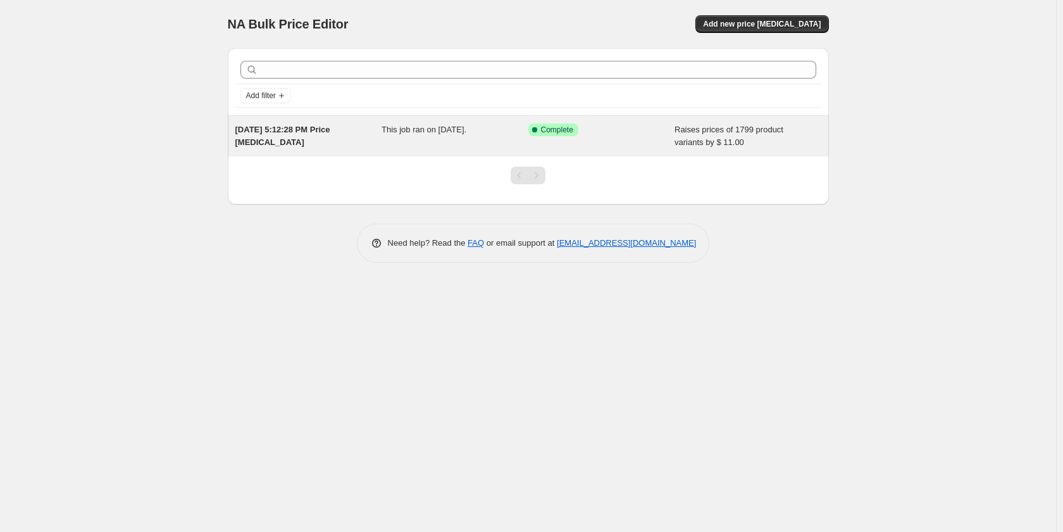
click at [257, 141] on span "[DATE] 5:12:28 PM Price [MEDICAL_DATA]" at bounding box center [282, 136] width 95 height 22
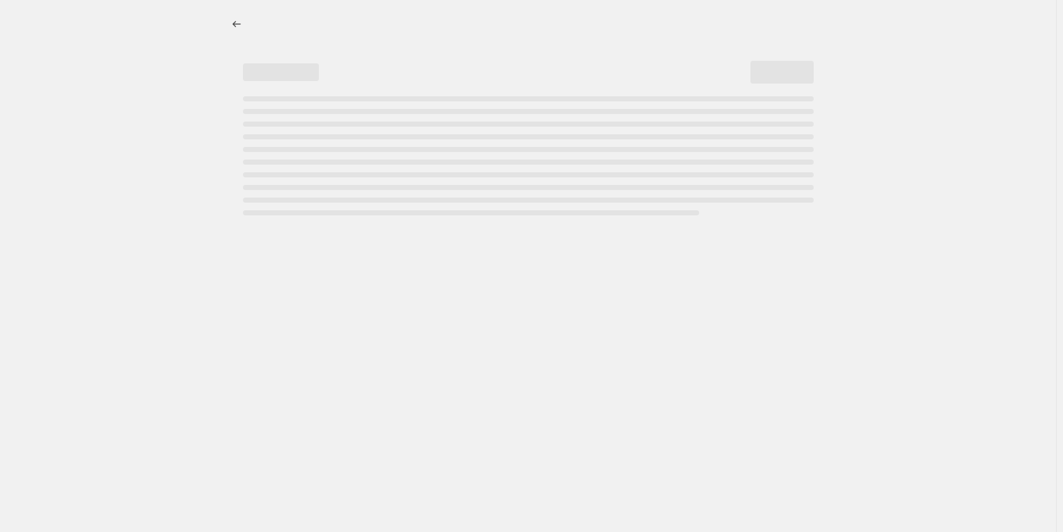
select select "by"
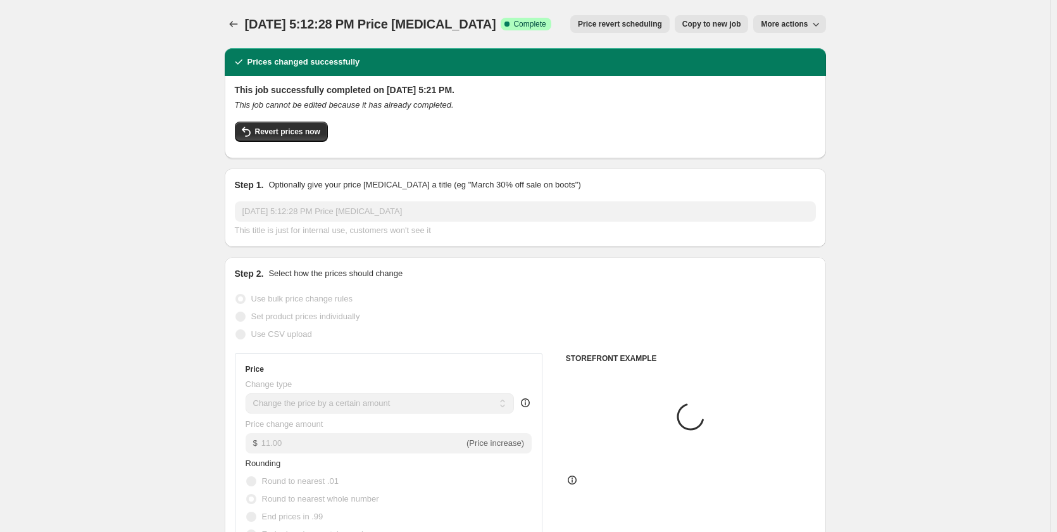
select select "collection"
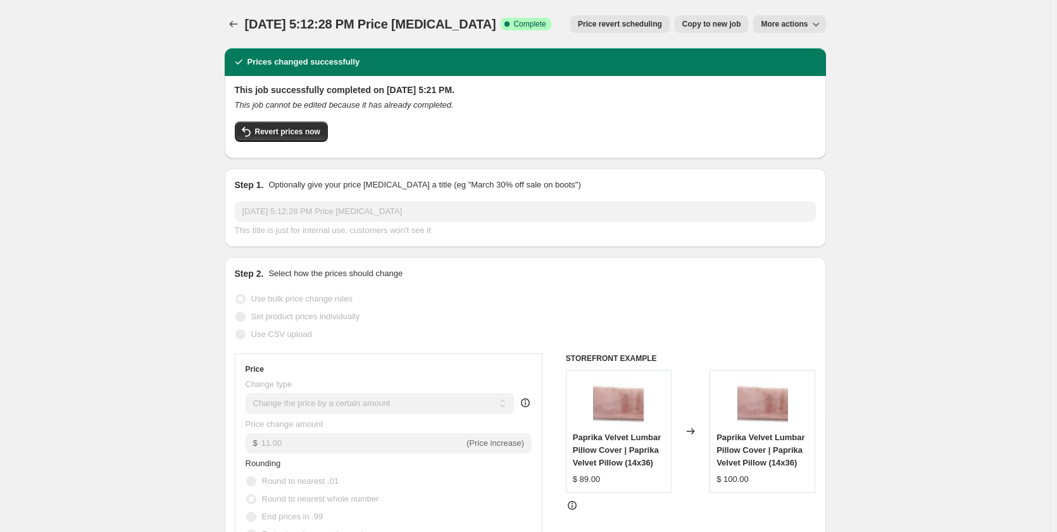
select select "by"
select select "collection"
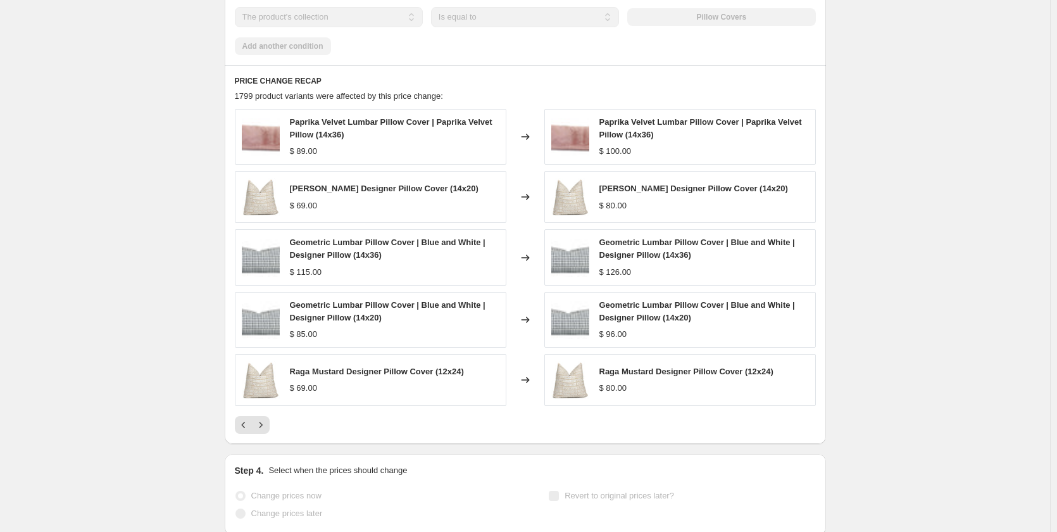
scroll to position [760, 0]
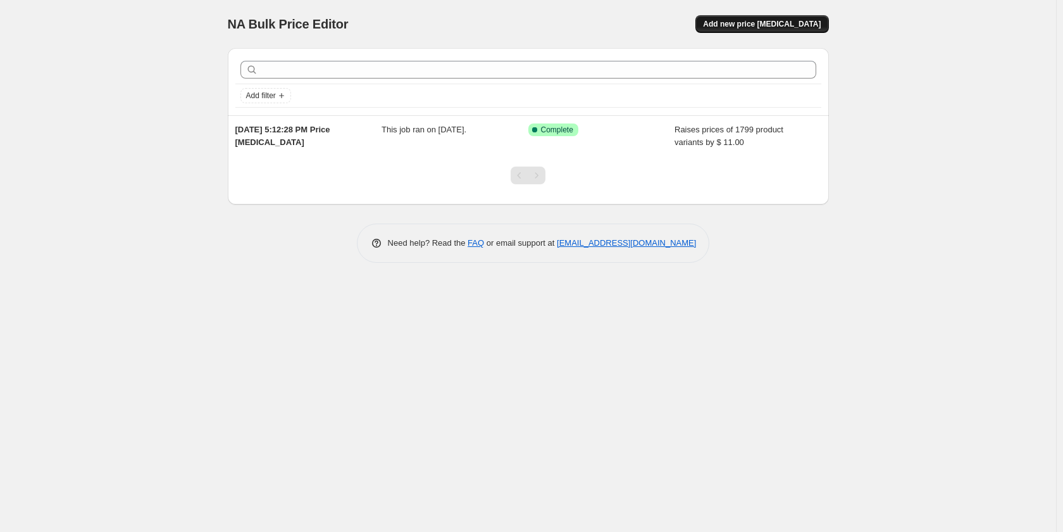
click at [769, 25] on span "Add new price [MEDICAL_DATA]" at bounding box center [762, 24] width 118 height 10
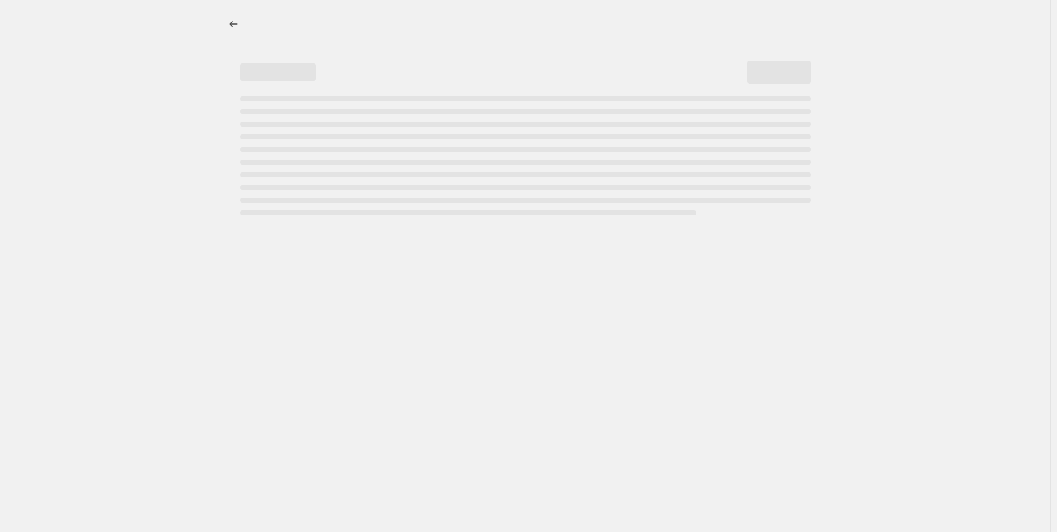
select select "percentage"
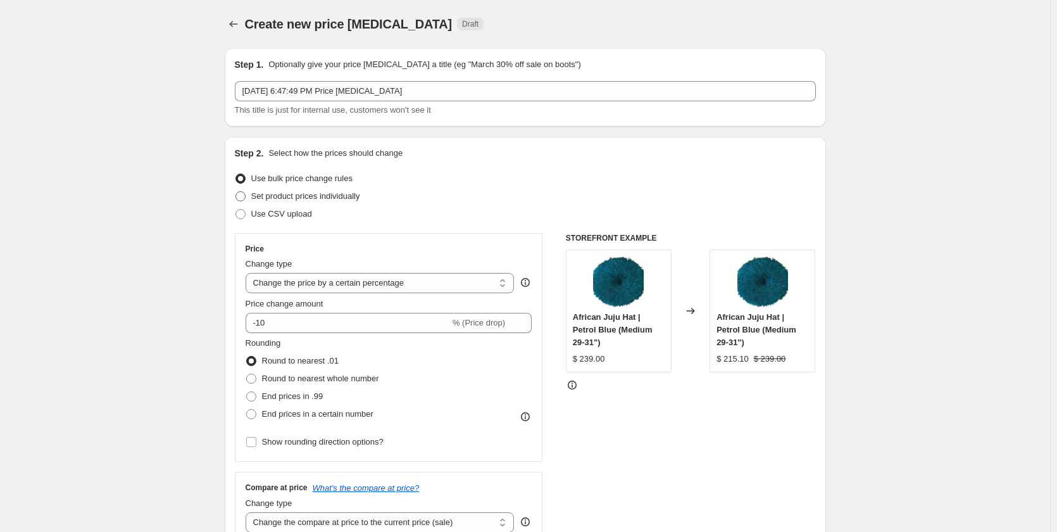
click at [250, 194] on label "Set product prices individually" at bounding box center [297, 196] width 125 height 18
click at [236, 192] on input "Set product prices individually" at bounding box center [235, 191] width 1 height 1
radio input "true"
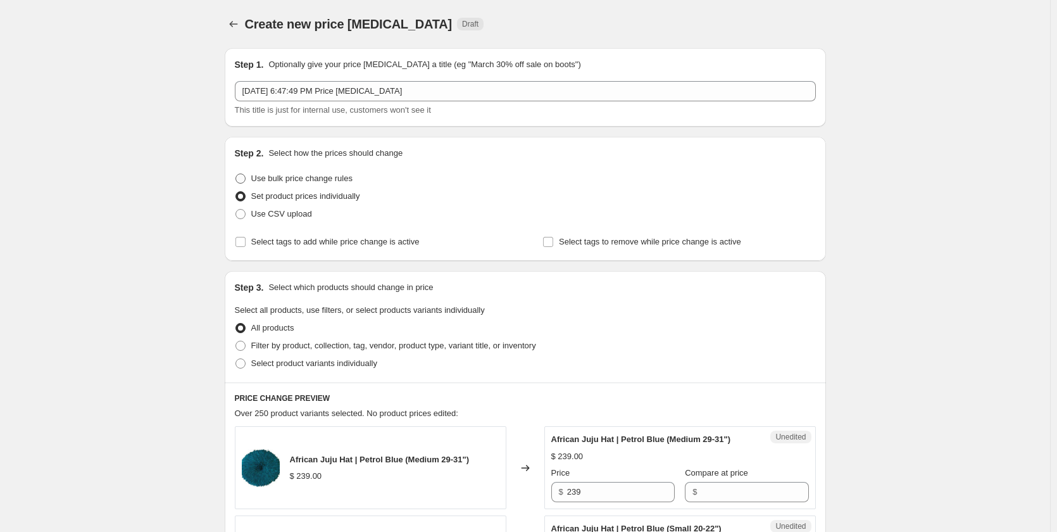
click at [246, 176] on span at bounding box center [240, 178] width 10 height 10
click at [236, 174] on input "Use bulk price change rules" at bounding box center [235, 173] width 1 height 1
radio input "true"
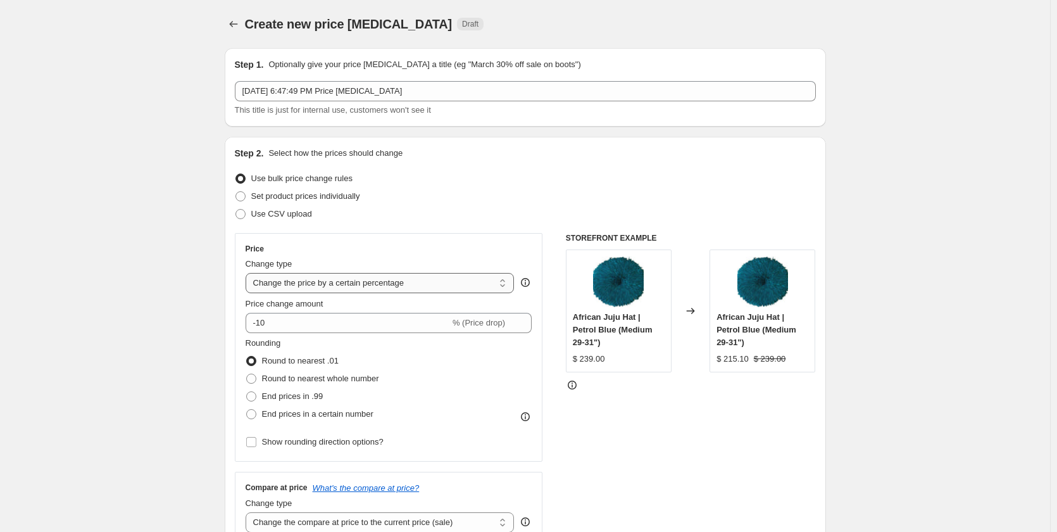
click at [380, 285] on select "Change the price to a certain amount Change the price by a certain amount Chang…" at bounding box center [380, 283] width 269 height 20
select select "to"
click at [248, 273] on select "Change the price to a certain amount Change the price by a certain amount Chang…" at bounding box center [380, 283] width 269 height 20
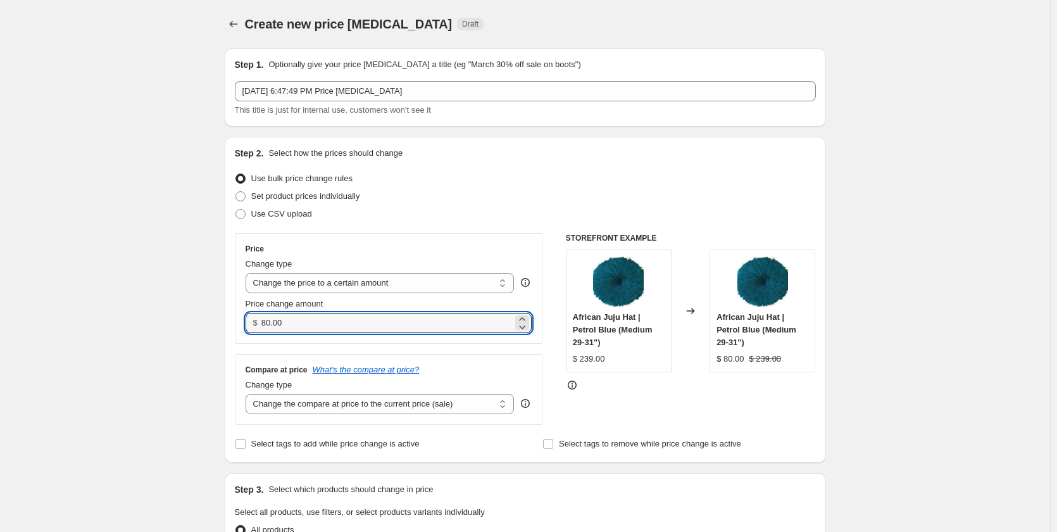
drag, startPoint x: 301, startPoint y: 323, endPoint x: 241, endPoint y: 323, distance: 60.8
click at [241, 323] on div "Price Change type Change the price to a certain amount Change the price by a ce…" at bounding box center [389, 288] width 308 height 111
type input "8.00"
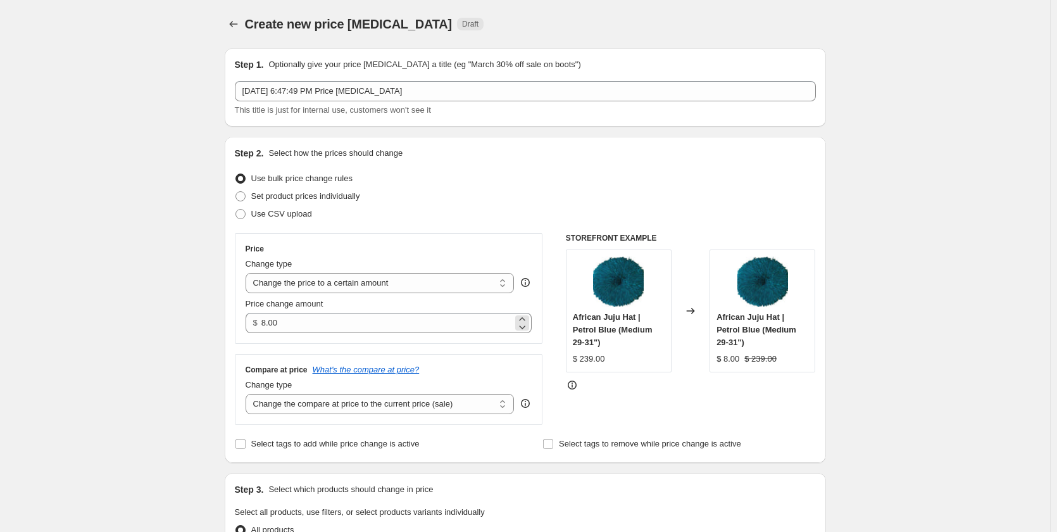
click at [262, 324] on div "$ 8.00" at bounding box center [389, 323] width 287 height 20
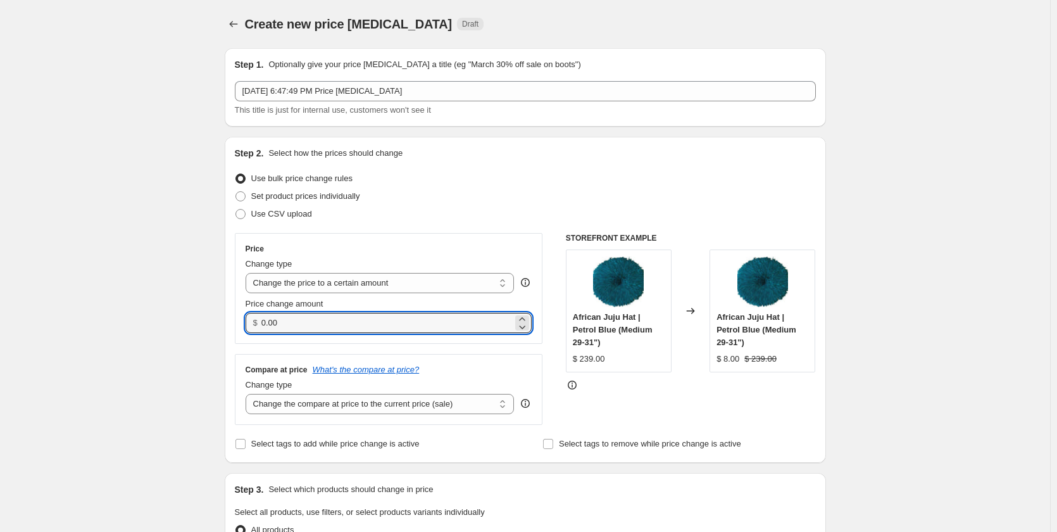
click at [230, 319] on div "Step 2. Select how the prices should change Use bulk price change rules Set pro…" at bounding box center [525, 300] width 601 height 326
click at [527, 326] on icon at bounding box center [522, 326] width 13 height 13
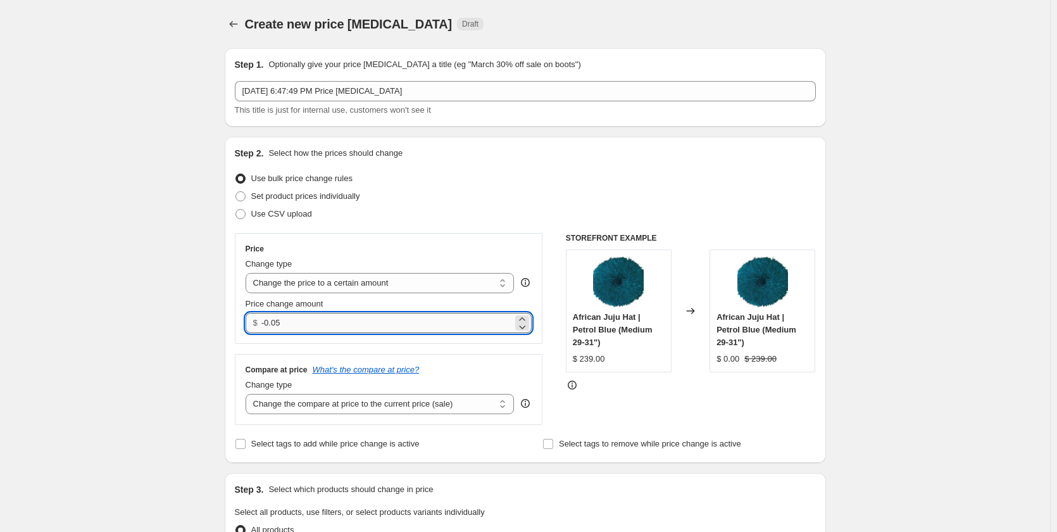
drag, startPoint x: 527, startPoint y: 326, endPoint x: 365, endPoint y: 331, distance: 162.1
click at [505, 328] on div "$ -0.05" at bounding box center [389, 323] width 287 height 20
click at [305, 324] on input "-0.05" at bounding box center [386, 323] width 251 height 20
type input "-0"
type input "0.00"
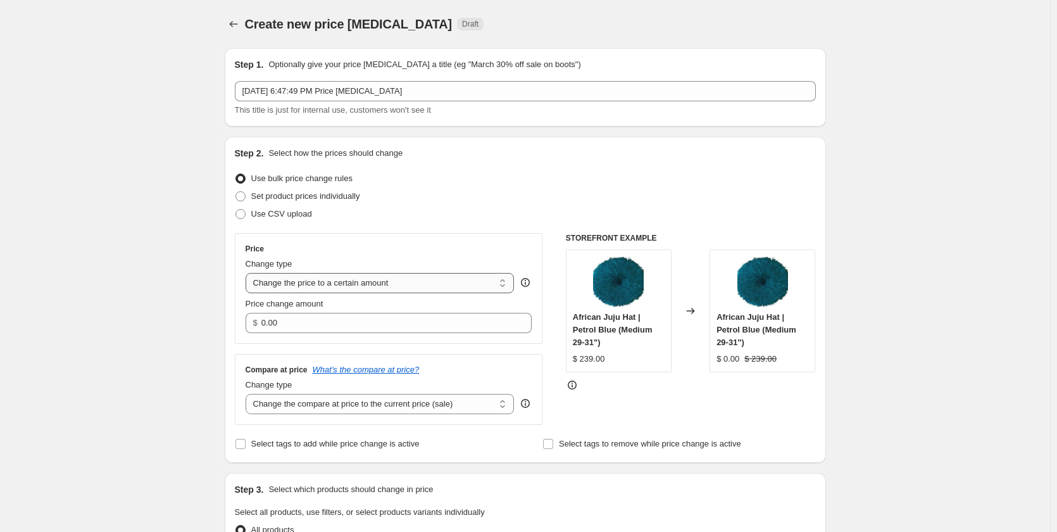
click at [313, 279] on select "Change the price to a certain amount Change the price by a certain amount Chang…" at bounding box center [380, 283] width 269 height 20
select select "by"
click at [248, 273] on select "Change the price to a certain amount Change the price by a certain amount Chang…" at bounding box center [380, 283] width 269 height 20
type input "-10.00"
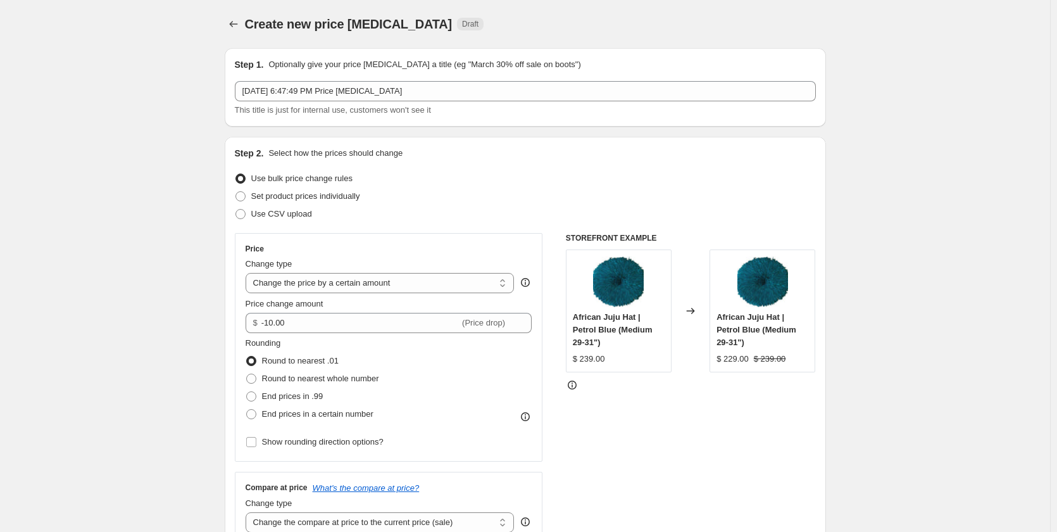
click at [256, 377] on span at bounding box center [251, 378] width 10 height 10
click at [247, 374] on input "Round to nearest whole number" at bounding box center [246, 373] width 1 height 1
radio input "true"
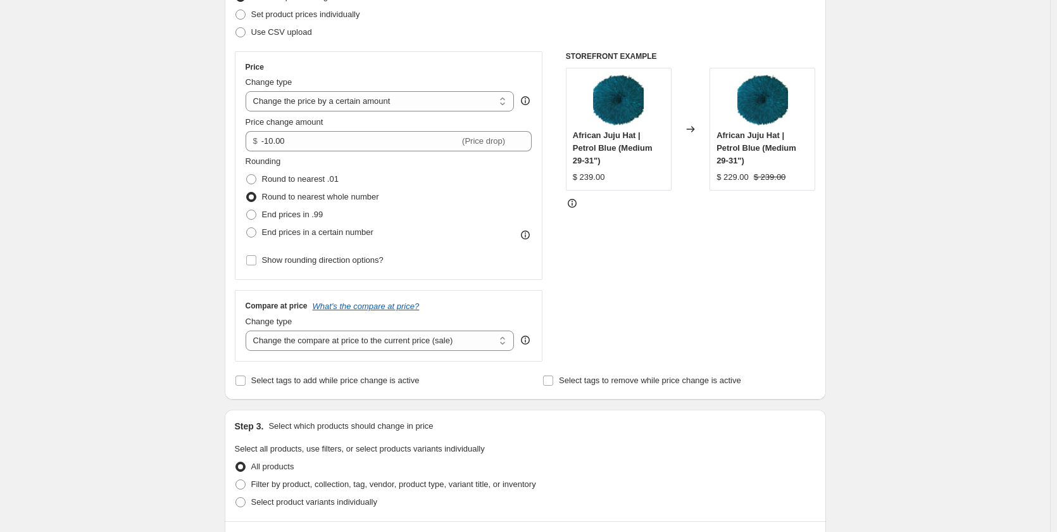
scroll to position [190, 0]
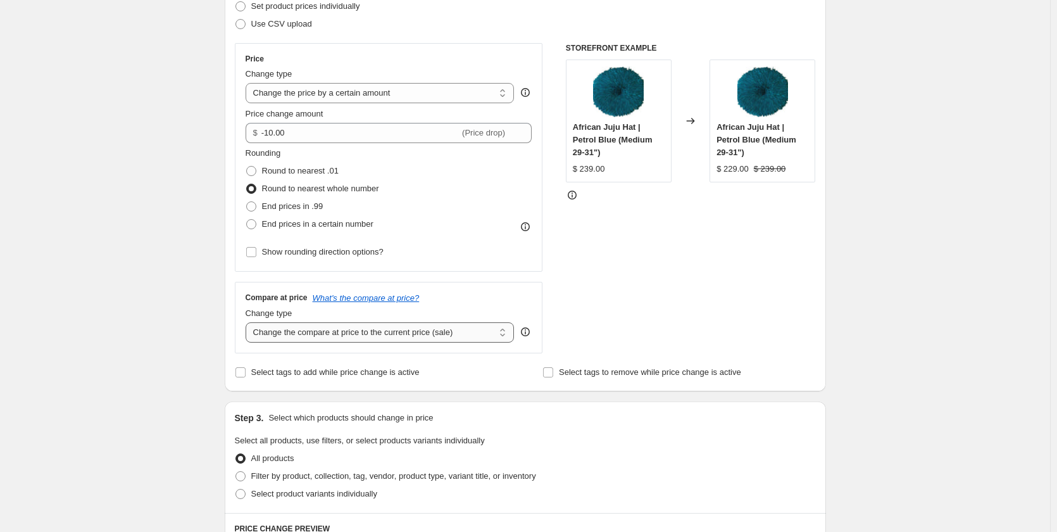
click at [385, 339] on select "Change the compare at price to the current price (sale) Change the compare at p…" at bounding box center [380, 332] width 269 height 20
click at [385, 337] on select "Change the compare at price to the current price (sale) Change the compare at p…" at bounding box center [380, 332] width 269 height 20
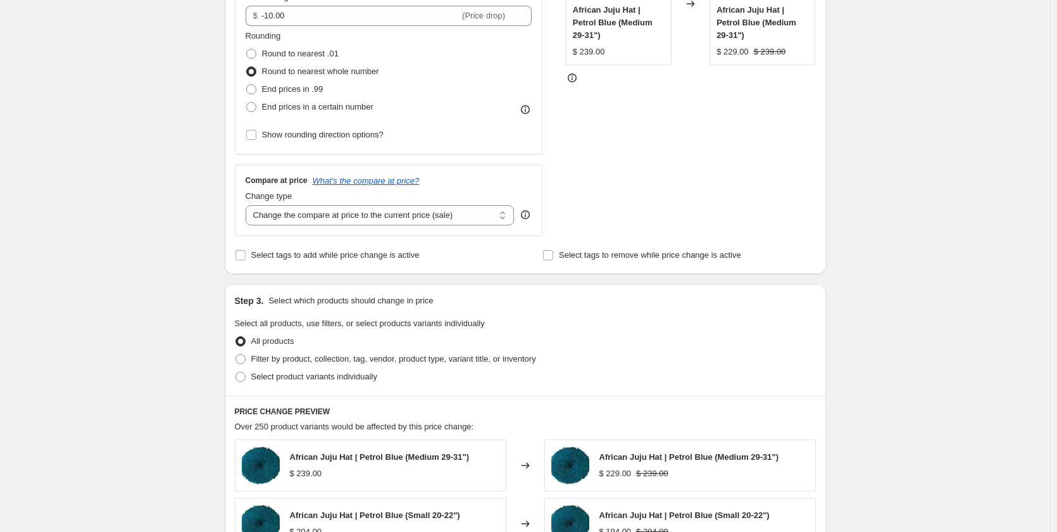
scroll to position [316, 0]
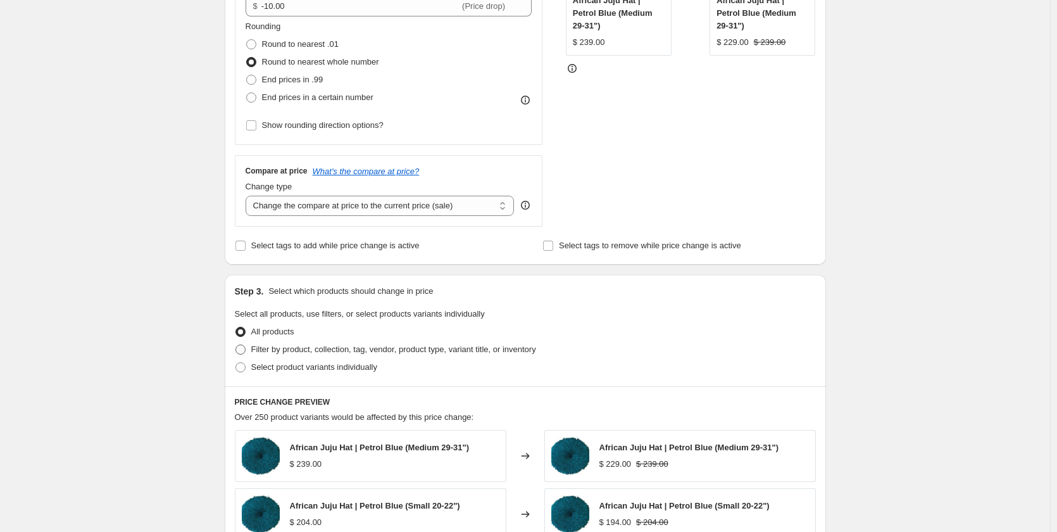
click at [244, 351] on span at bounding box center [240, 349] width 10 height 10
click at [236, 345] on input "Filter by product, collection, tag, vendor, product type, variant title, or inv…" at bounding box center [235, 344] width 1 height 1
radio input "true"
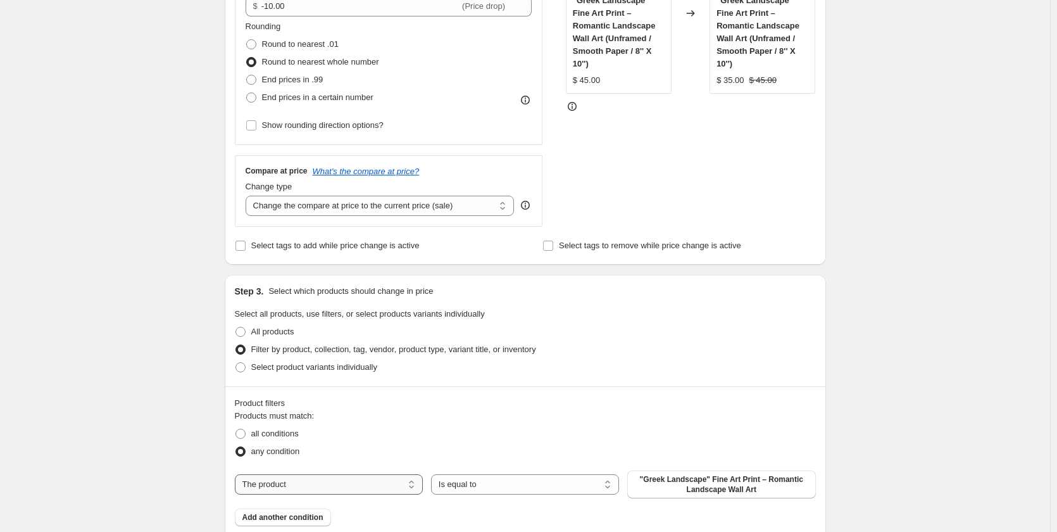
click at [293, 484] on select "The product The product's collection The product's tag The product's vendor The…" at bounding box center [329, 484] width 188 height 20
select select "collection"
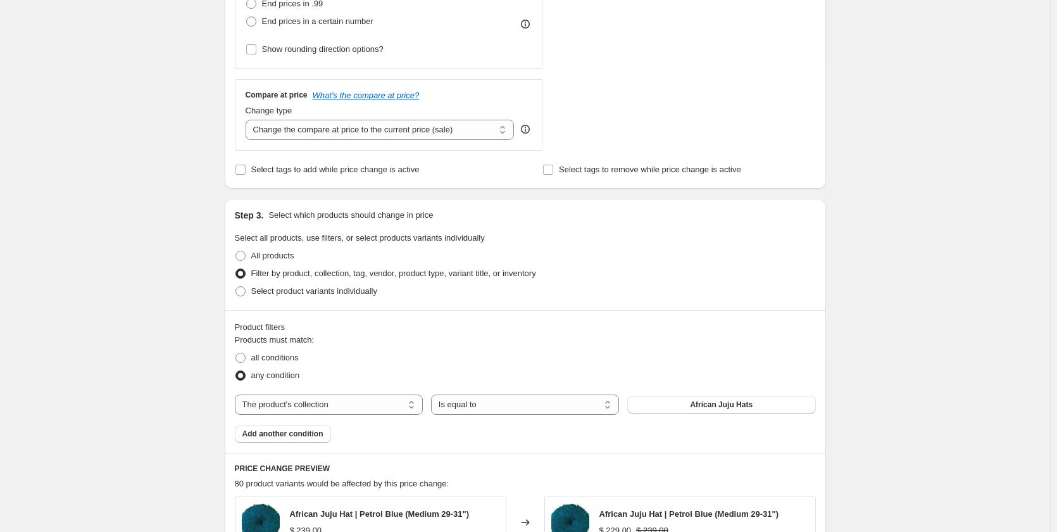
scroll to position [443, 0]
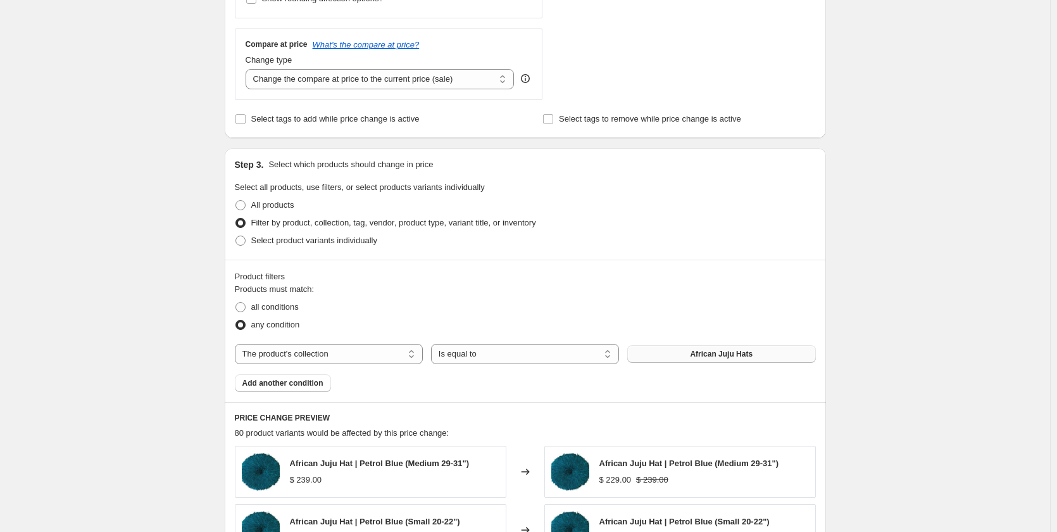
click at [741, 355] on span "African Juju Hats" at bounding box center [721, 354] width 63 height 10
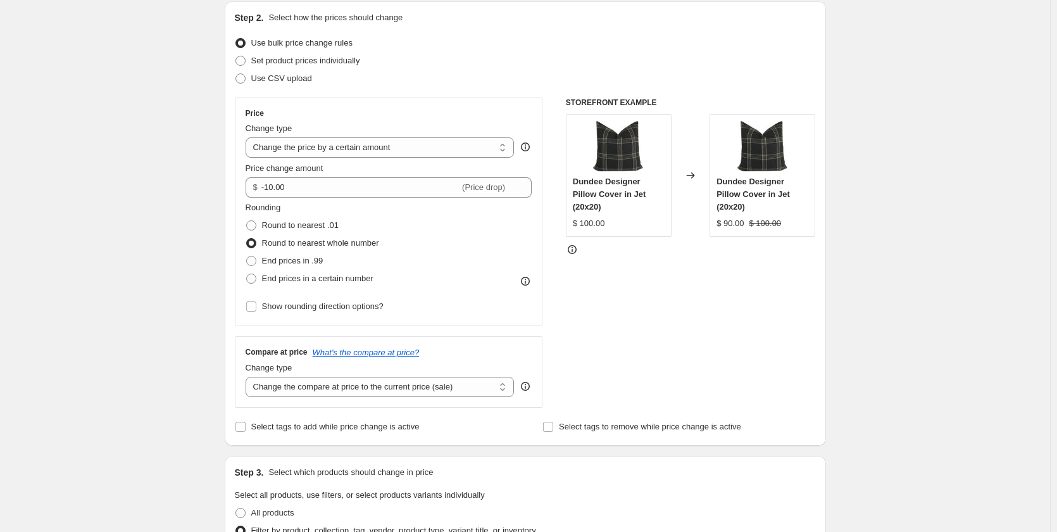
scroll to position [127, 0]
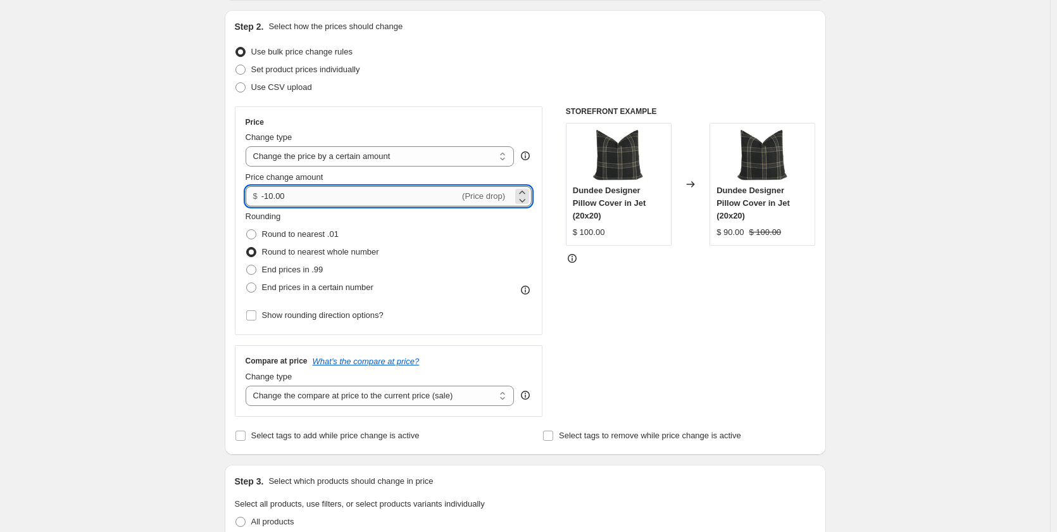
click at [296, 198] on input "-10.00" at bounding box center [360, 196] width 198 height 20
type input "-1"
type input "-8.00"
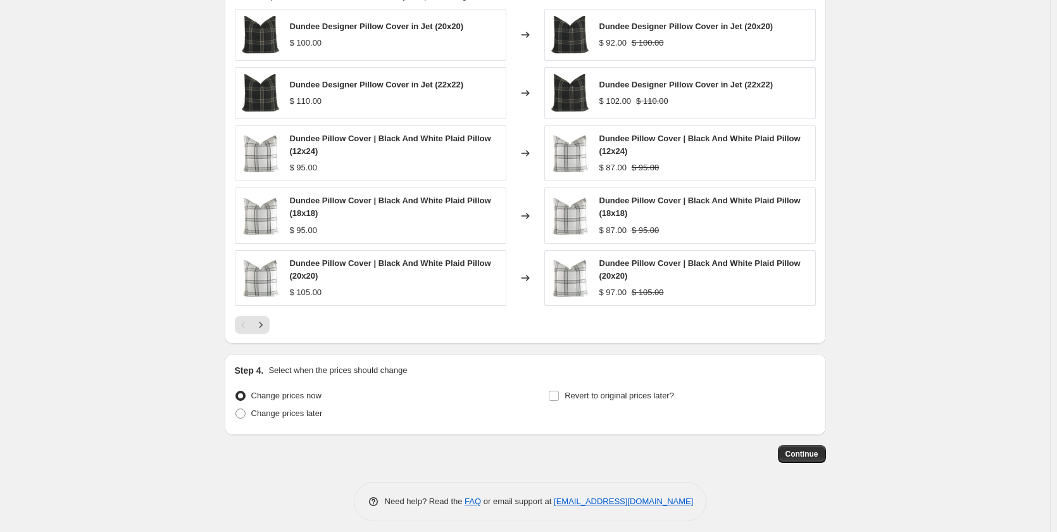
scroll to position [889, 0]
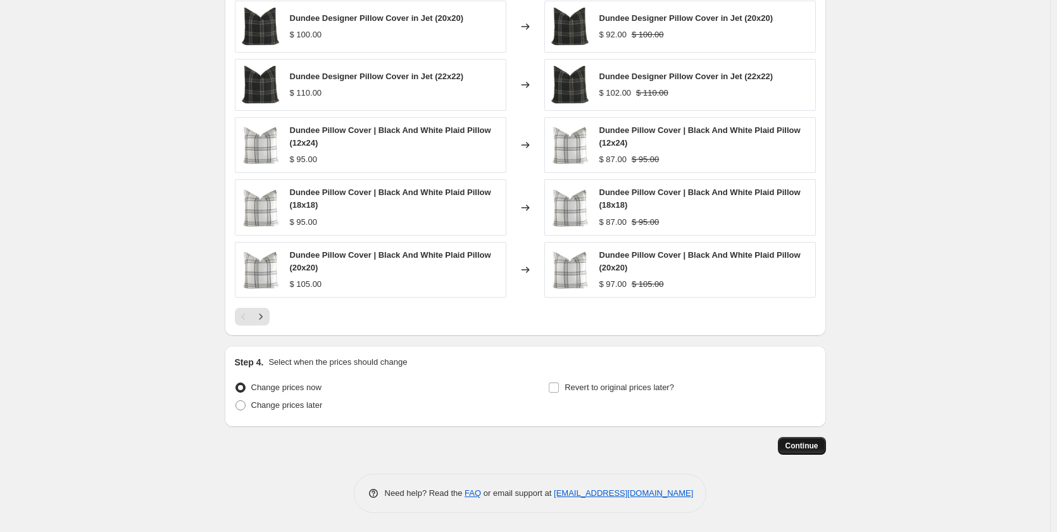
click at [815, 446] on span "Continue" at bounding box center [801, 446] width 33 height 10
